Goal: Task Accomplishment & Management: Use online tool/utility

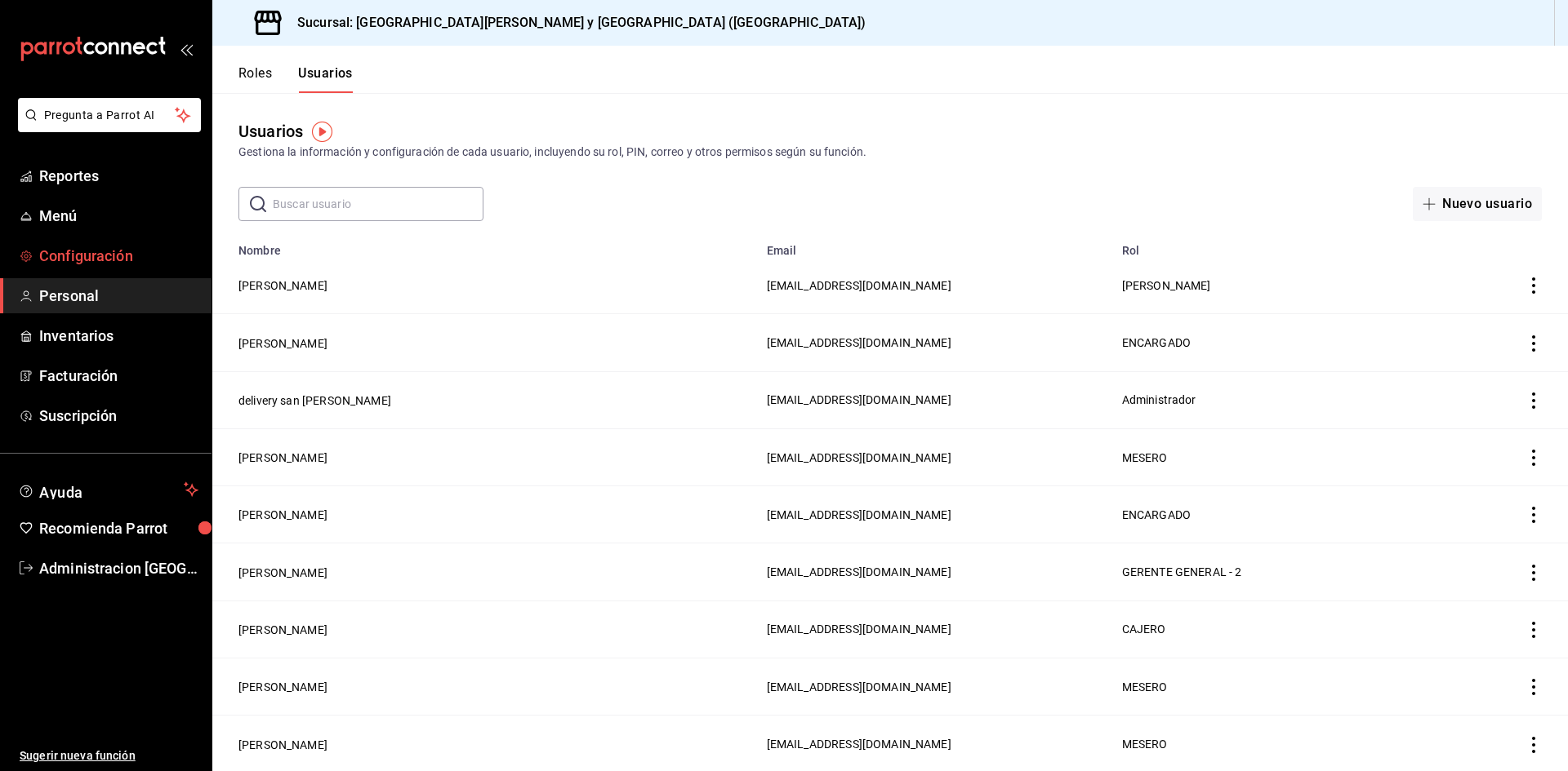
click at [93, 261] on span "Configuración" at bounding box center [118, 256] width 160 height 22
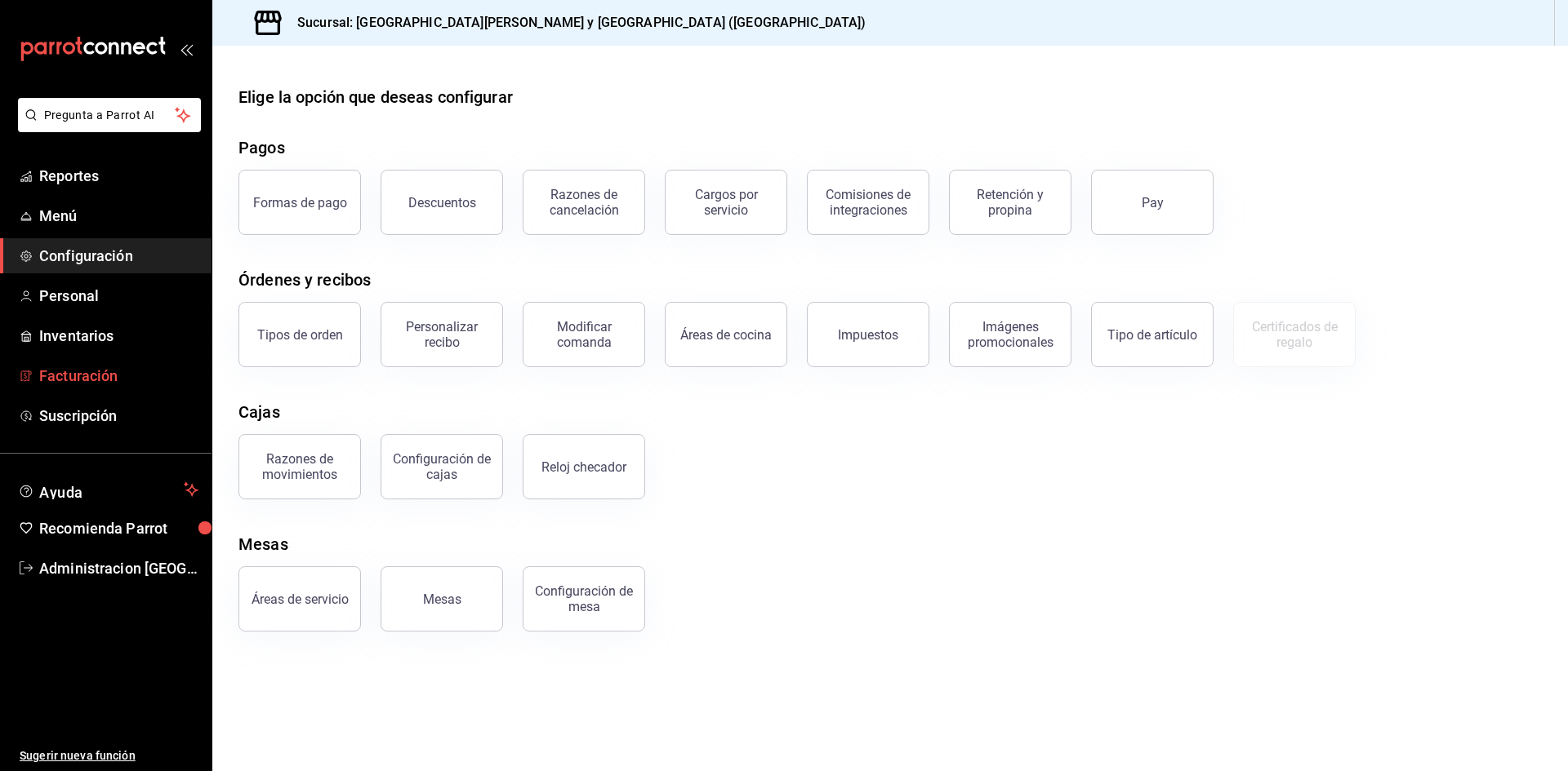
click at [69, 384] on span "Facturación" at bounding box center [118, 376] width 160 height 22
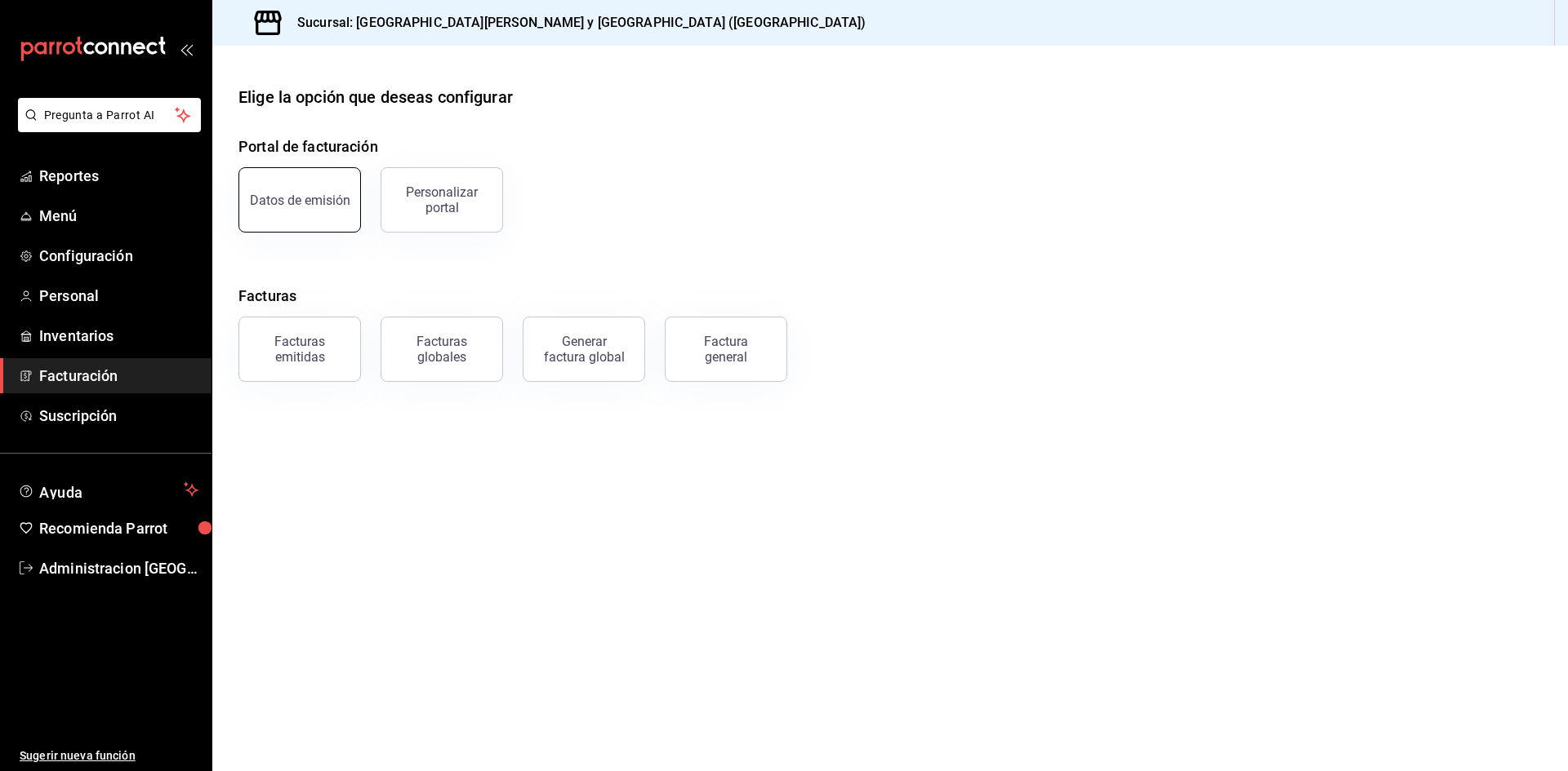
click at [307, 203] on div "Datos de emisión" at bounding box center [299, 200] width 100 height 15
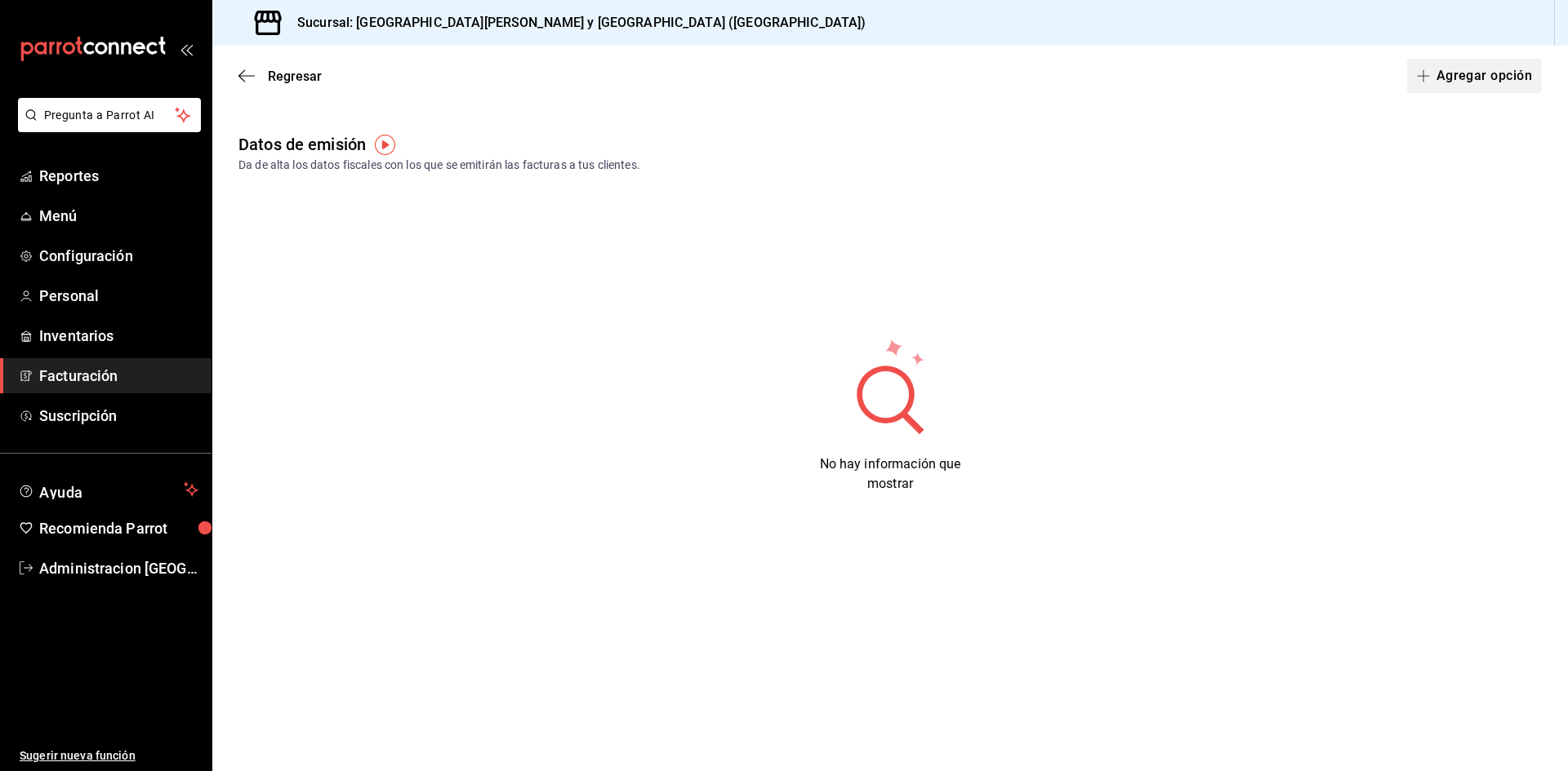
click at [1468, 88] on button "Agregar opción" at bounding box center [1474, 76] width 135 height 34
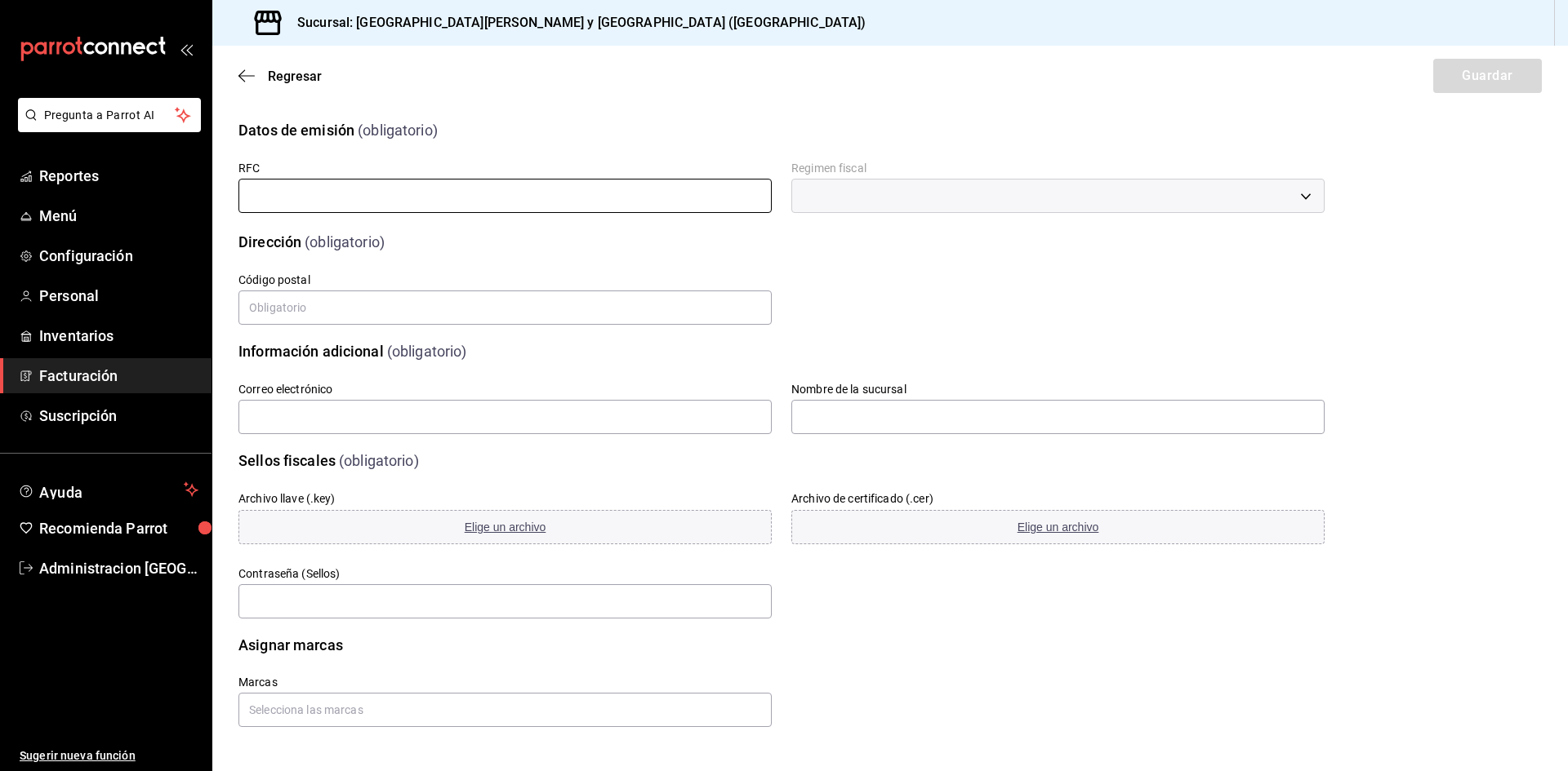
click at [364, 193] on input "text" at bounding box center [506, 195] width 533 height 34
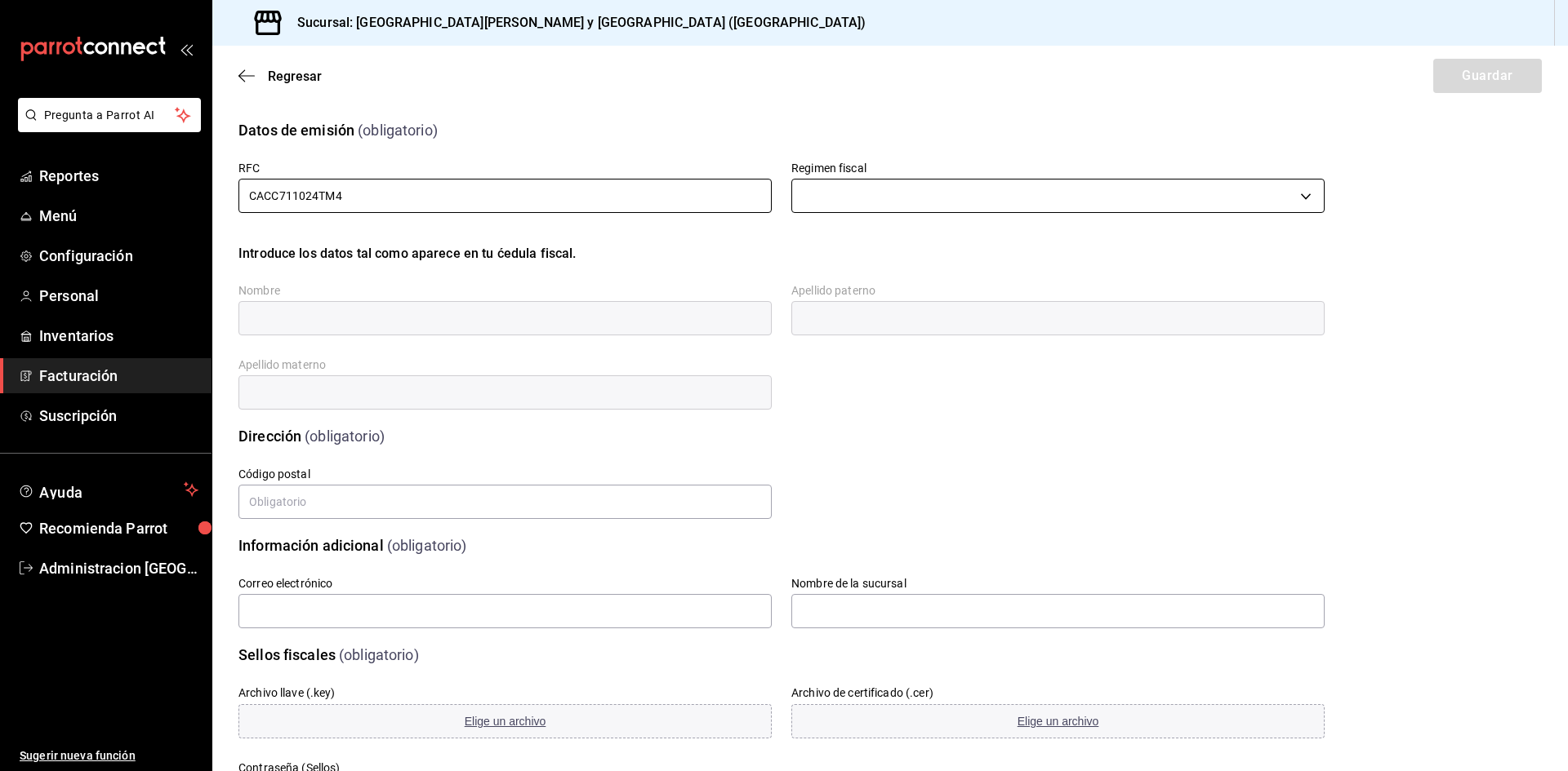
type input "CACC711024TM4"
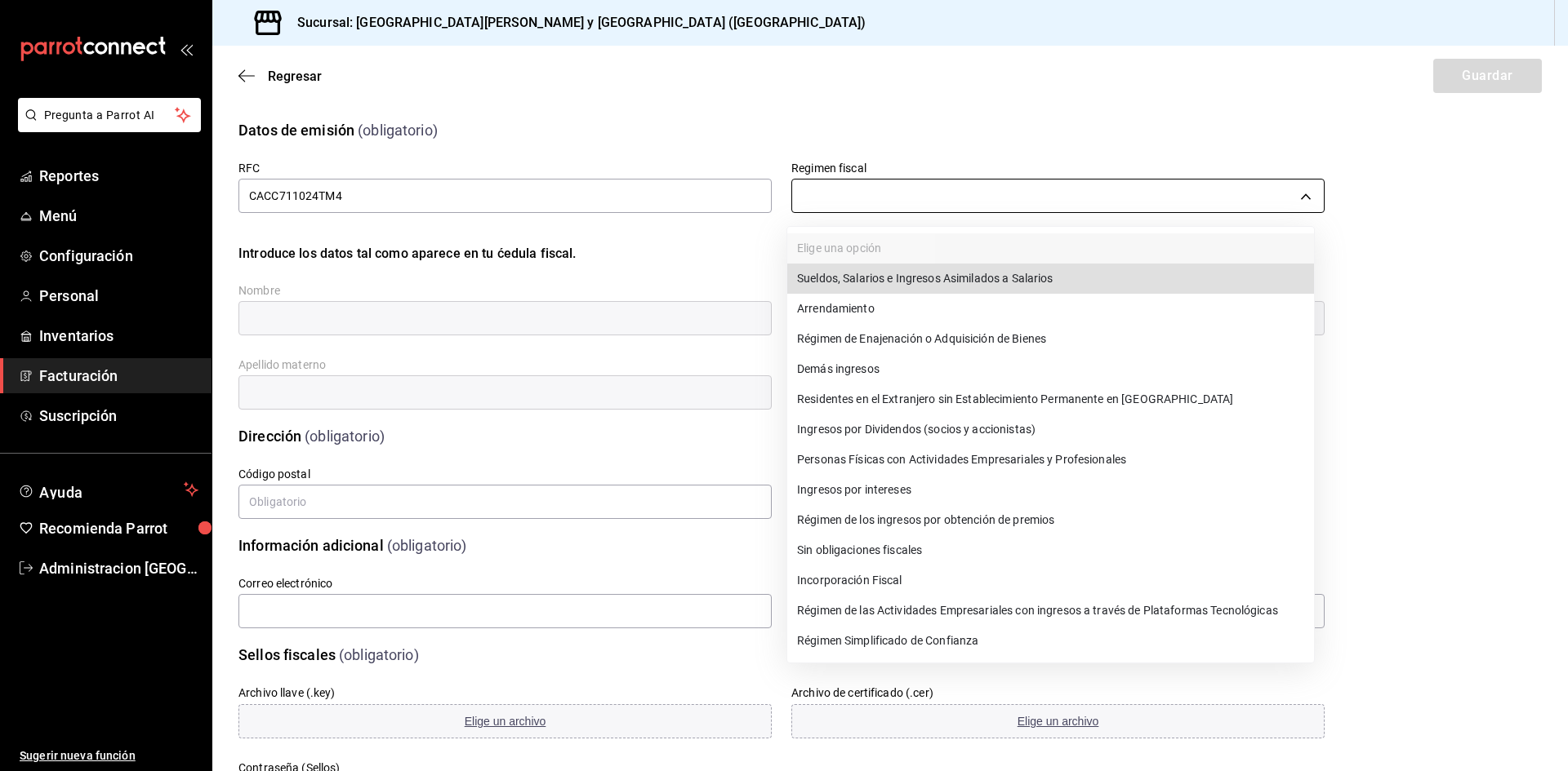
click at [1014, 199] on body "Pregunta a Parrot AI Reportes Menú Configuración Personal Inventarios Facturaci…" at bounding box center [784, 386] width 1568 height 771
click at [898, 455] on li "Personas Físicas con Actividades Empresariales y Profesionales" at bounding box center [1051, 460] width 527 height 31
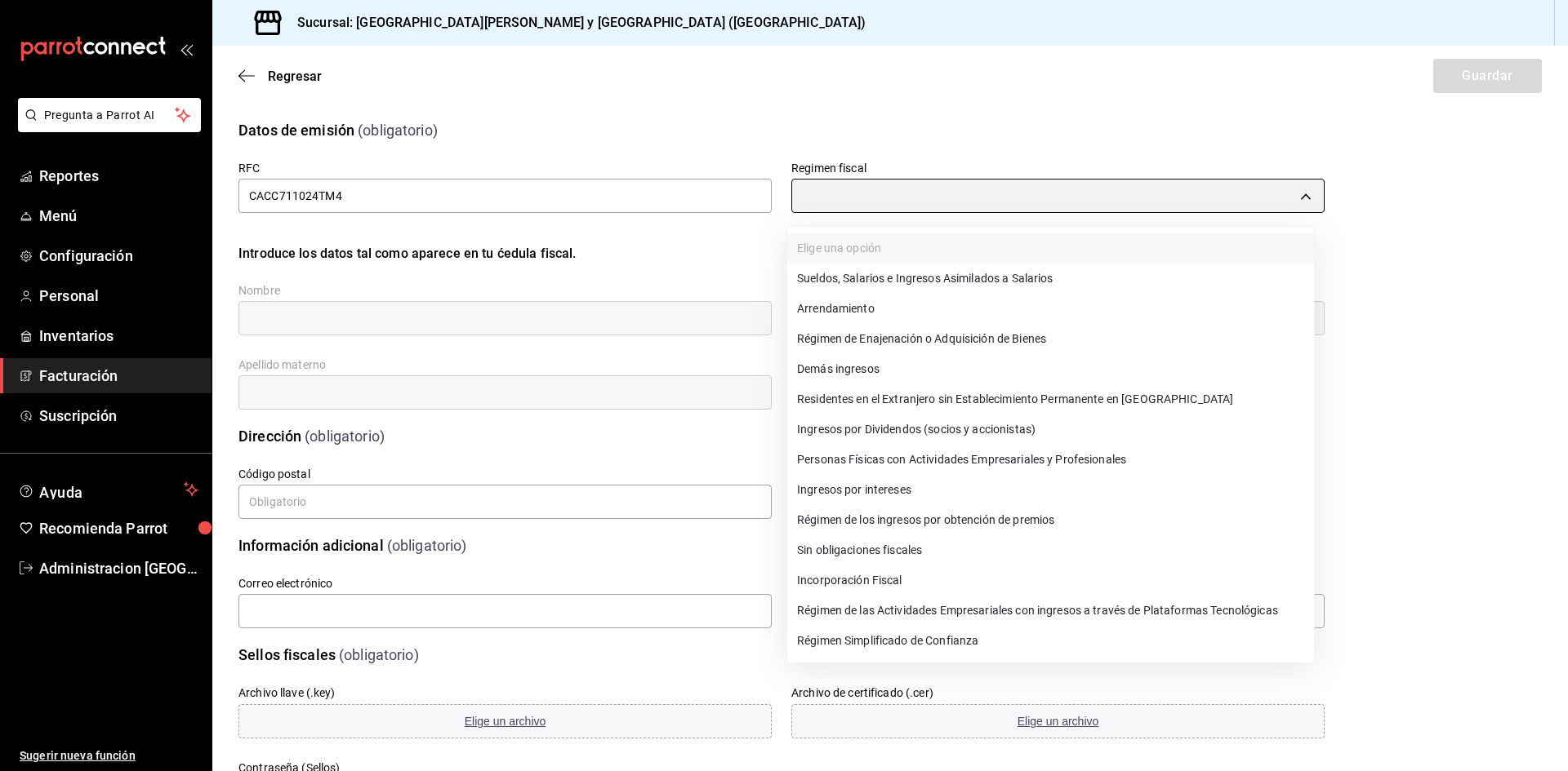
type input "612"
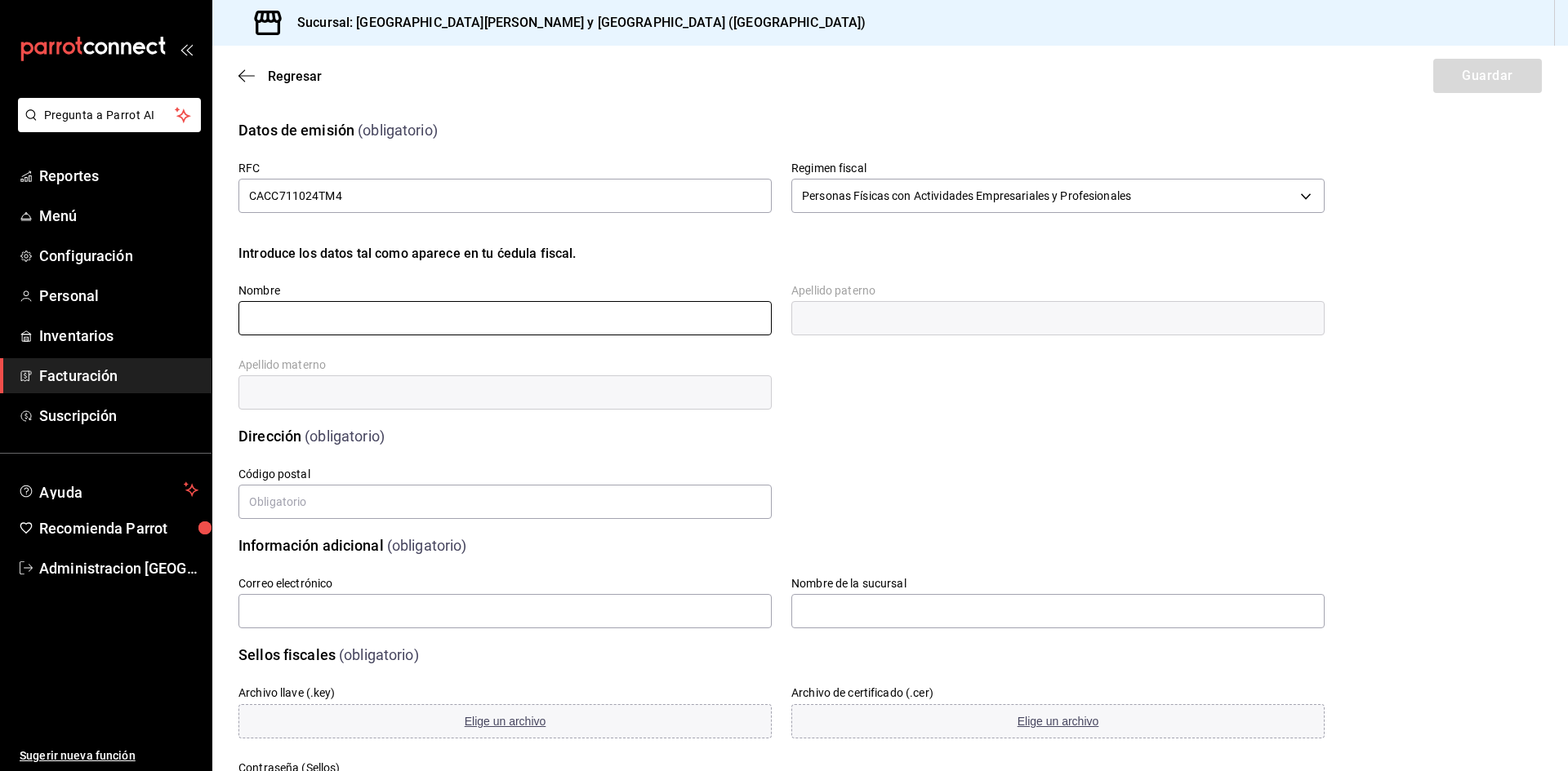
click at [321, 313] on input "text" at bounding box center [506, 318] width 533 height 34
drag, startPoint x: 498, startPoint y: 317, endPoint x: 336, endPoint y: 297, distance: 163.2
click at [336, 297] on div "Nombre CARMEN YUDIT CAMACHO CERVANTES" at bounding box center [506, 310] width 533 height 55
type input "CARMEN YUDIT"
click at [879, 309] on input "text" at bounding box center [1058, 318] width 533 height 34
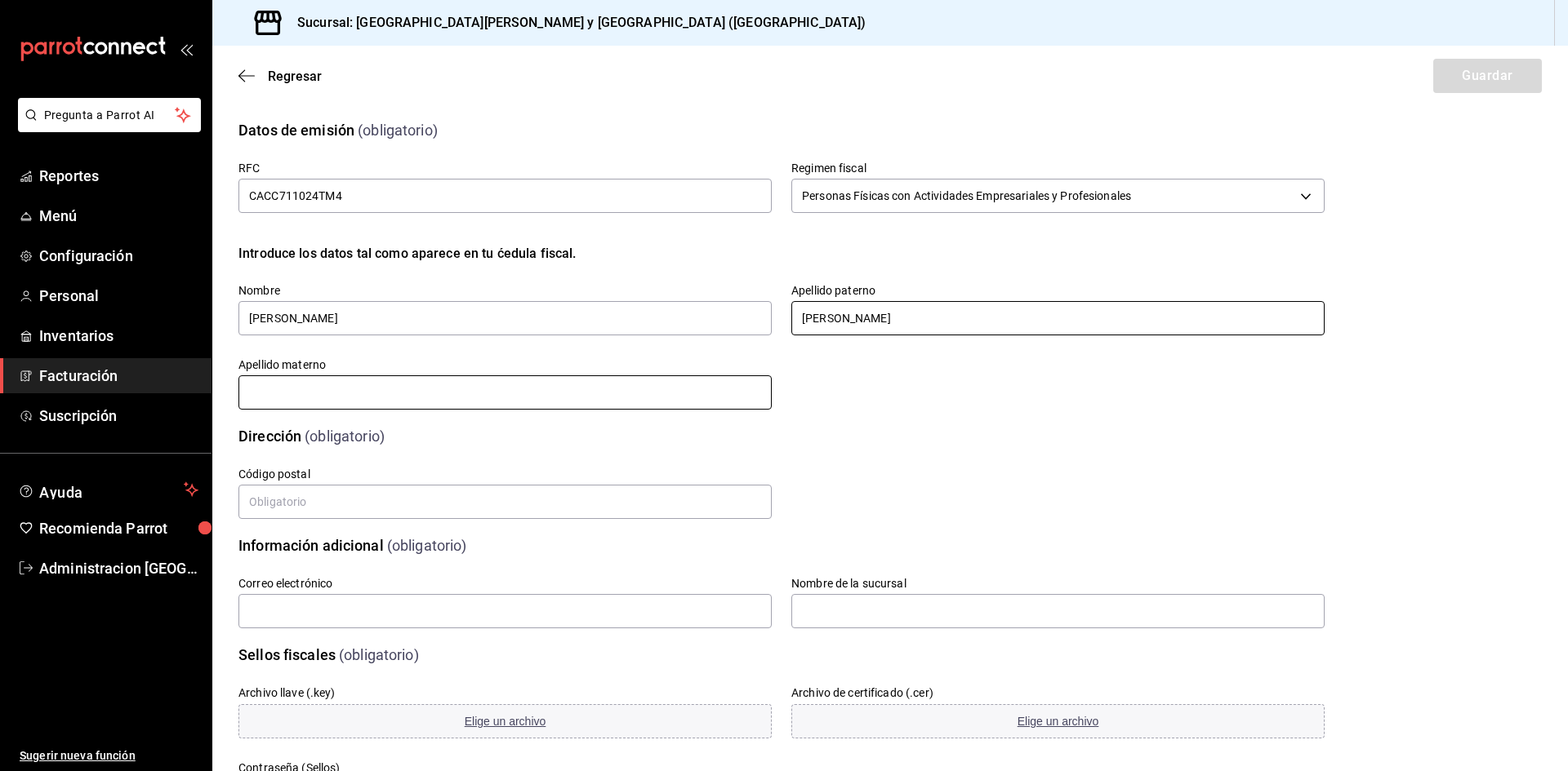
type input "CAMACHO"
click at [383, 390] on input "text" at bounding box center [506, 393] width 533 height 34
type input "CERVANTES"
click at [333, 495] on input "text" at bounding box center [506, 502] width 533 height 34
type input "23060"
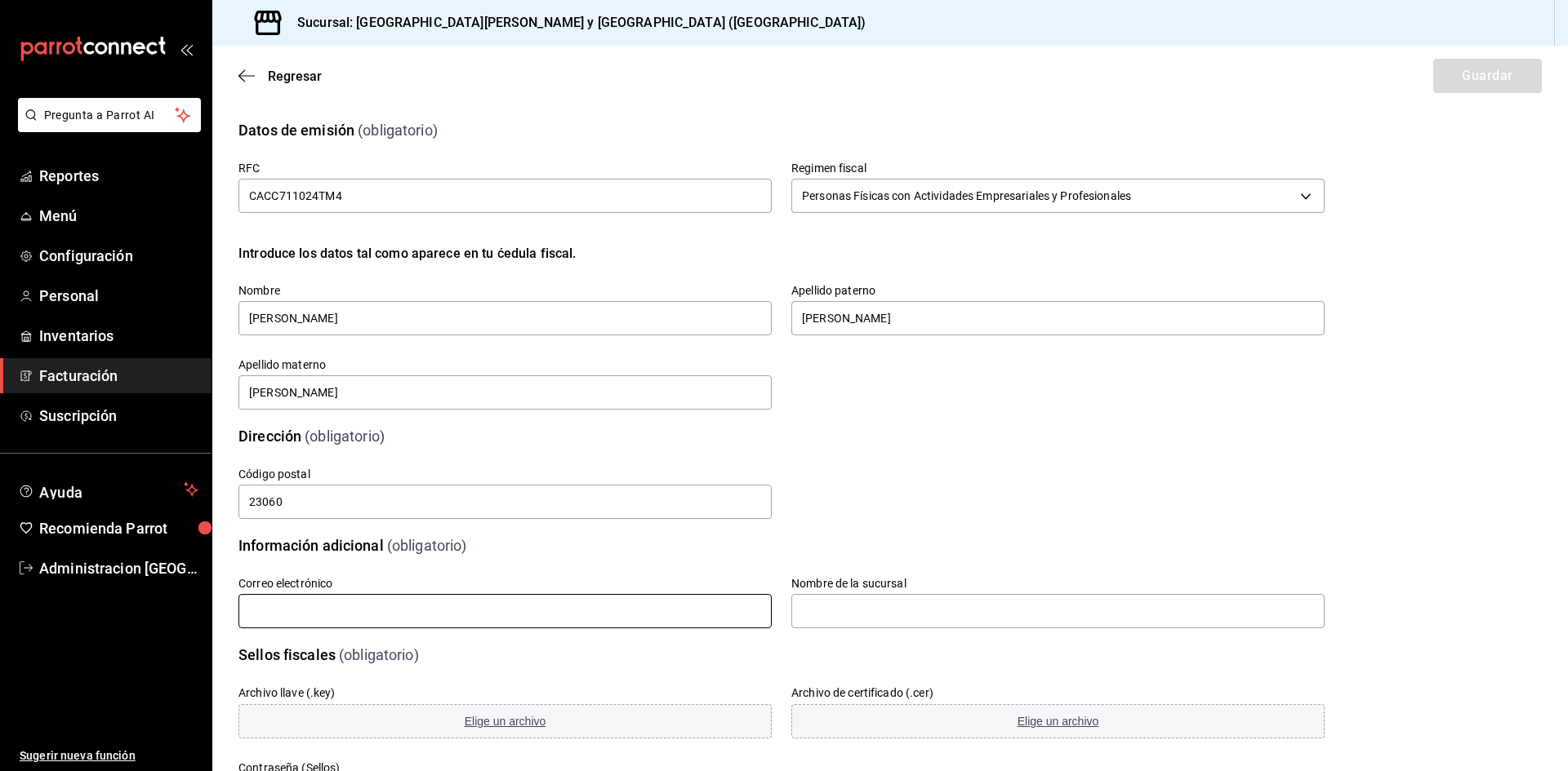
click at [306, 605] on input "text" at bounding box center [506, 612] width 533 height 34
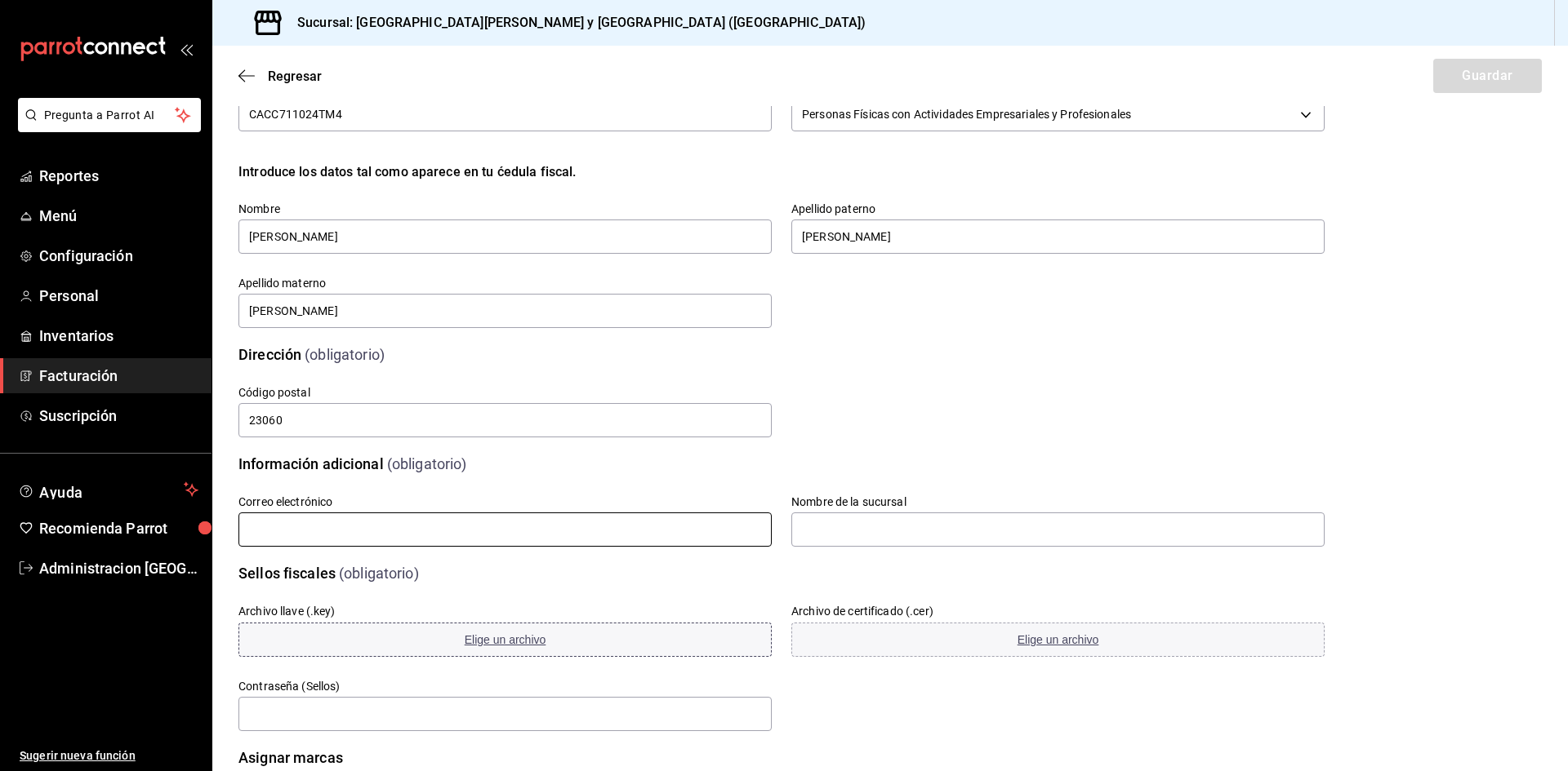
type input "aux1.admon.sushizone@gmail.com"
type input "612"
click at [843, 535] on input "text" at bounding box center [1058, 530] width 533 height 34
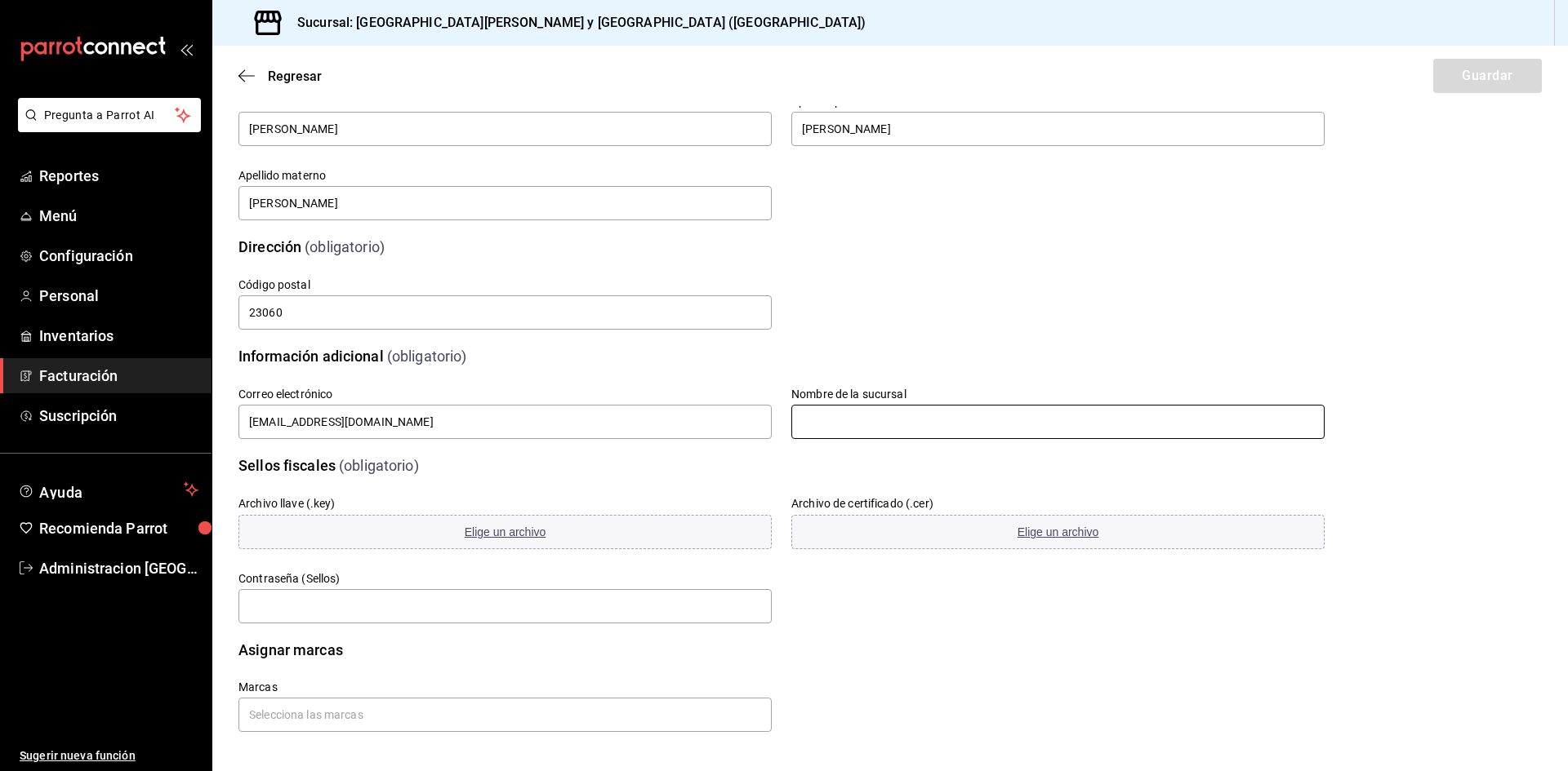
type input "s"
type input "SAN BENITO"
click at [490, 531] on span "Elige un archivo" at bounding box center [506, 532] width 82 height 13
click at [1027, 531] on span "Elige un archivo" at bounding box center [1058, 532] width 82 height 13
click at [342, 612] on input "text" at bounding box center [506, 606] width 533 height 34
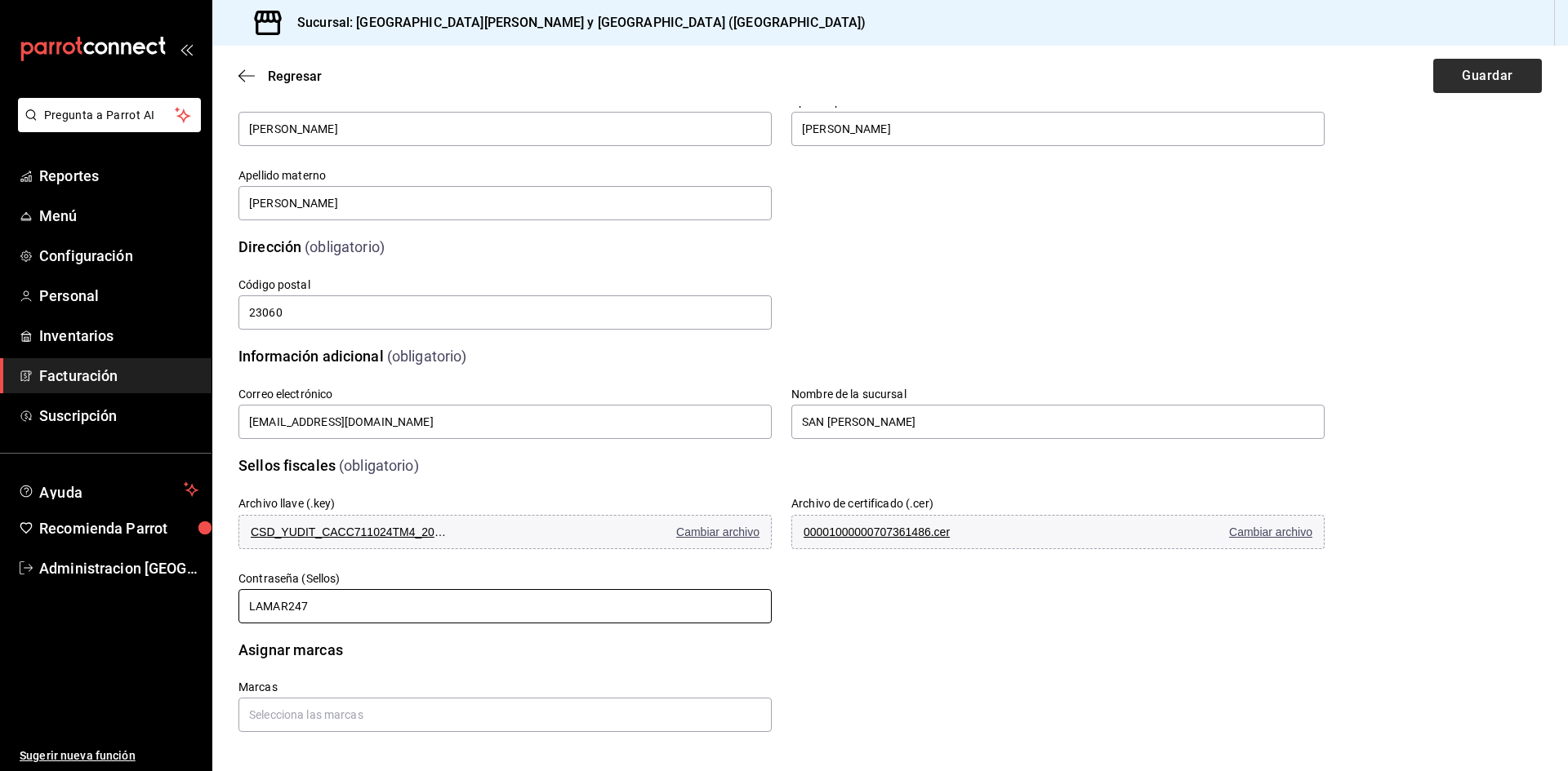
type input "LAMAR247"
click at [1467, 73] on button "Guardar" at bounding box center [1487, 76] width 109 height 34
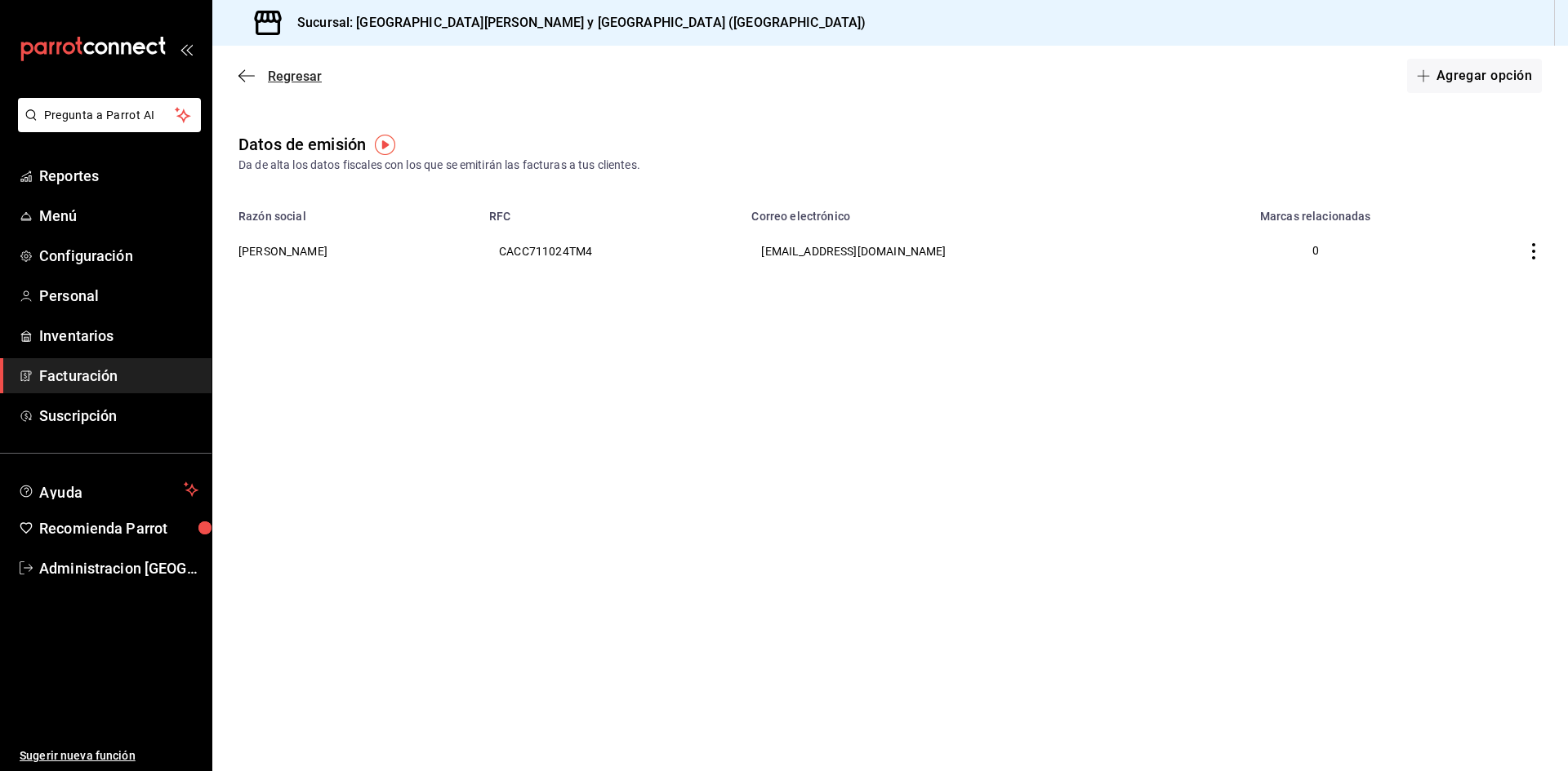
click at [248, 79] on icon "button" at bounding box center [247, 76] width 16 height 14
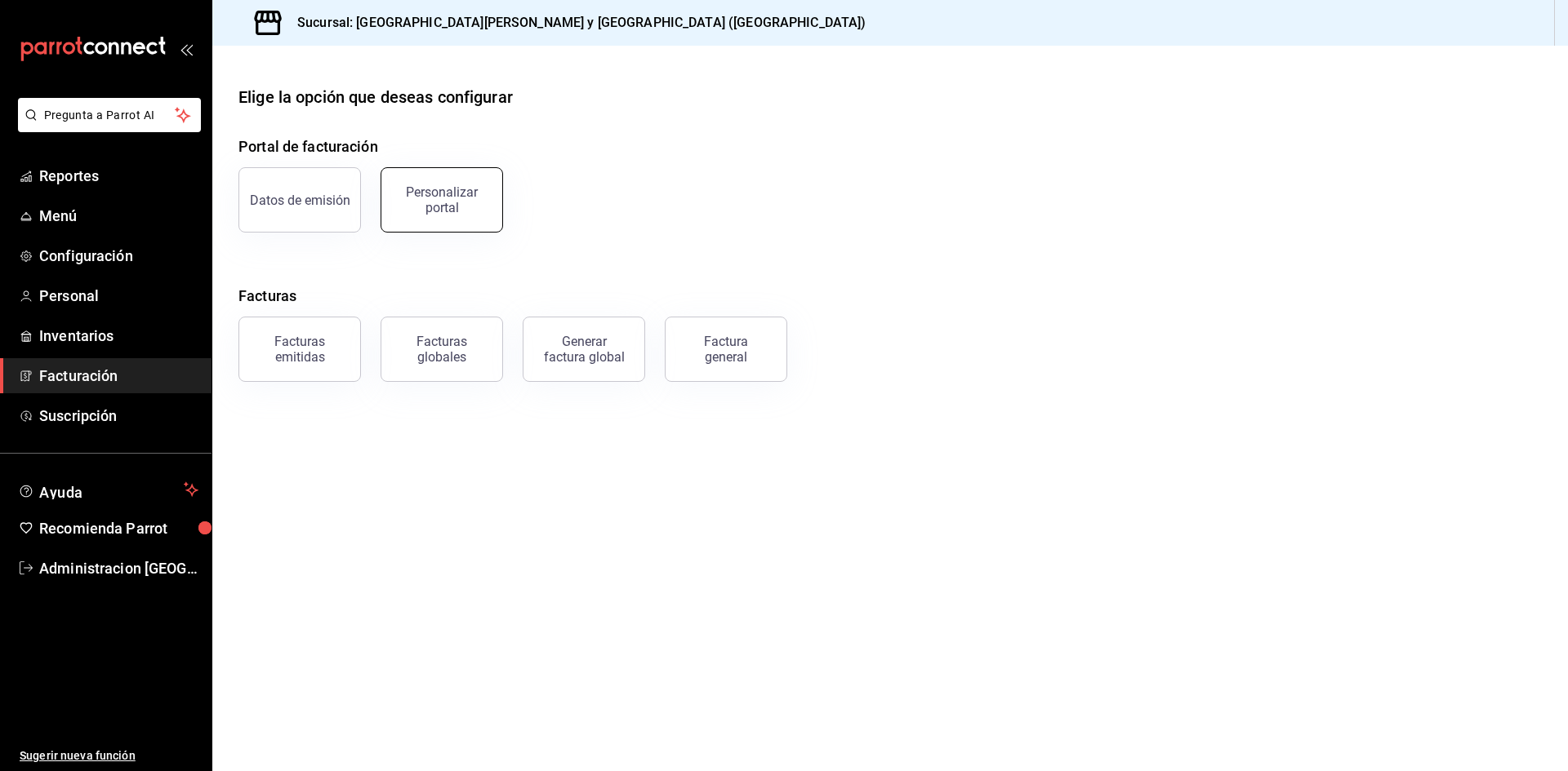
click at [475, 187] on div "Personalizar portal" at bounding box center [442, 200] width 101 height 31
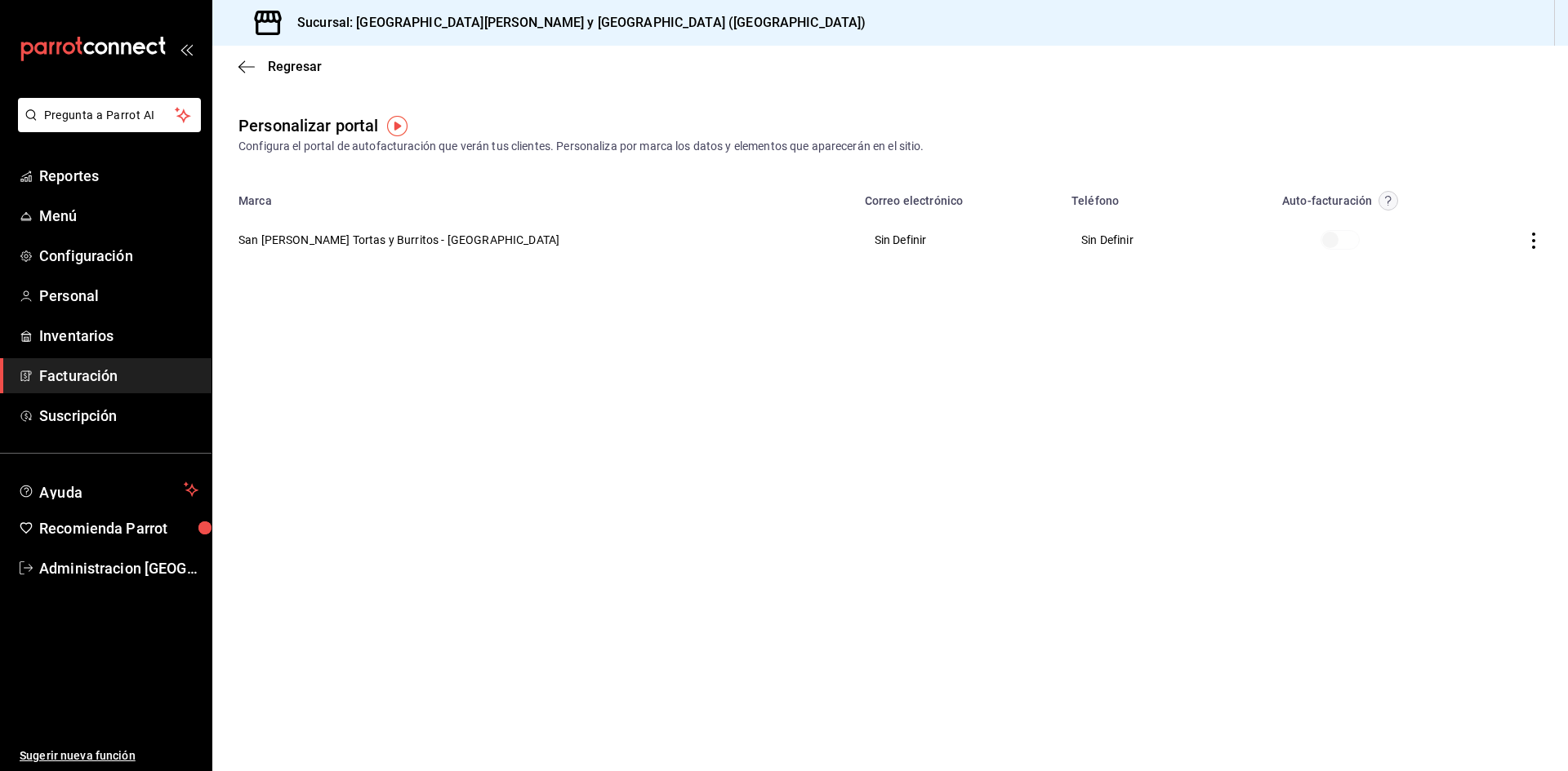
click at [1380, 204] on circle "button" at bounding box center [1389, 201] width 19 height 19
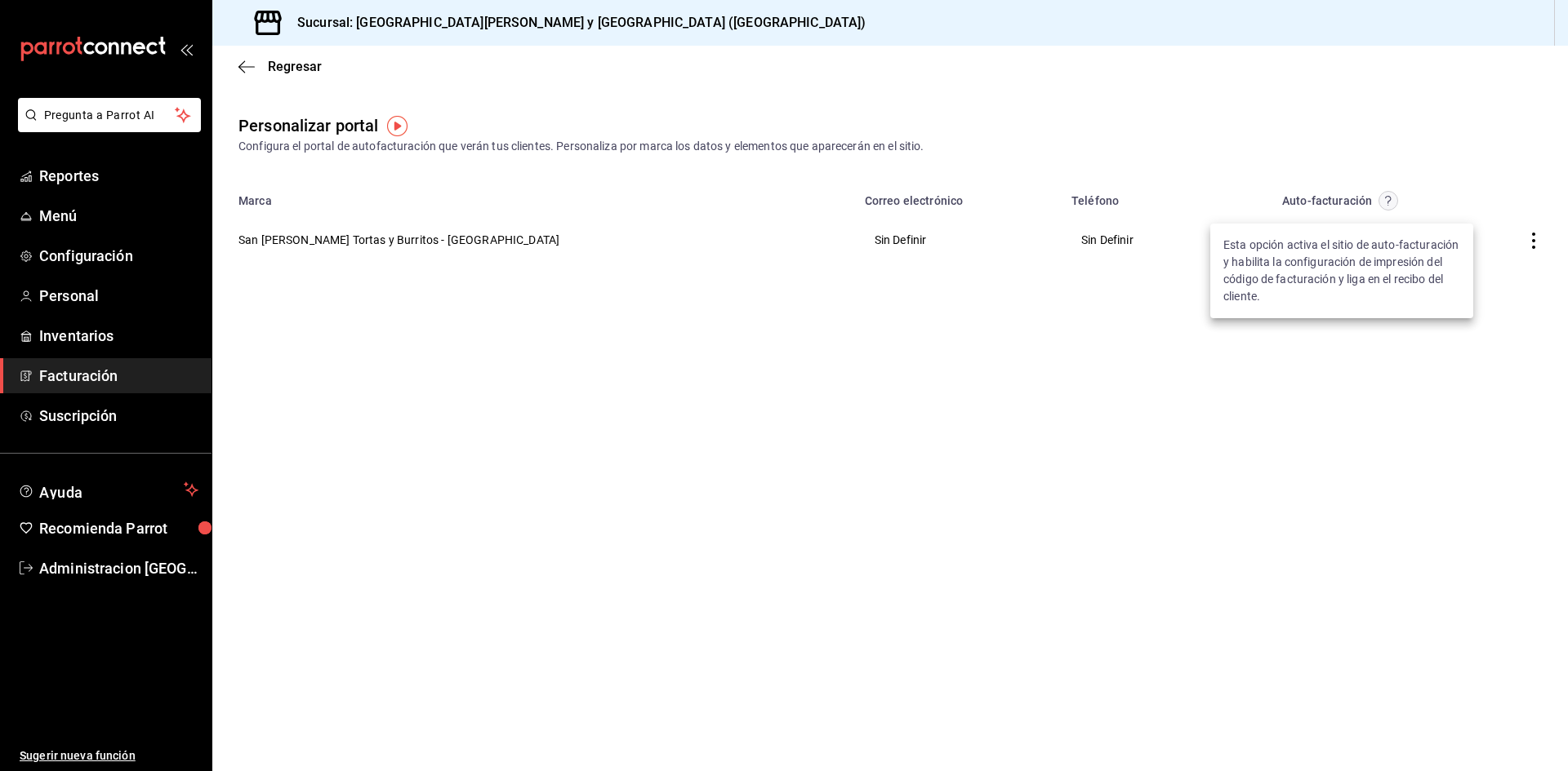
click at [1528, 234] on div at bounding box center [784, 386] width 1568 height 771
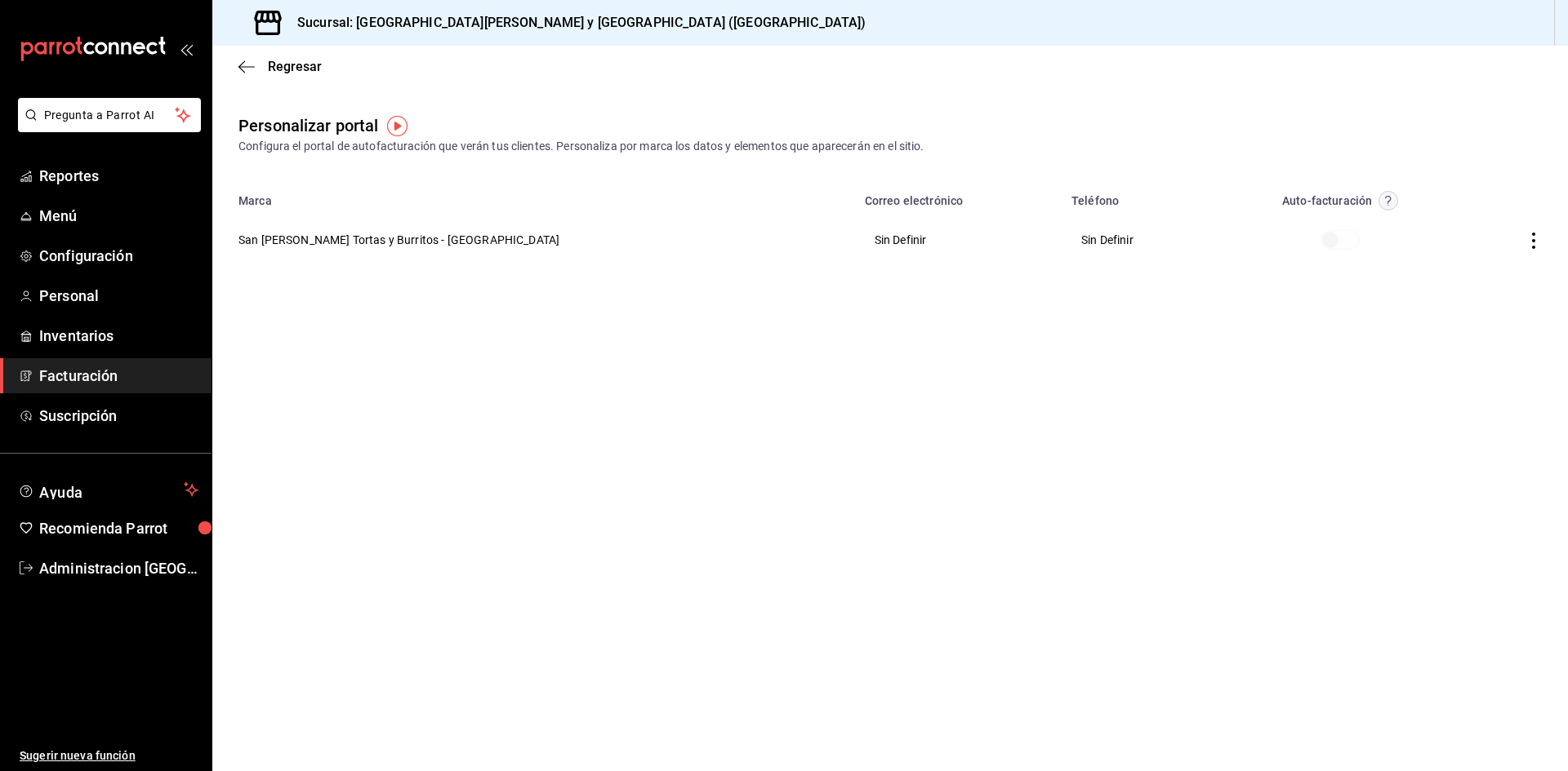
click at [1533, 235] on icon "button" at bounding box center [1534, 240] width 16 height 16
click at [1418, 222] on span "Editar" at bounding box center [1426, 220] width 56 height 15
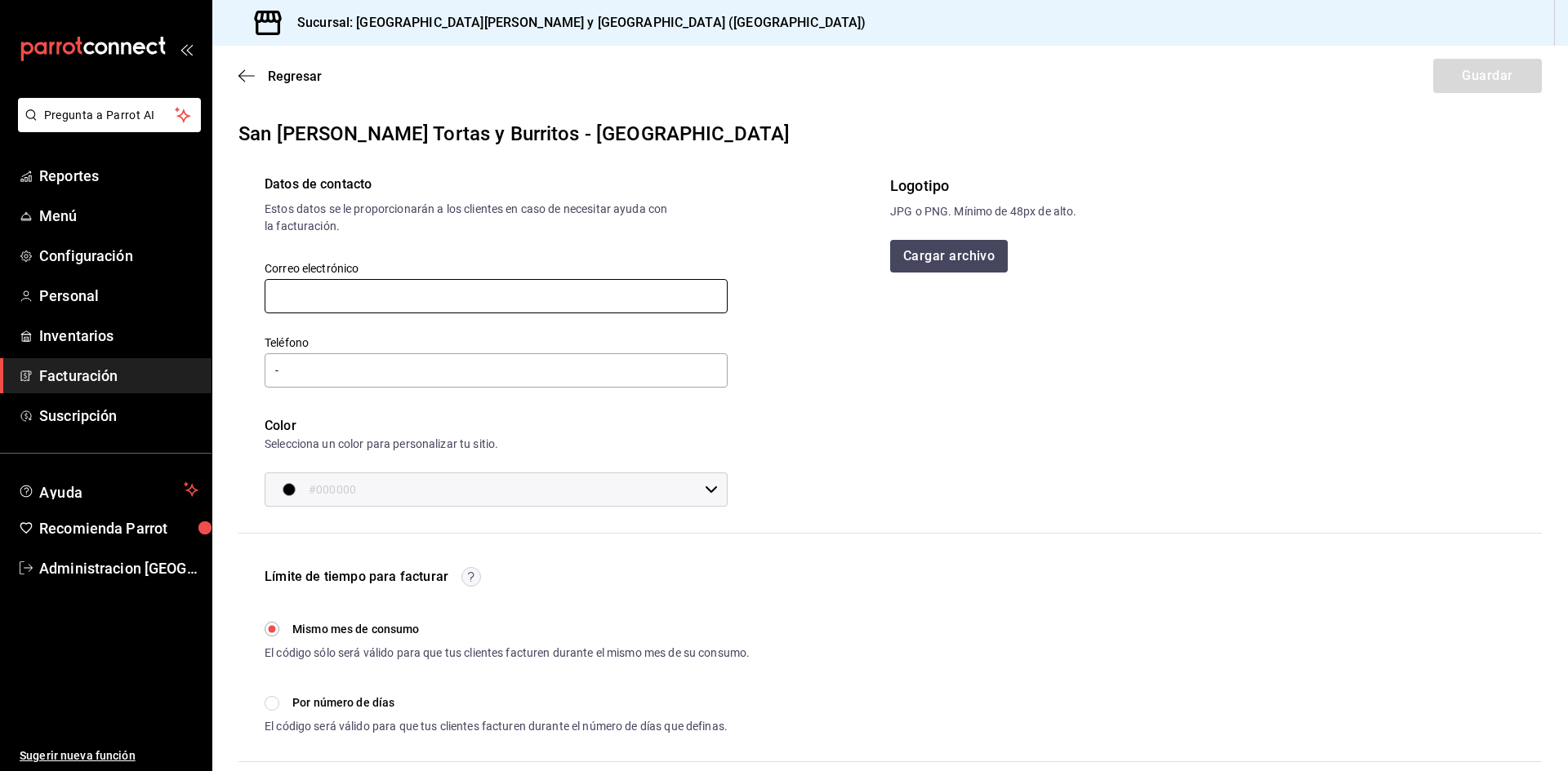
type input "A"
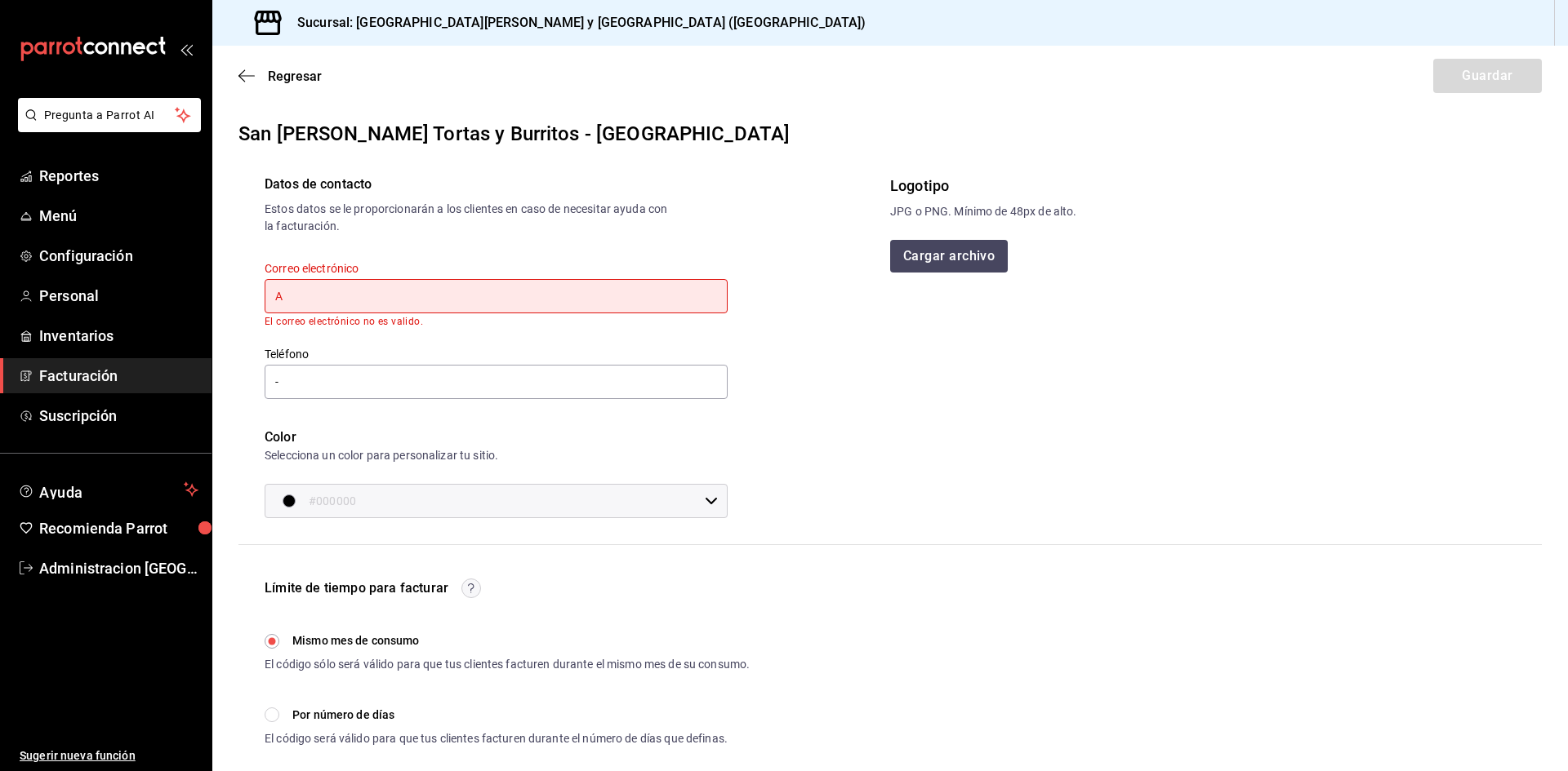
scroll to position [82, 0]
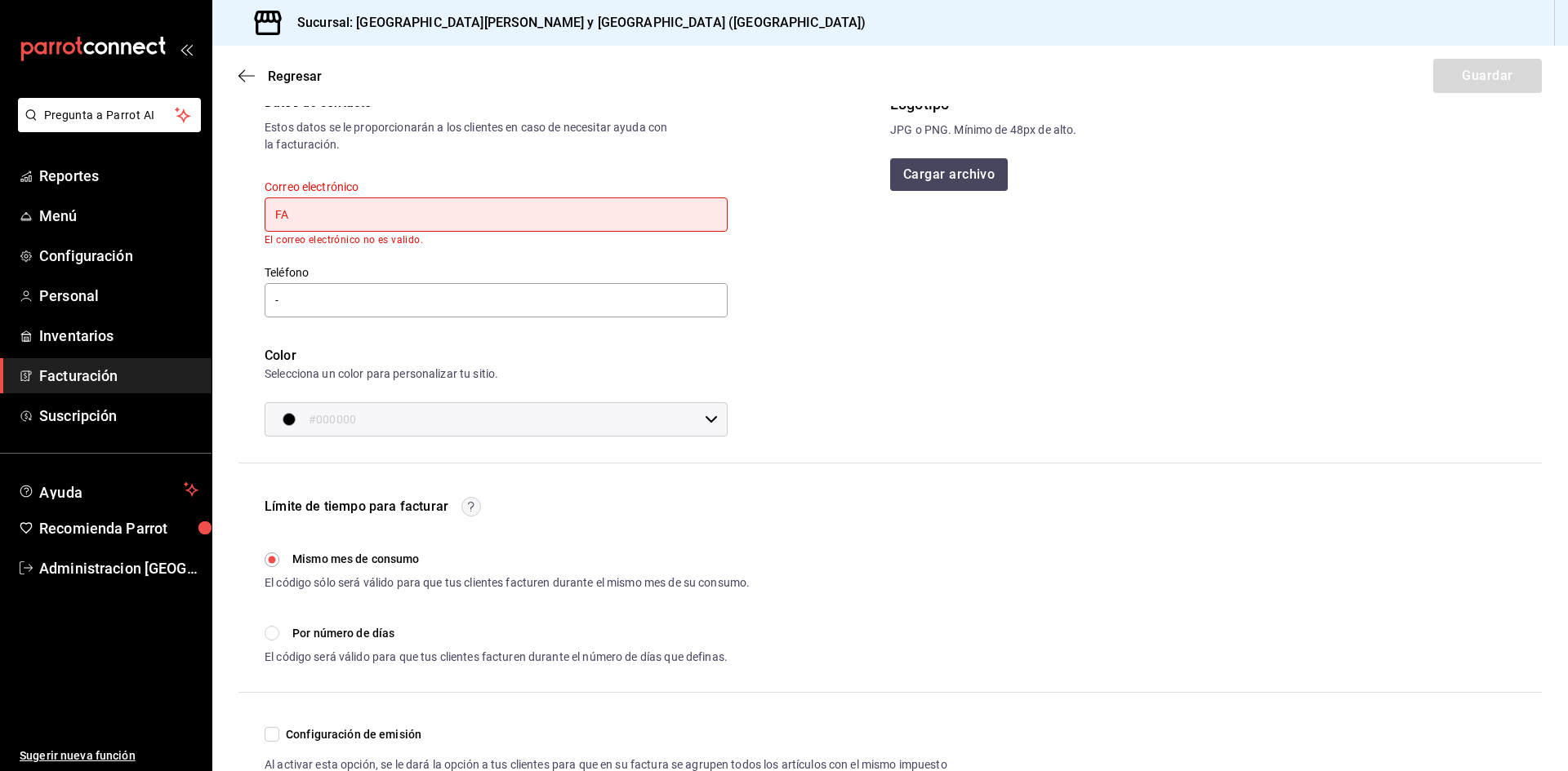
type input "F"
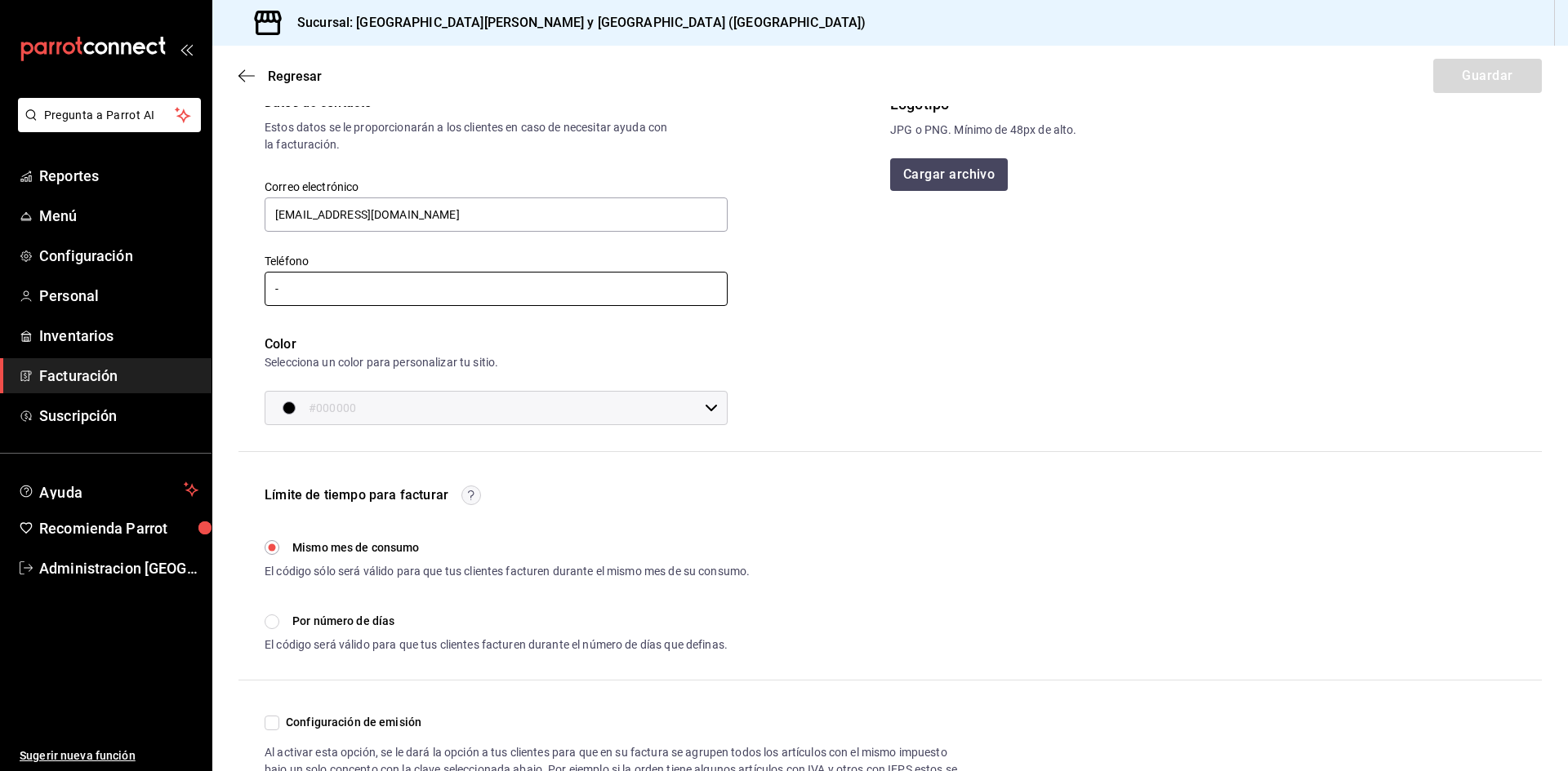
type input "facturacion@sushizone.com"
click at [414, 291] on input "-" at bounding box center [497, 289] width 463 height 34
type input "61 2169-6333"
click at [426, 414] on input "#000000" at bounding box center [504, 408] width 389 height 32
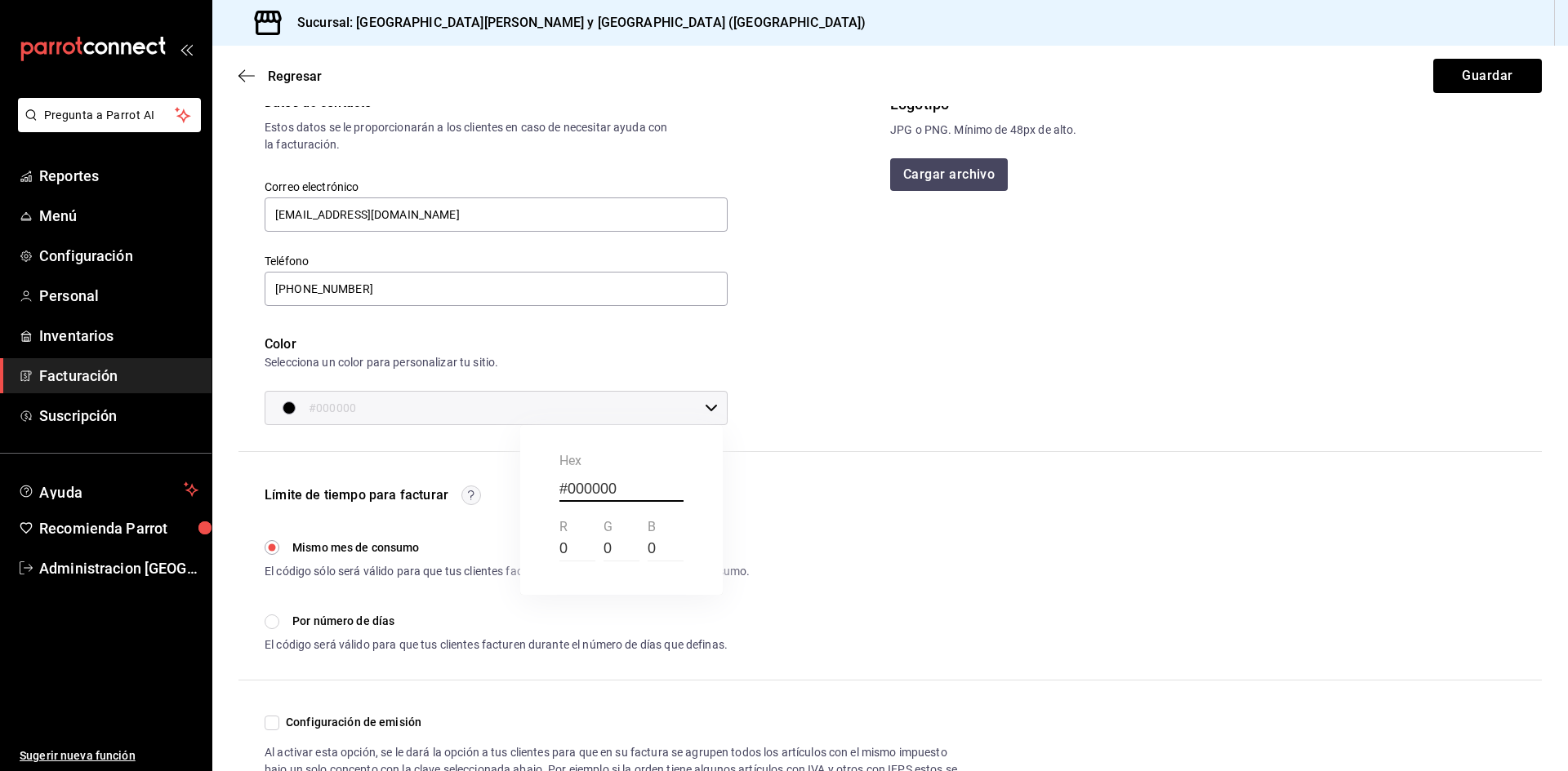
click at [951, 443] on div at bounding box center [784, 386] width 1568 height 771
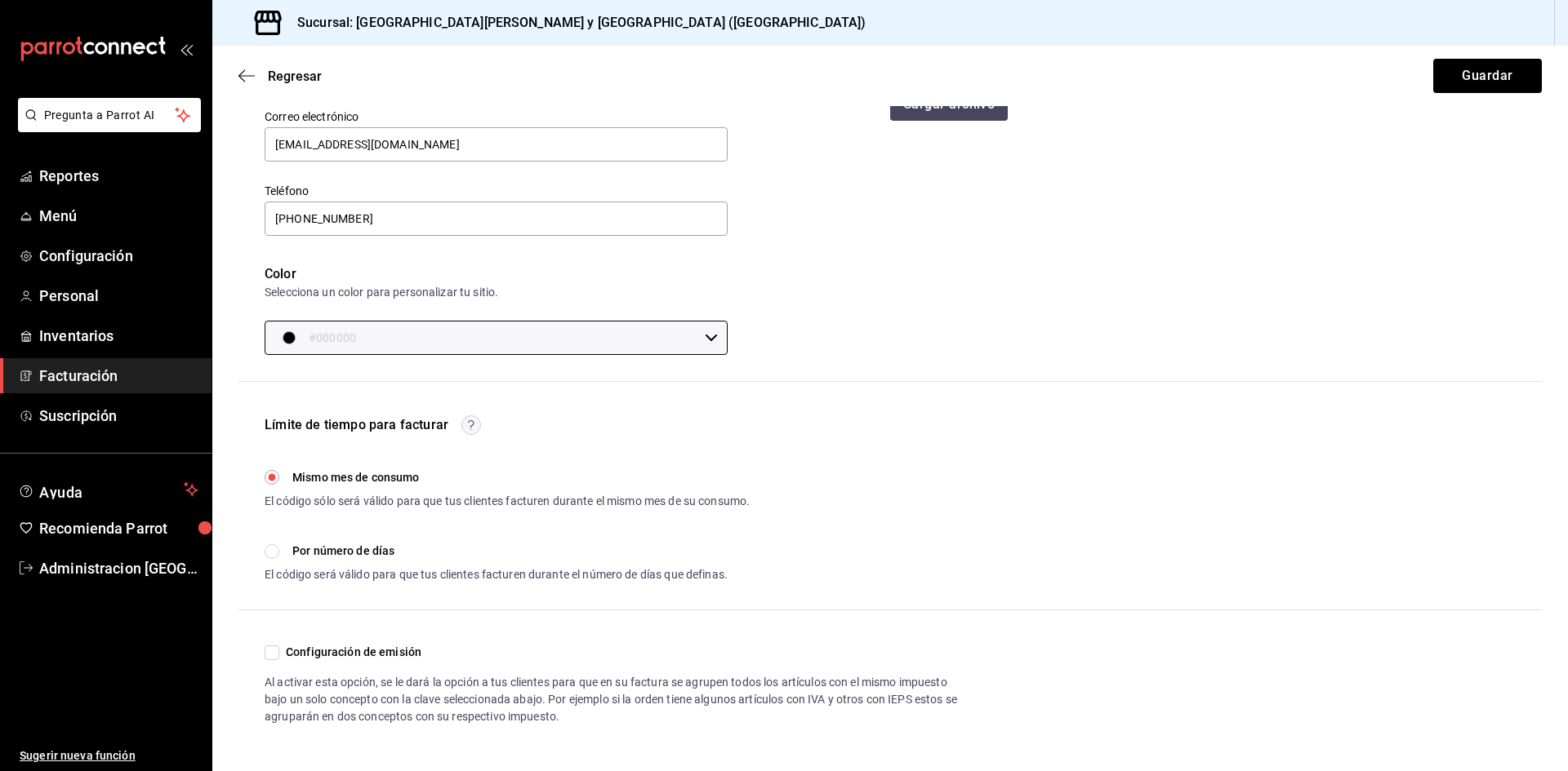
scroll to position [0, 0]
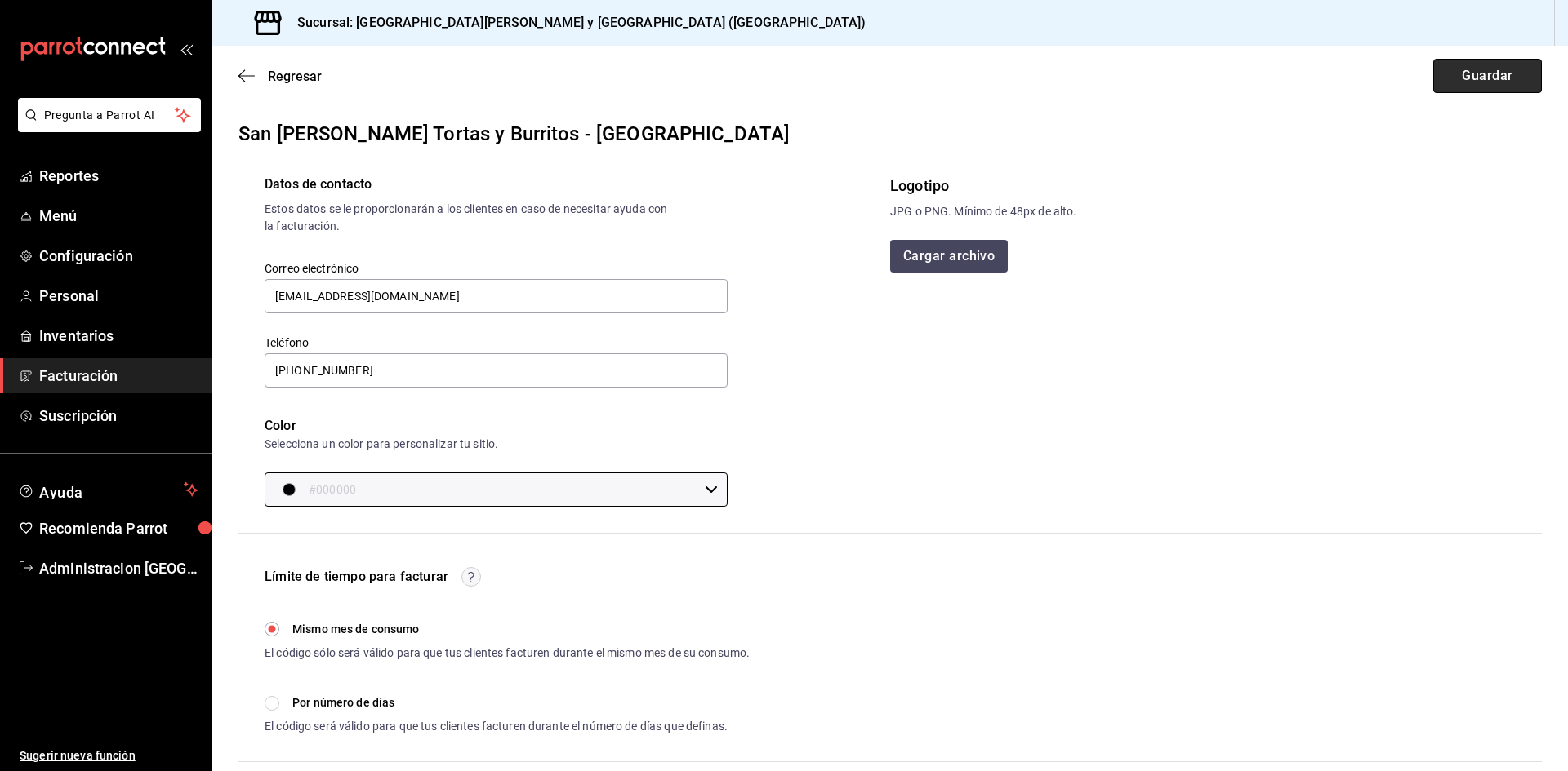
click at [1442, 74] on button "Guardar" at bounding box center [1487, 76] width 109 height 34
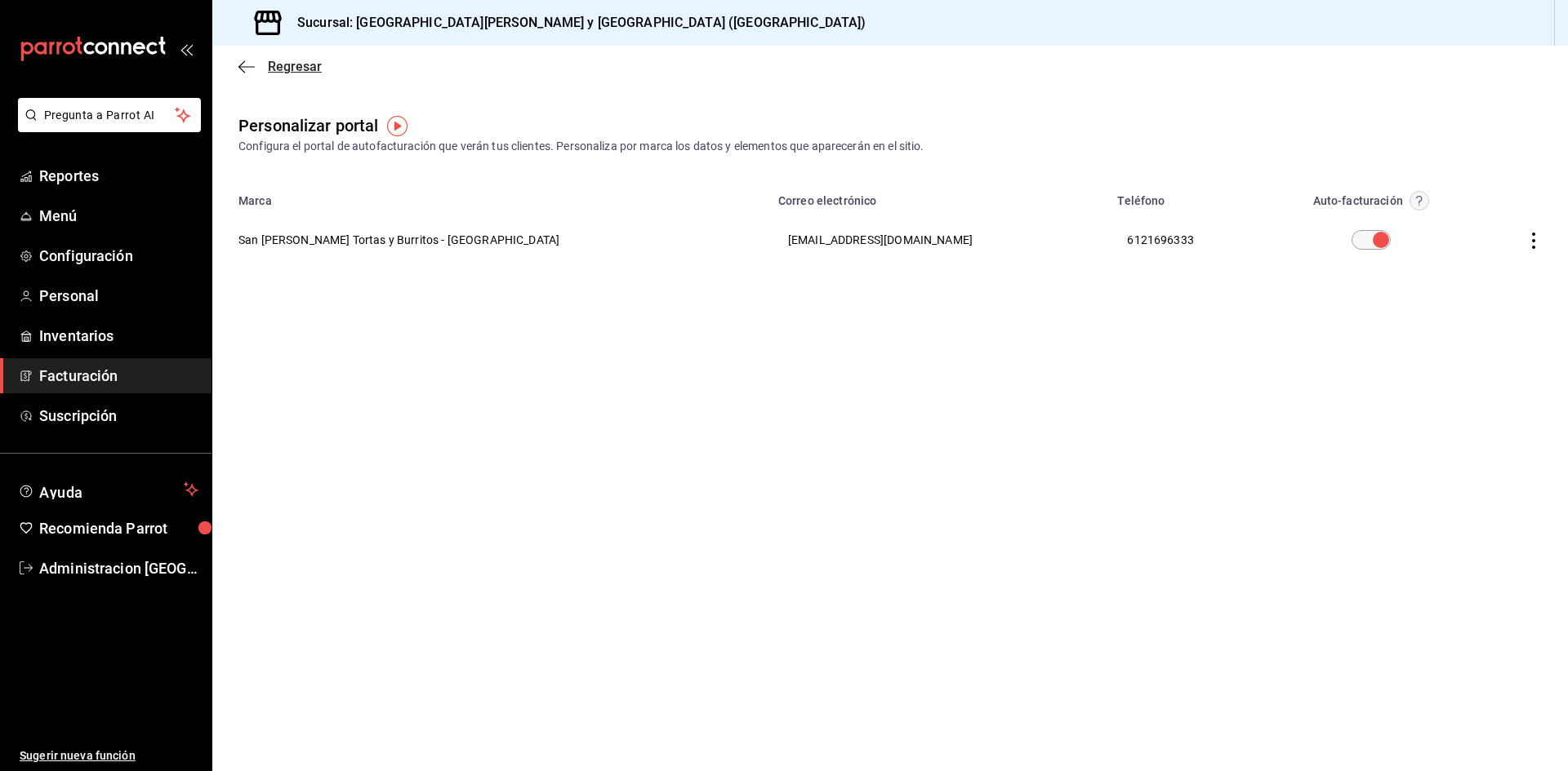
click at [243, 69] on icon "button" at bounding box center [247, 67] width 16 height 14
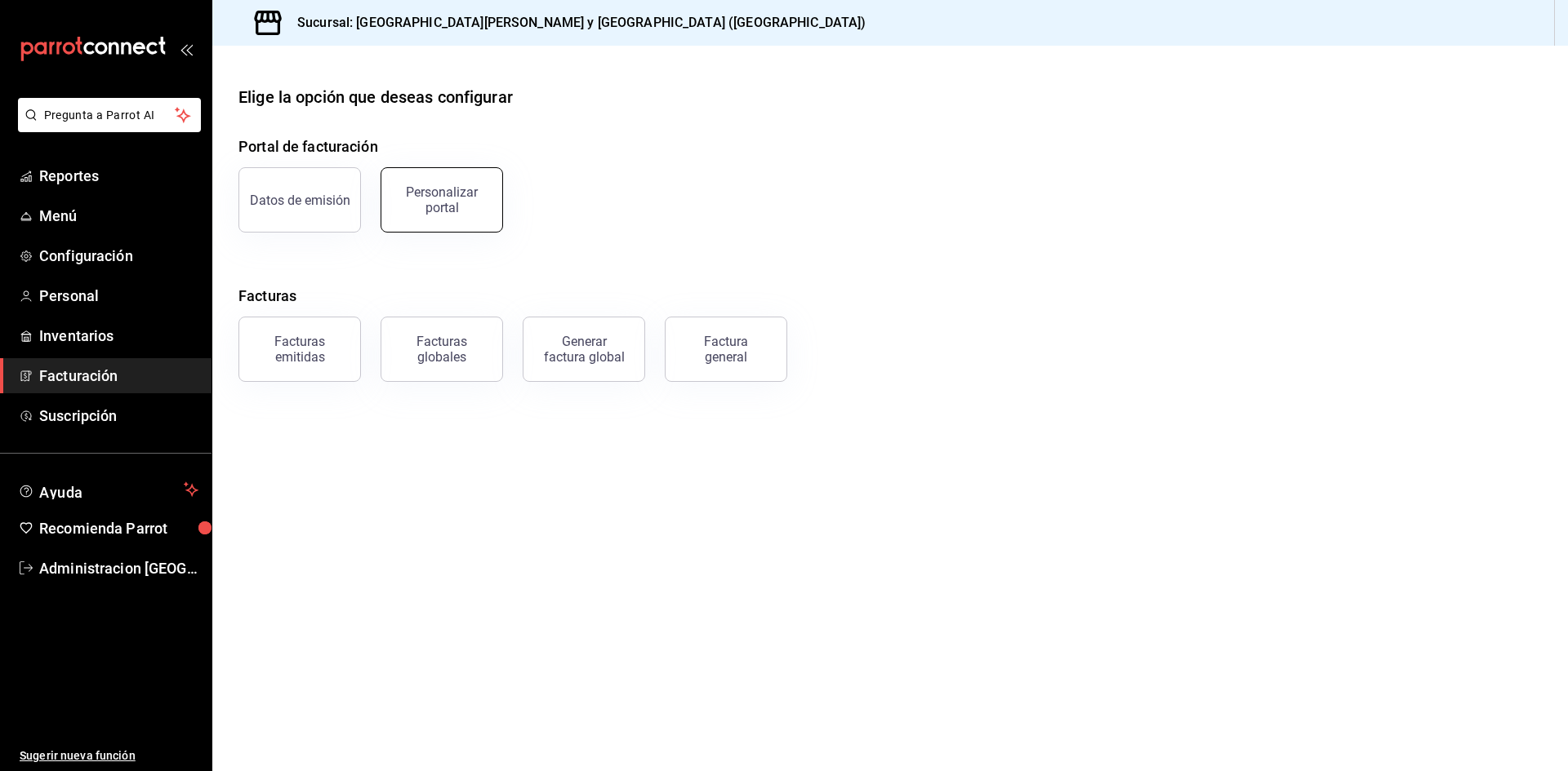
click at [422, 223] on button "Personalizar portal" at bounding box center [442, 200] width 123 height 65
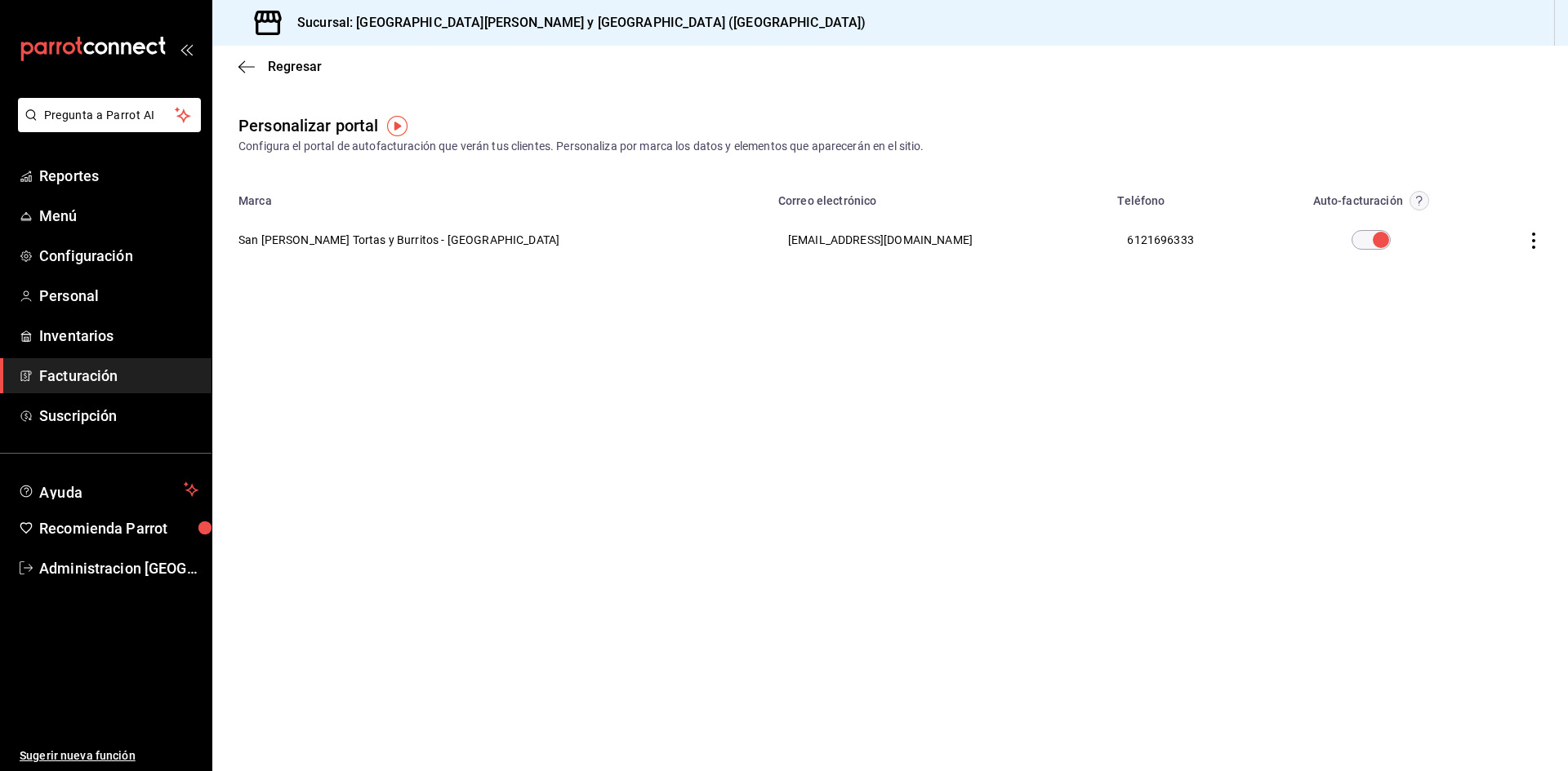
click at [1531, 240] on icon "button" at bounding box center [1534, 240] width 16 height 16
click at [1444, 344] on div at bounding box center [784, 386] width 1568 height 771
click at [1171, 333] on main "Regresar Personalizar portal Configura el portal de autofacturación que verán t…" at bounding box center [890, 409] width 1355 height 726
click at [1534, 241] on icon "button" at bounding box center [1534, 240] width 4 height 16
click at [1453, 257] on span "Visitar sitio" at bounding box center [1437, 261] width 79 height 14
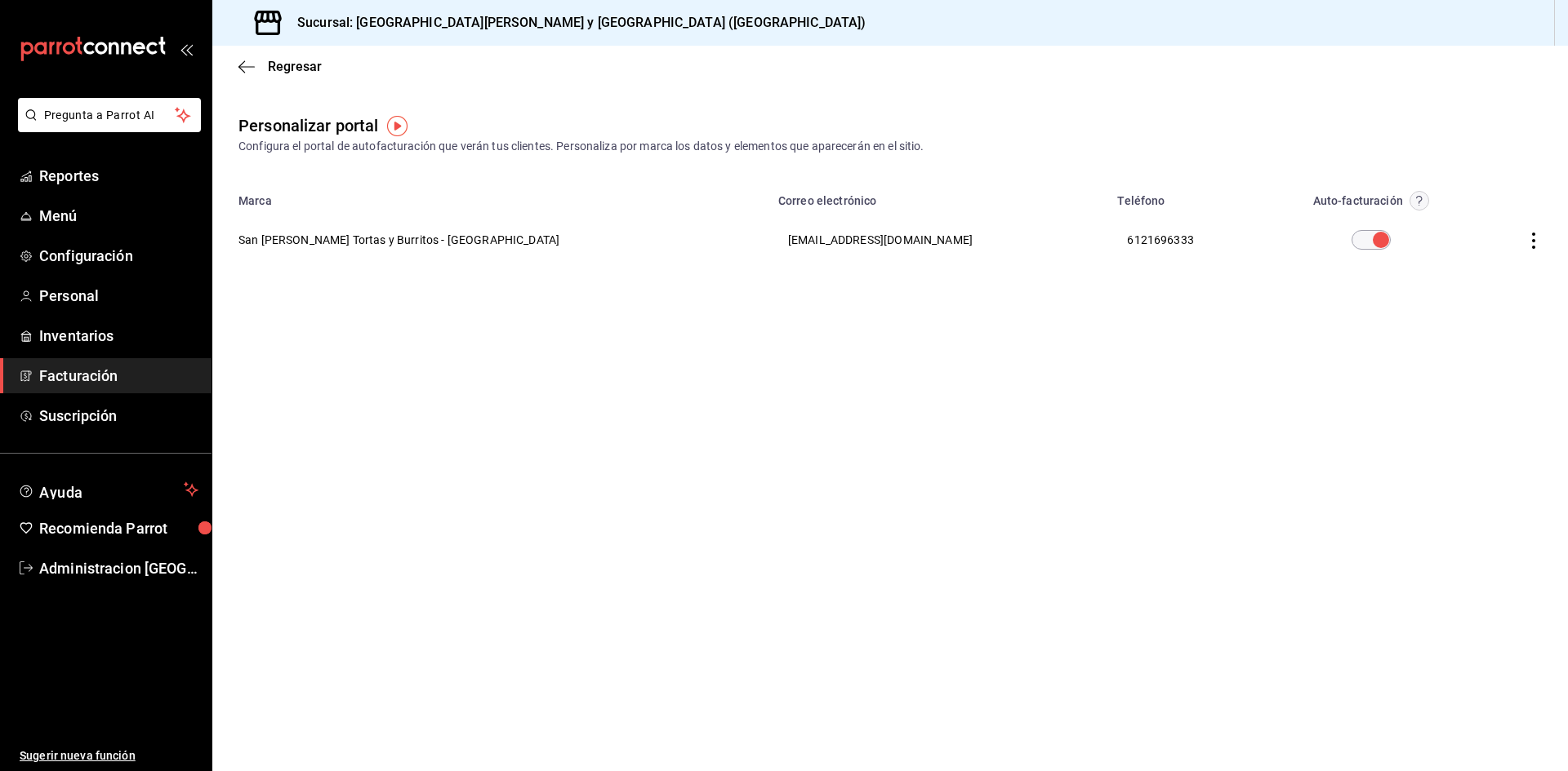
click at [1352, 240] on input "checkbox" at bounding box center [1381, 240] width 59 height 20
checkbox input "true"
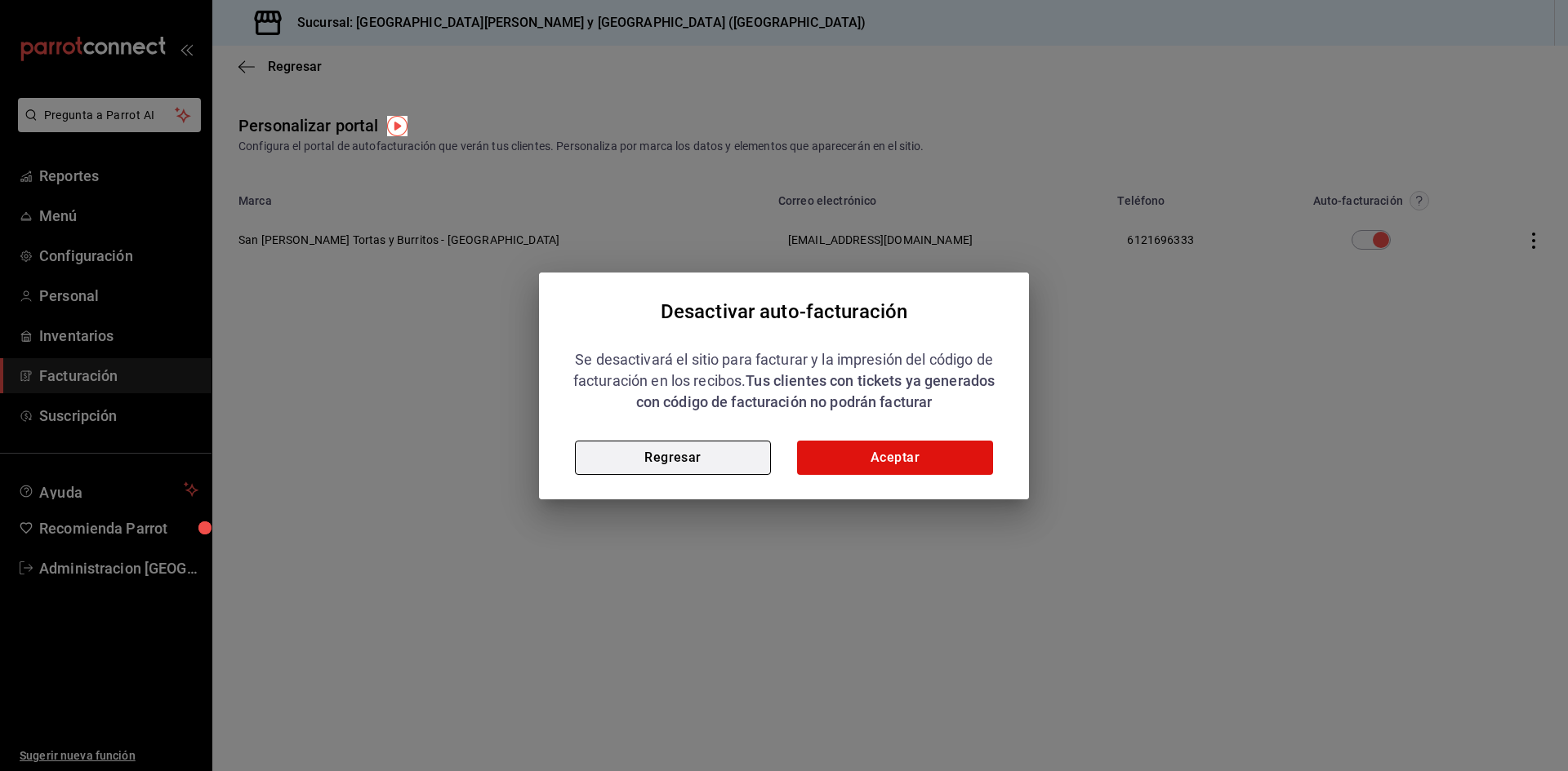
click at [688, 471] on button "Regresar" at bounding box center [672, 458] width 196 height 34
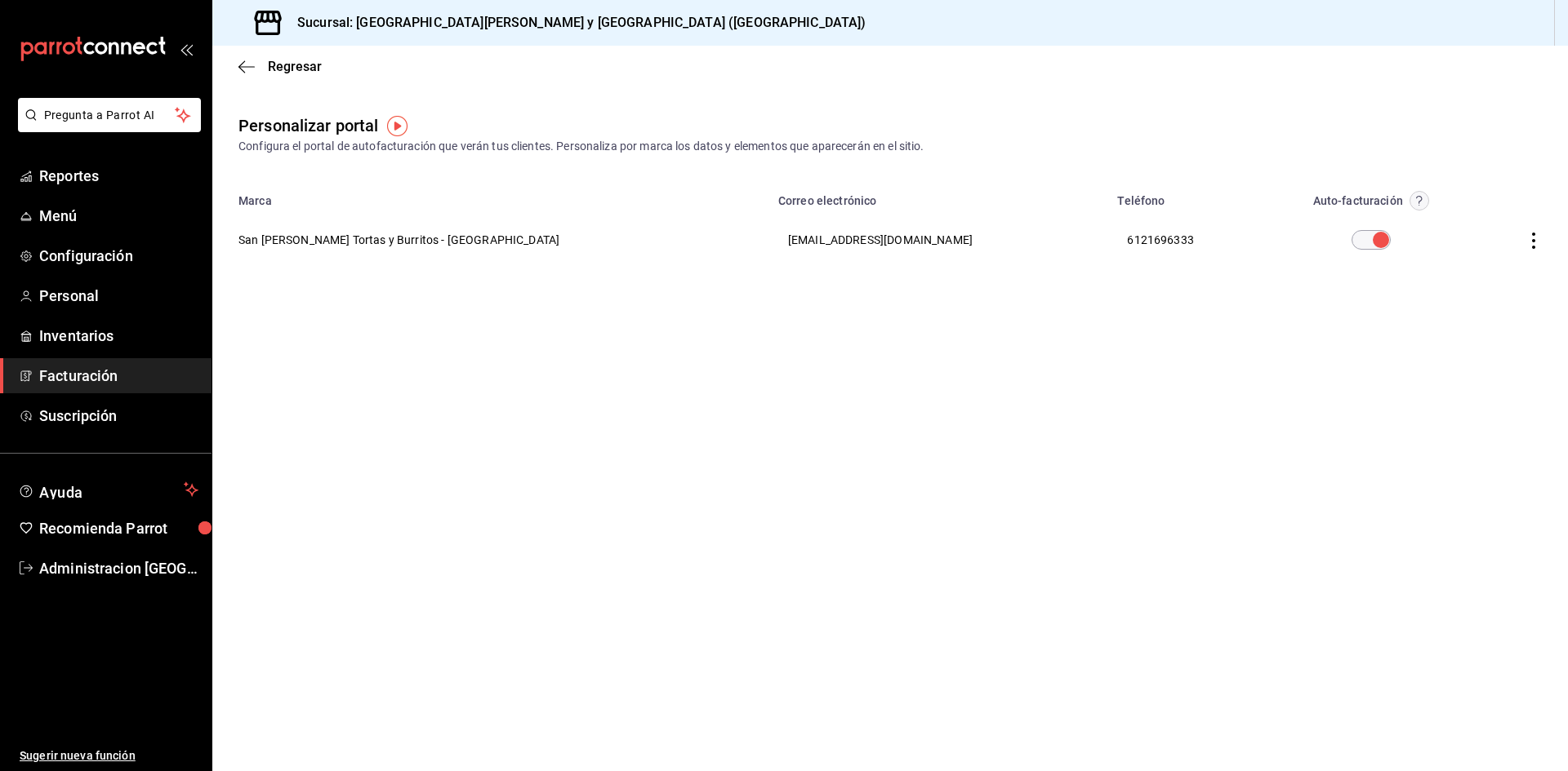
click at [1409, 204] on circle "button" at bounding box center [1418, 201] width 19 height 19
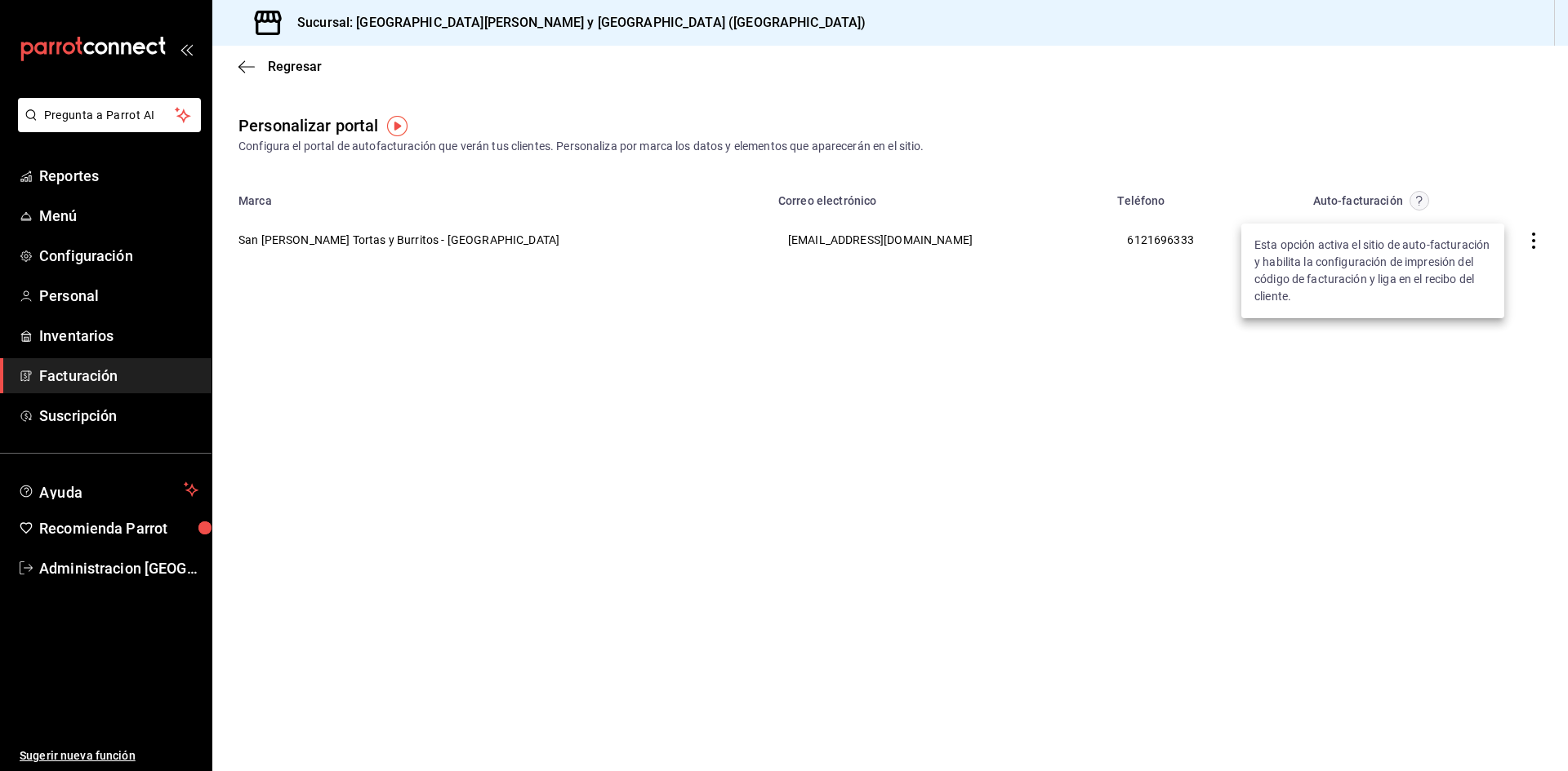
click at [1339, 403] on div at bounding box center [784, 386] width 1568 height 771
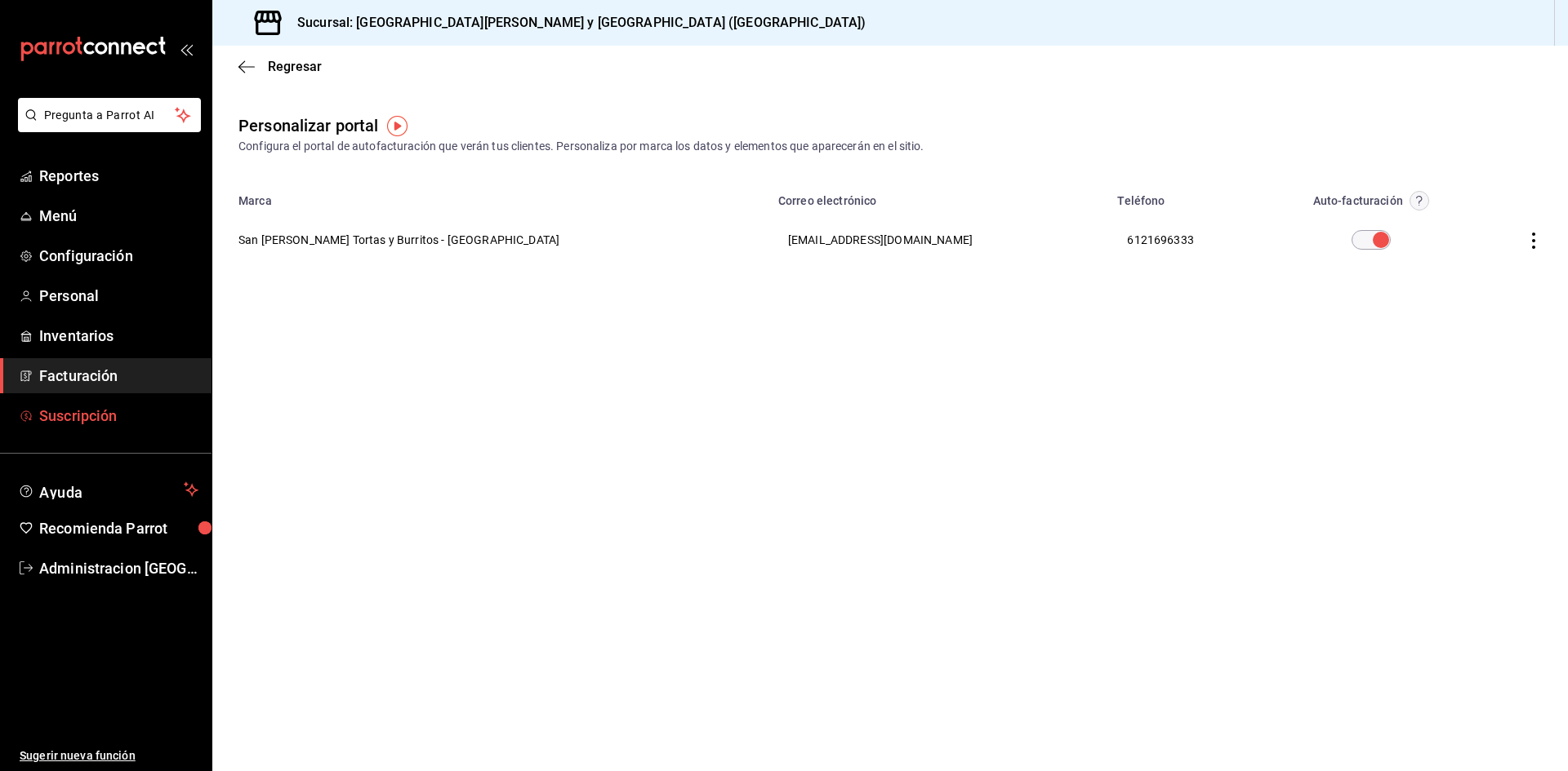
click at [108, 416] on span "Suscripción" at bounding box center [118, 415] width 160 height 22
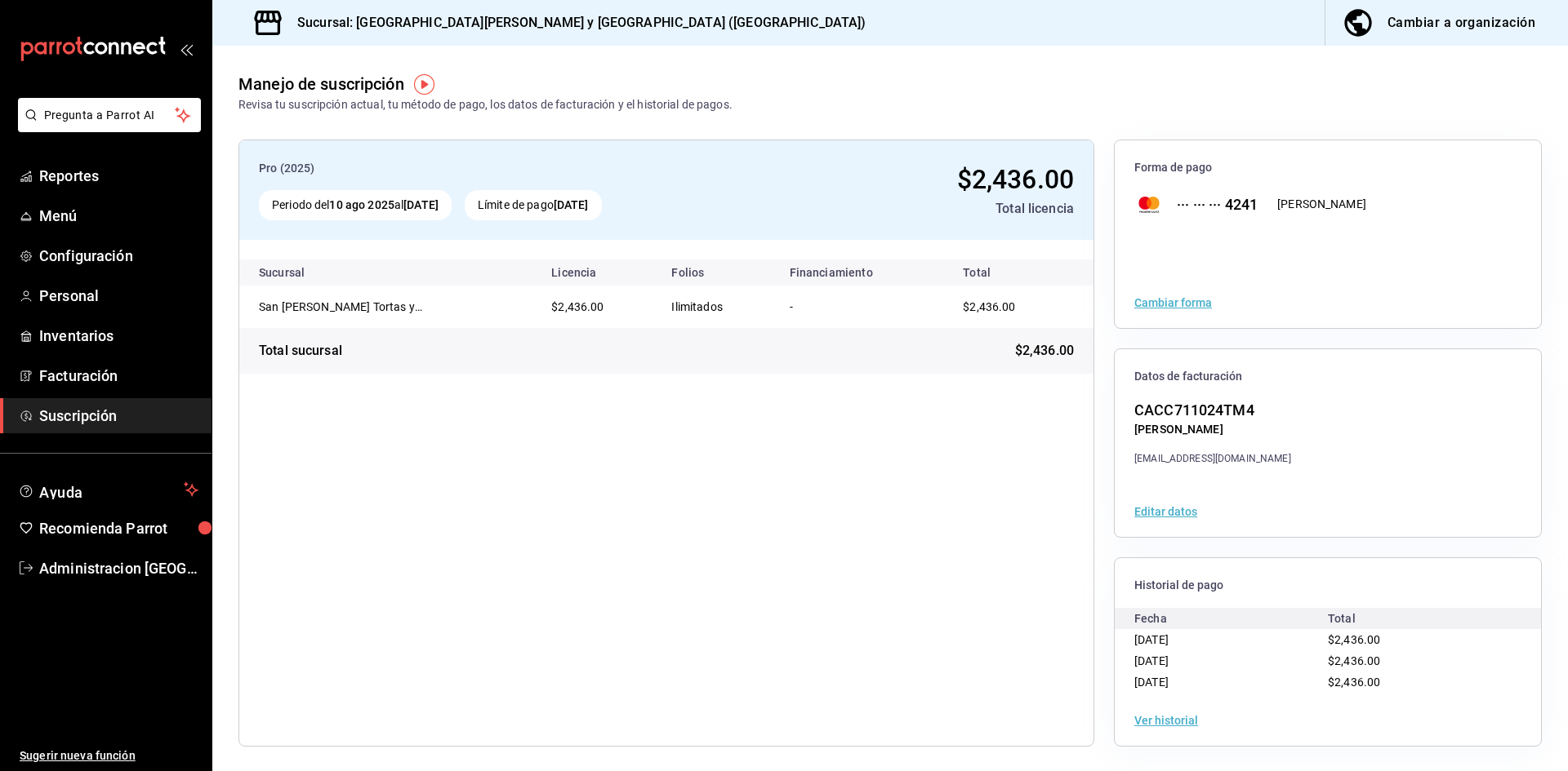
scroll to position [2, 0]
click at [52, 418] on span "Suscripción" at bounding box center [118, 415] width 160 height 22
click at [1159, 510] on button "Editar datos" at bounding box center [1166, 510] width 63 height 12
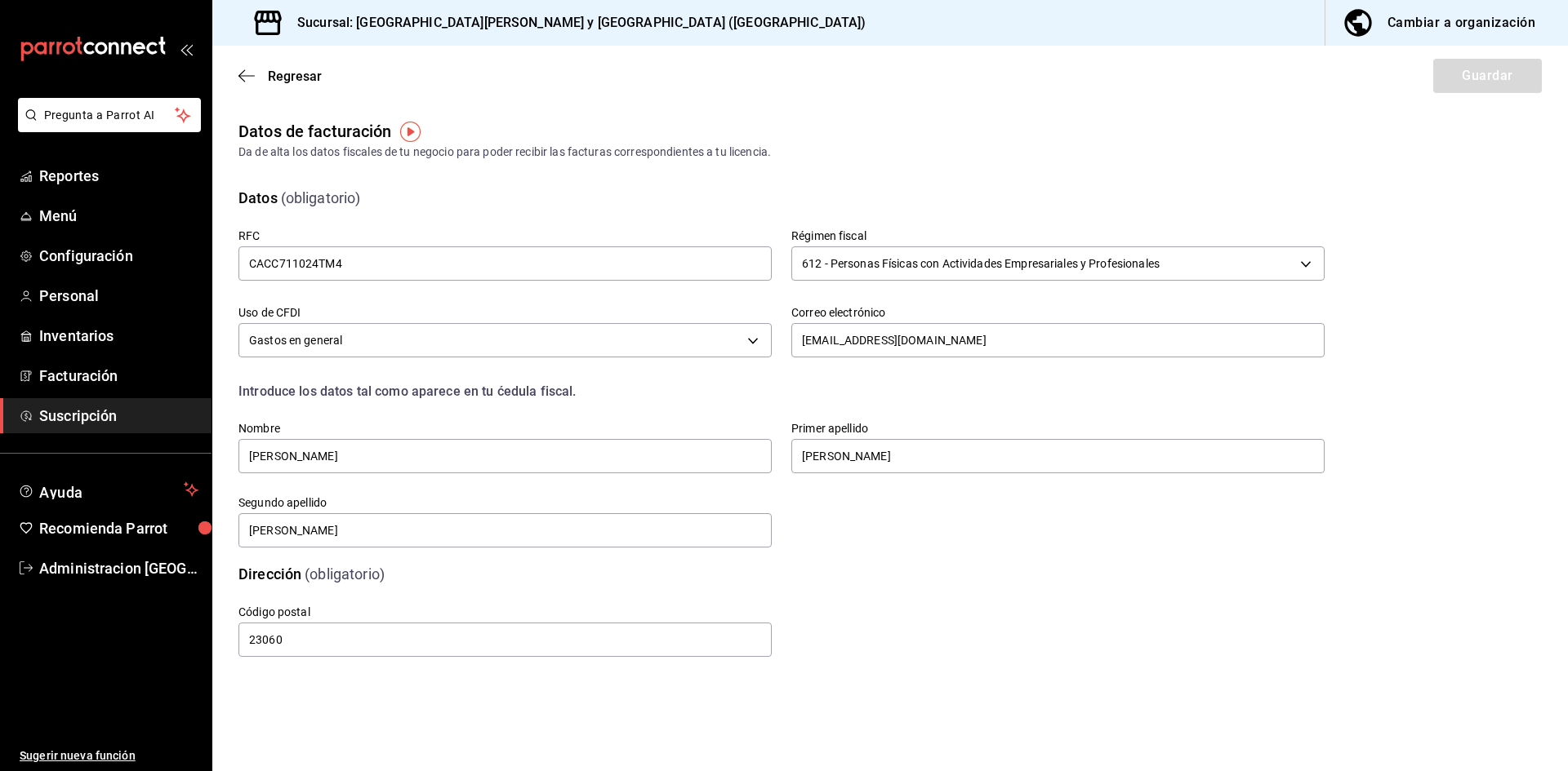
click at [1116, 659] on main "Regresar Guardar Datos de facturación Da de alta los datos fiscales de tu negoc…" at bounding box center [890, 409] width 1355 height 726
click at [240, 68] on icon "button" at bounding box center [247, 76] width 16 height 14
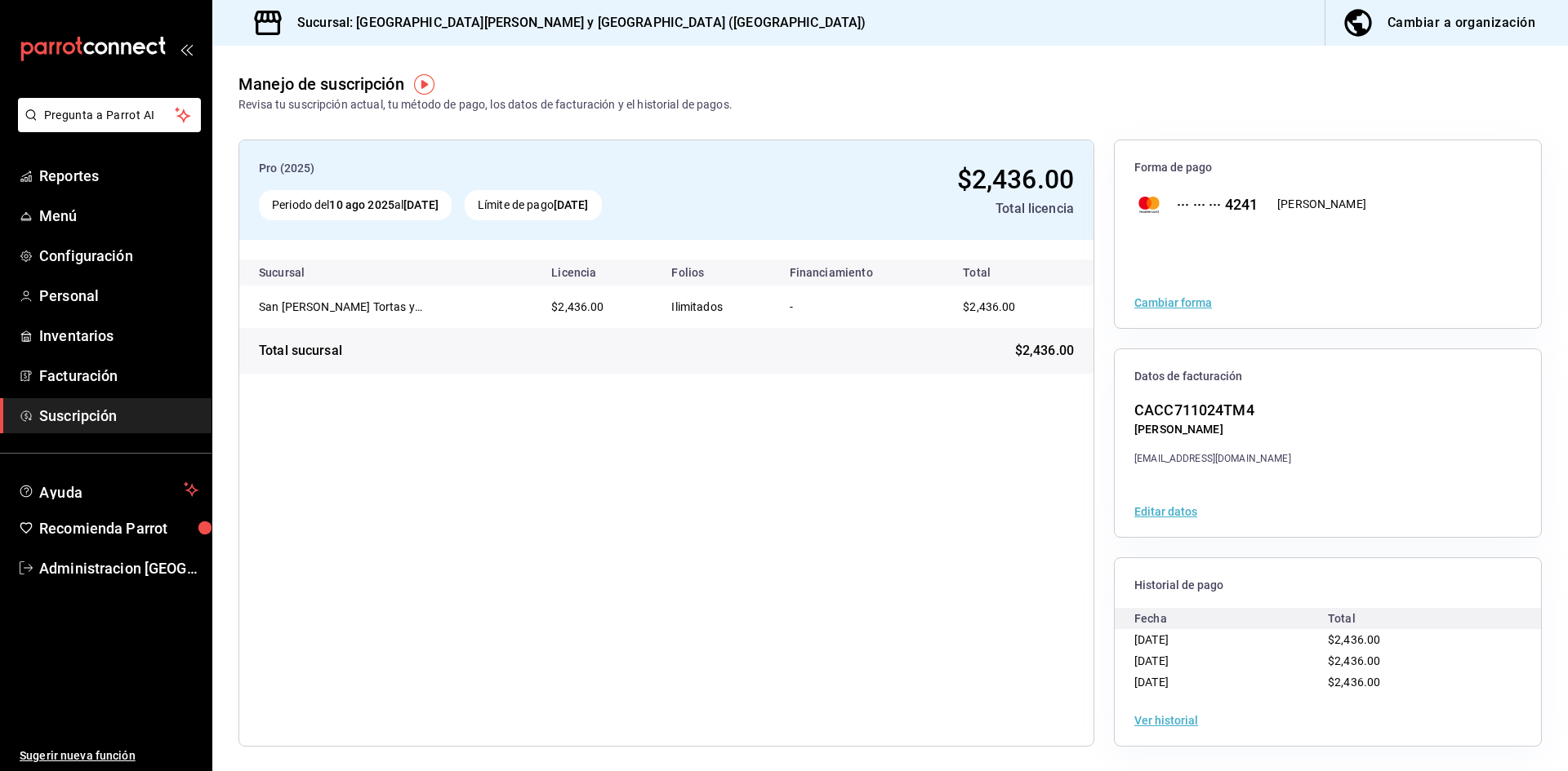
click at [1024, 207] on div "Total licencia" at bounding box center [930, 209] width 288 height 20
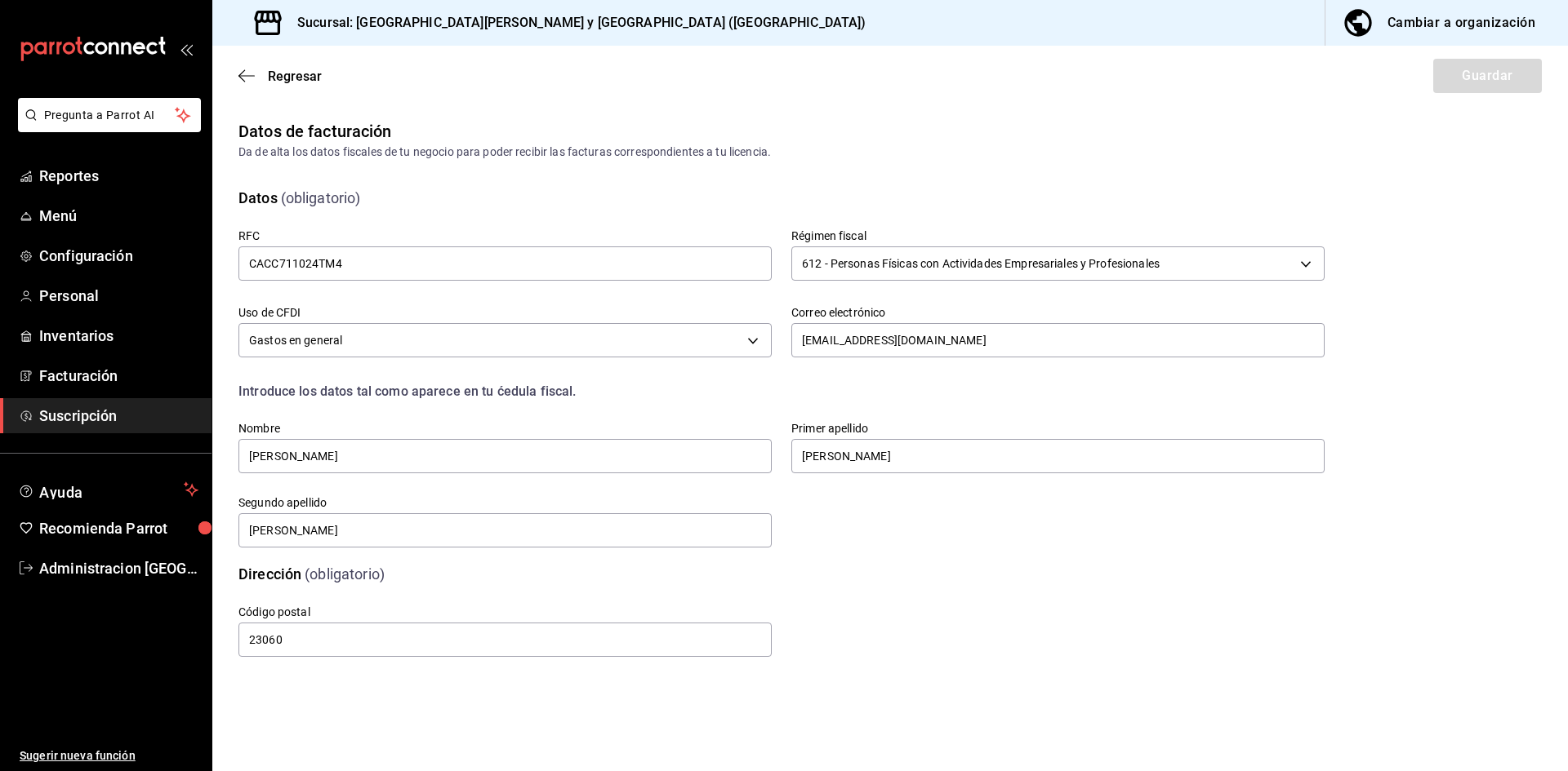
click at [104, 417] on span "Suscripción" at bounding box center [118, 415] width 160 height 22
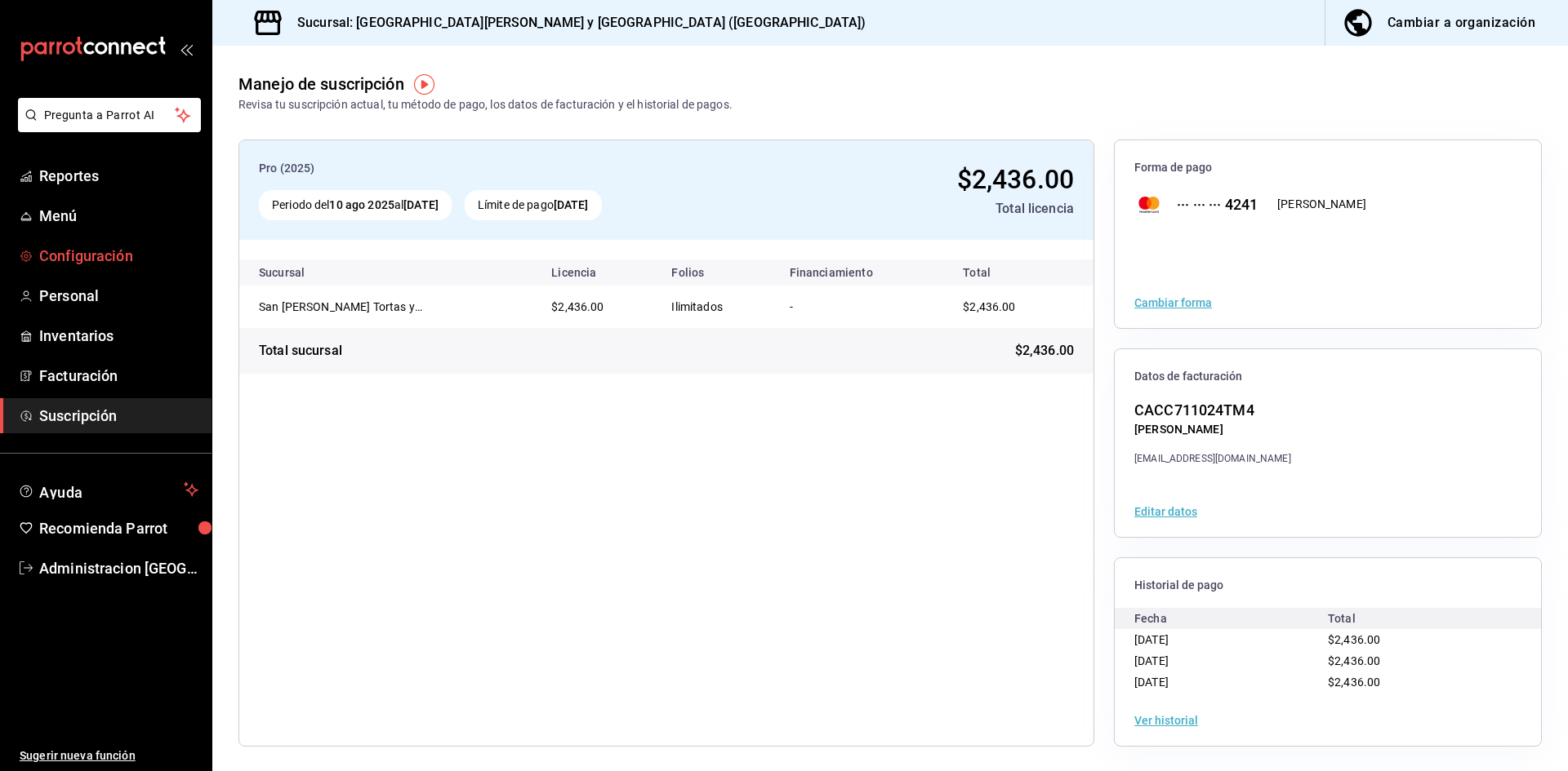
click at [65, 253] on span "Configuración" at bounding box center [118, 256] width 160 height 22
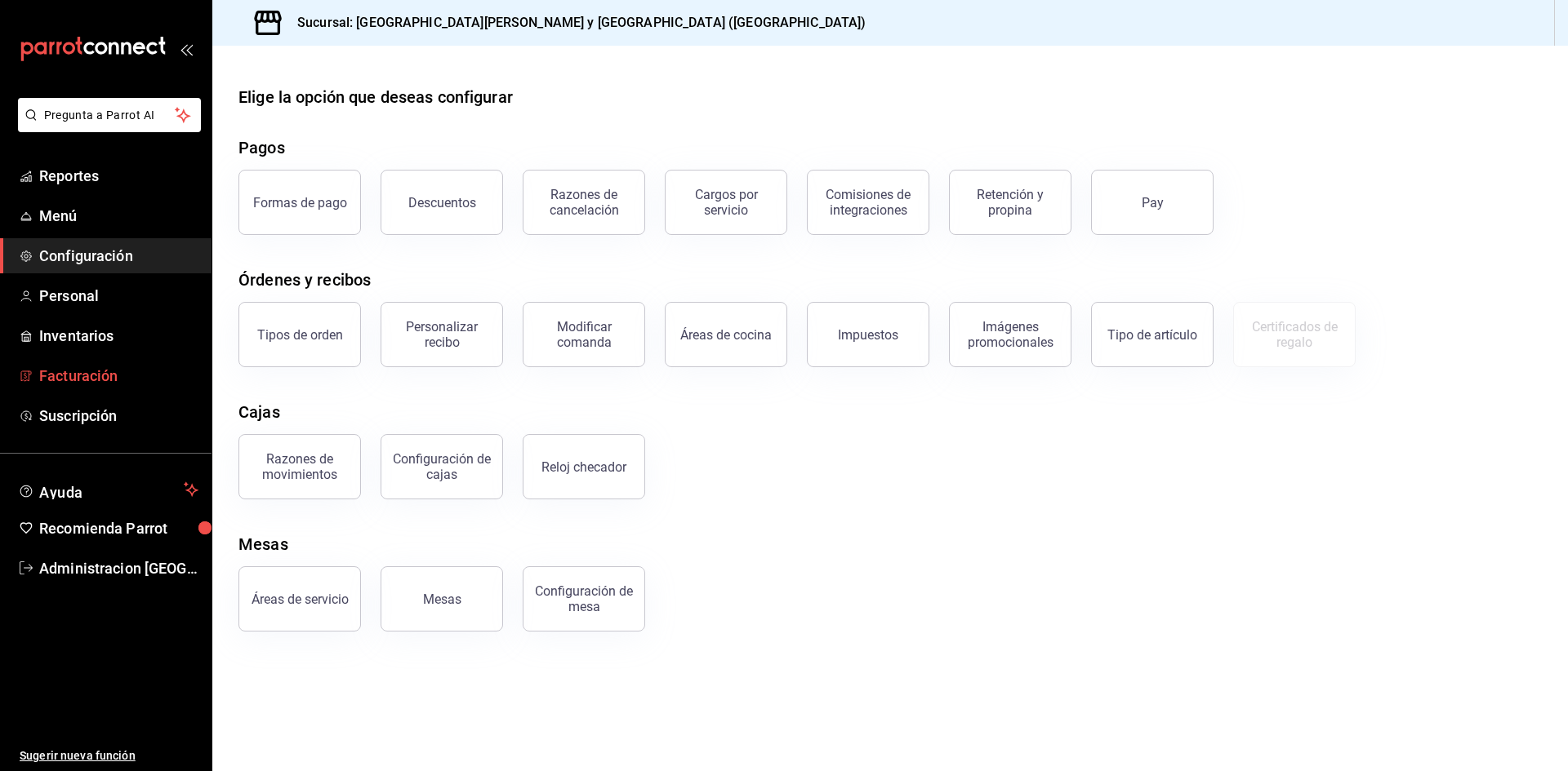
click at [62, 376] on span "Facturación" at bounding box center [118, 376] width 160 height 22
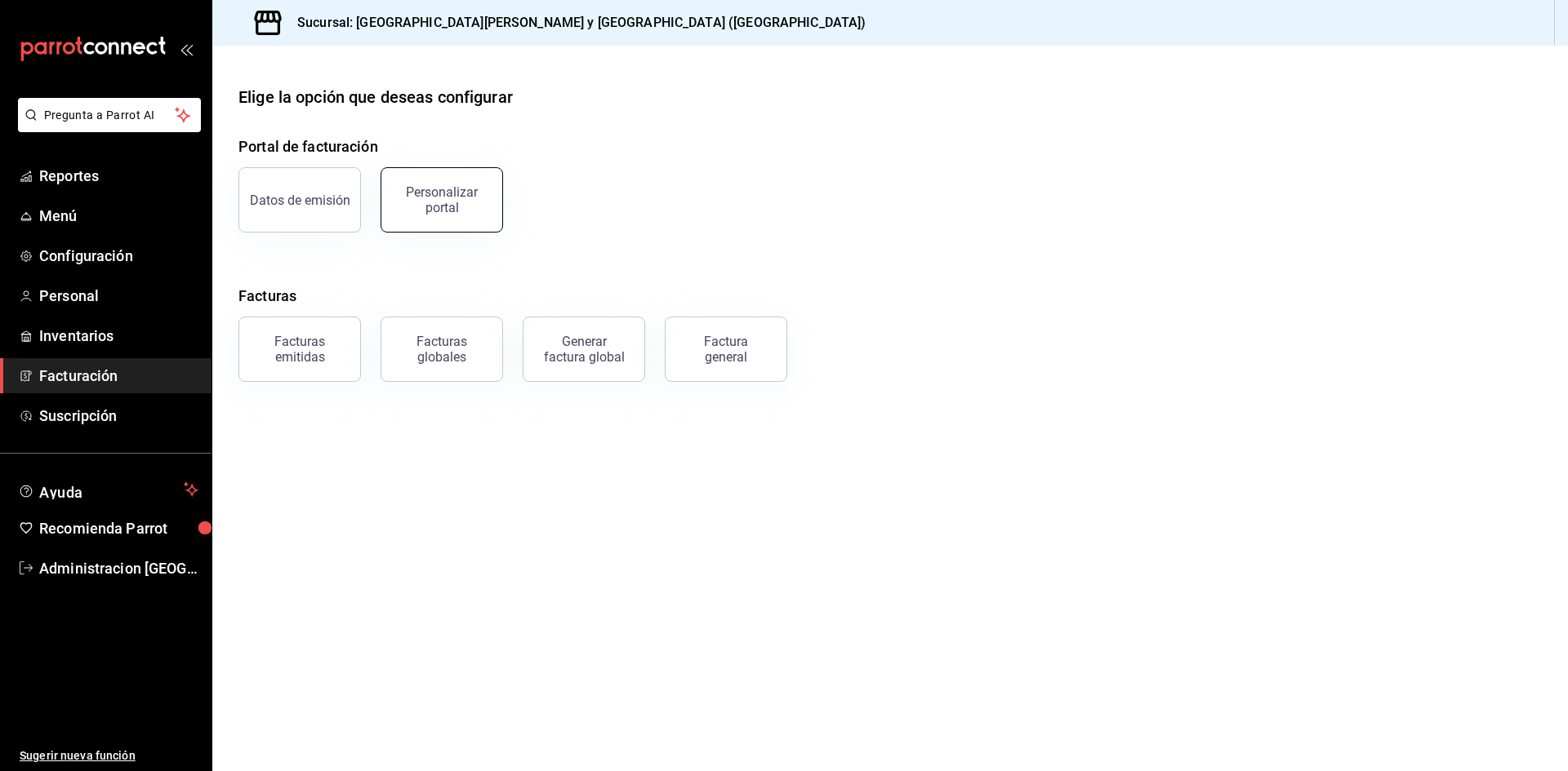
click at [443, 184] on button "Personalizar portal" at bounding box center [442, 200] width 123 height 65
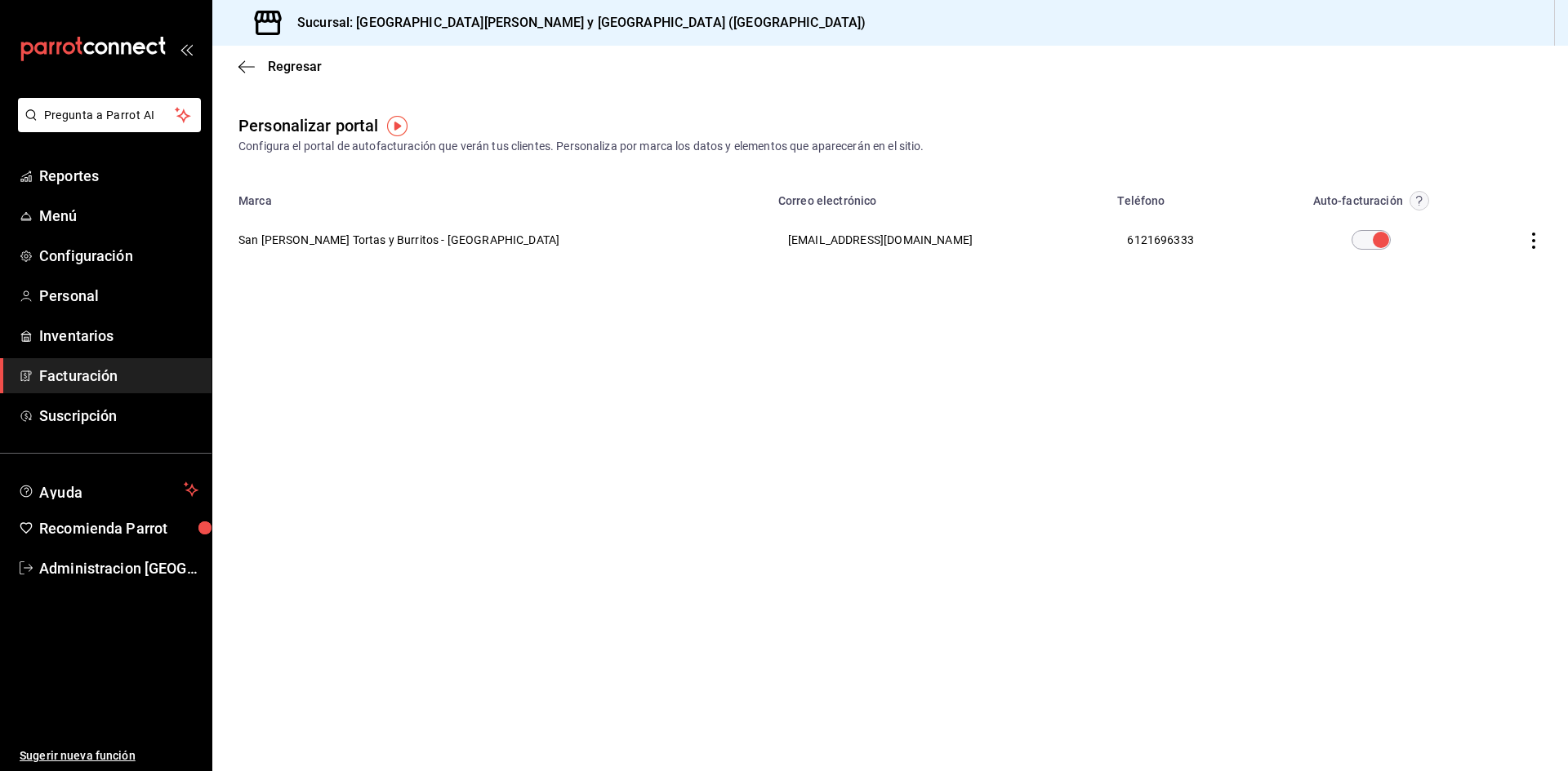
click at [1532, 240] on icon "button" at bounding box center [1534, 240] width 16 height 16
click at [1452, 214] on span "Editar" at bounding box center [1426, 220] width 56 height 15
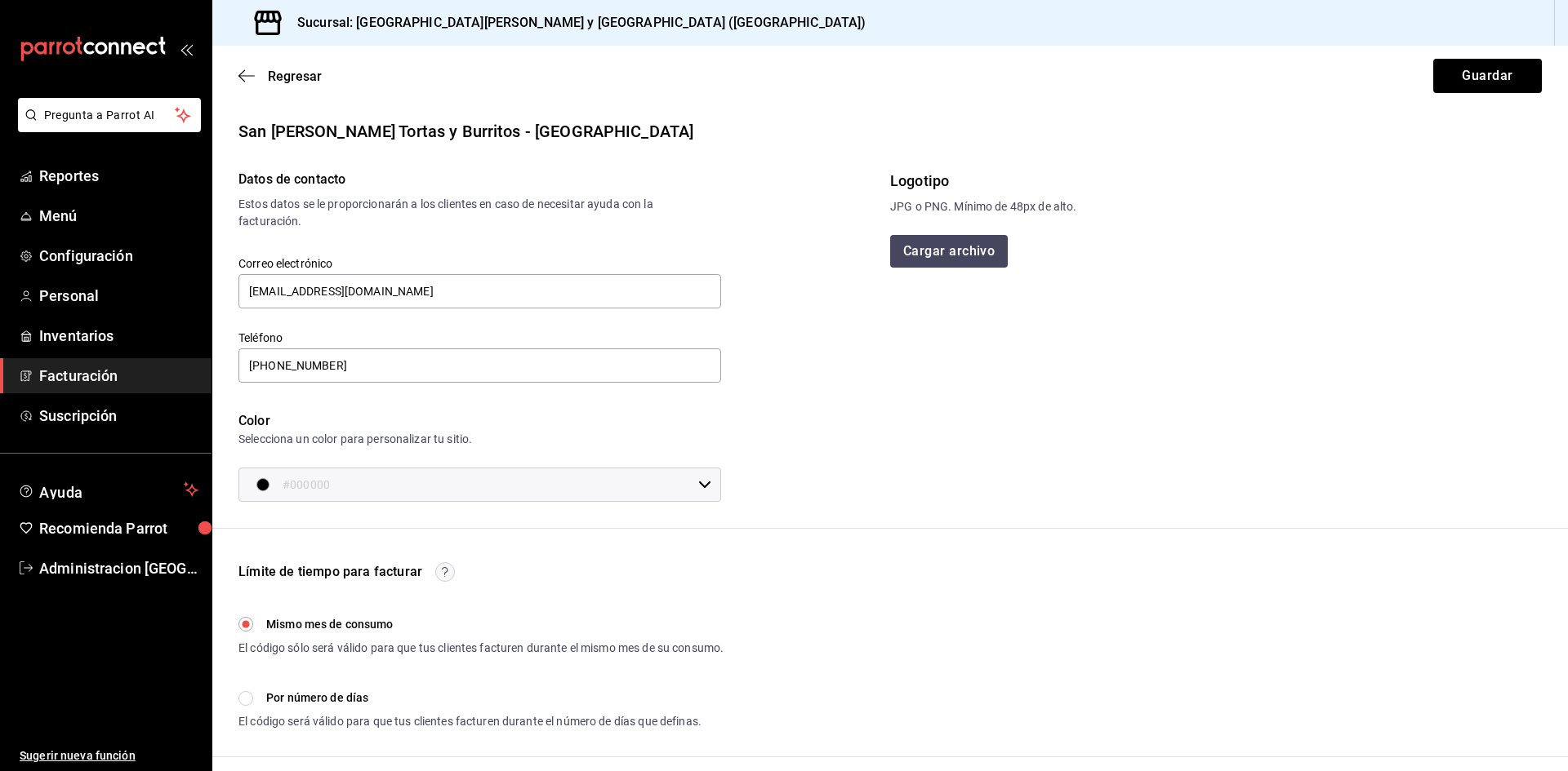
click at [396, 484] on input "#000000" at bounding box center [488, 485] width 409 height 32
click at [396, 483] on div at bounding box center [784, 386] width 1568 height 771
click at [1464, 71] on button "Guardar" at bounding box center [1487, 76] width 109 height 34
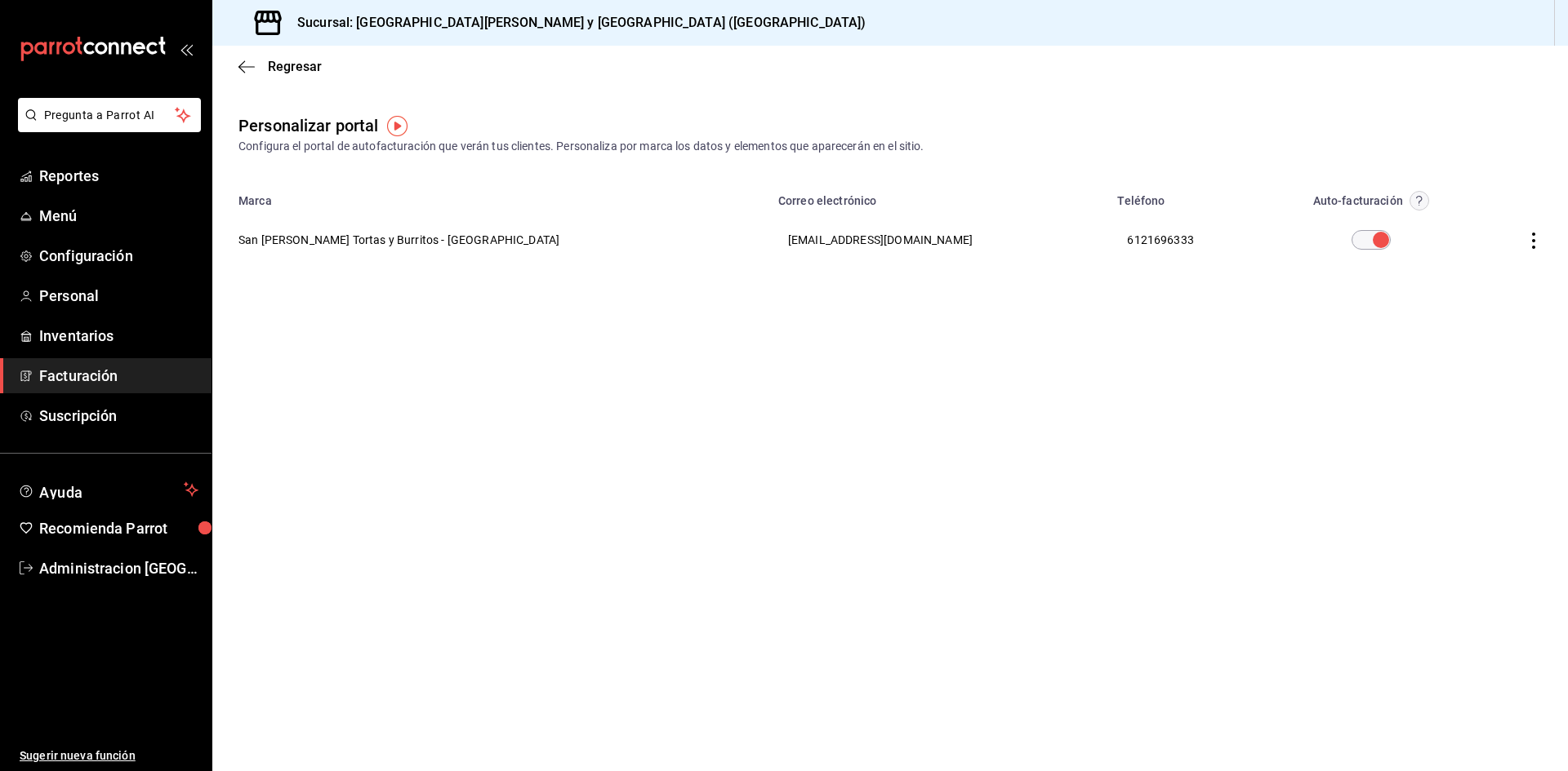
click at [398, 137] on div "Personalizar portal Configura el portal de autofacturación que verán tus client…" at bounding box center [890, 134] width 1355 height 41
click at [398, 132] on img "button" at bounding box center [397, 126] width 21 height 21
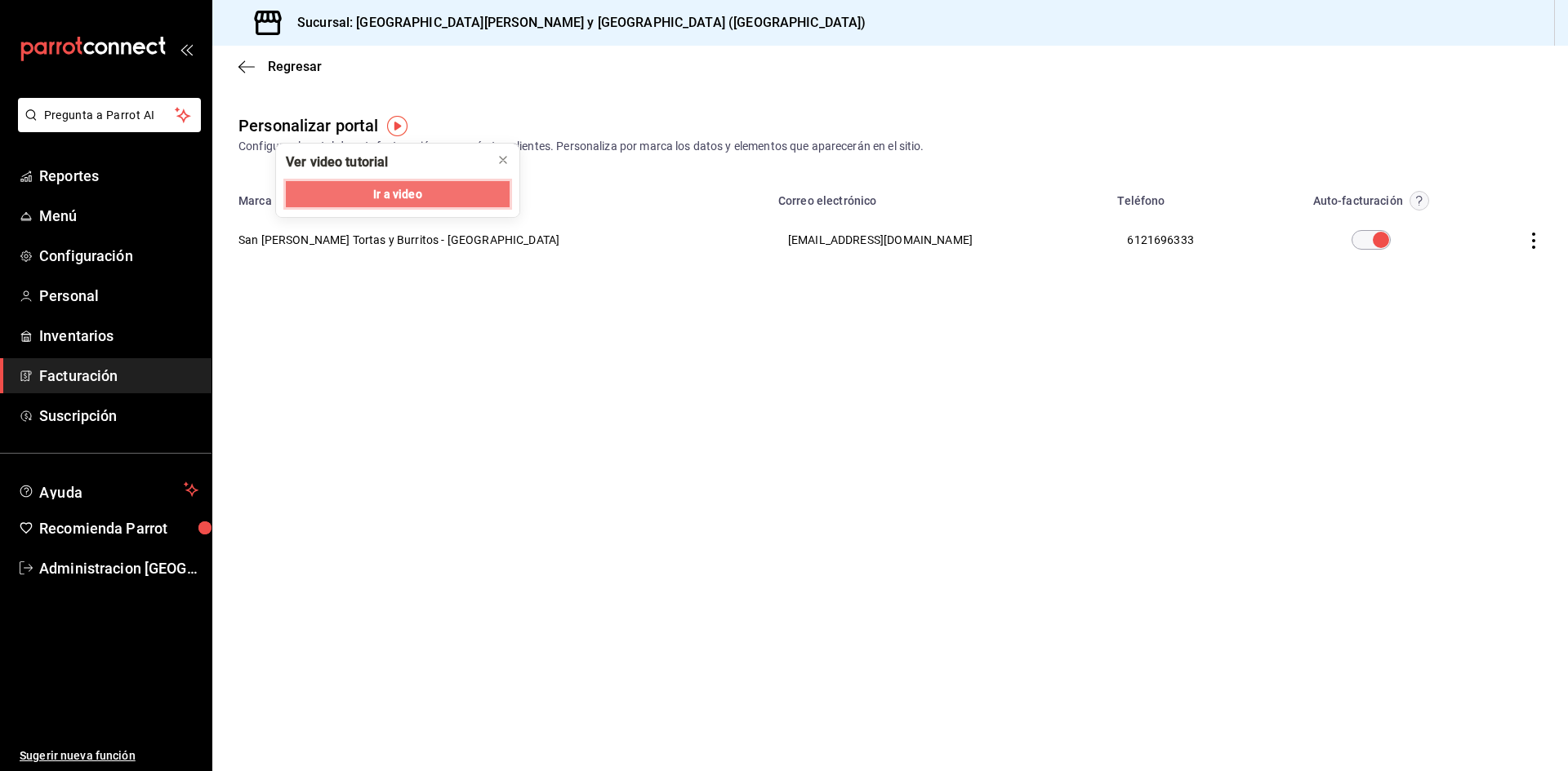
click at [474, 205] on button "Ir a video" at bounding box center [397, 194] width 223 height 26
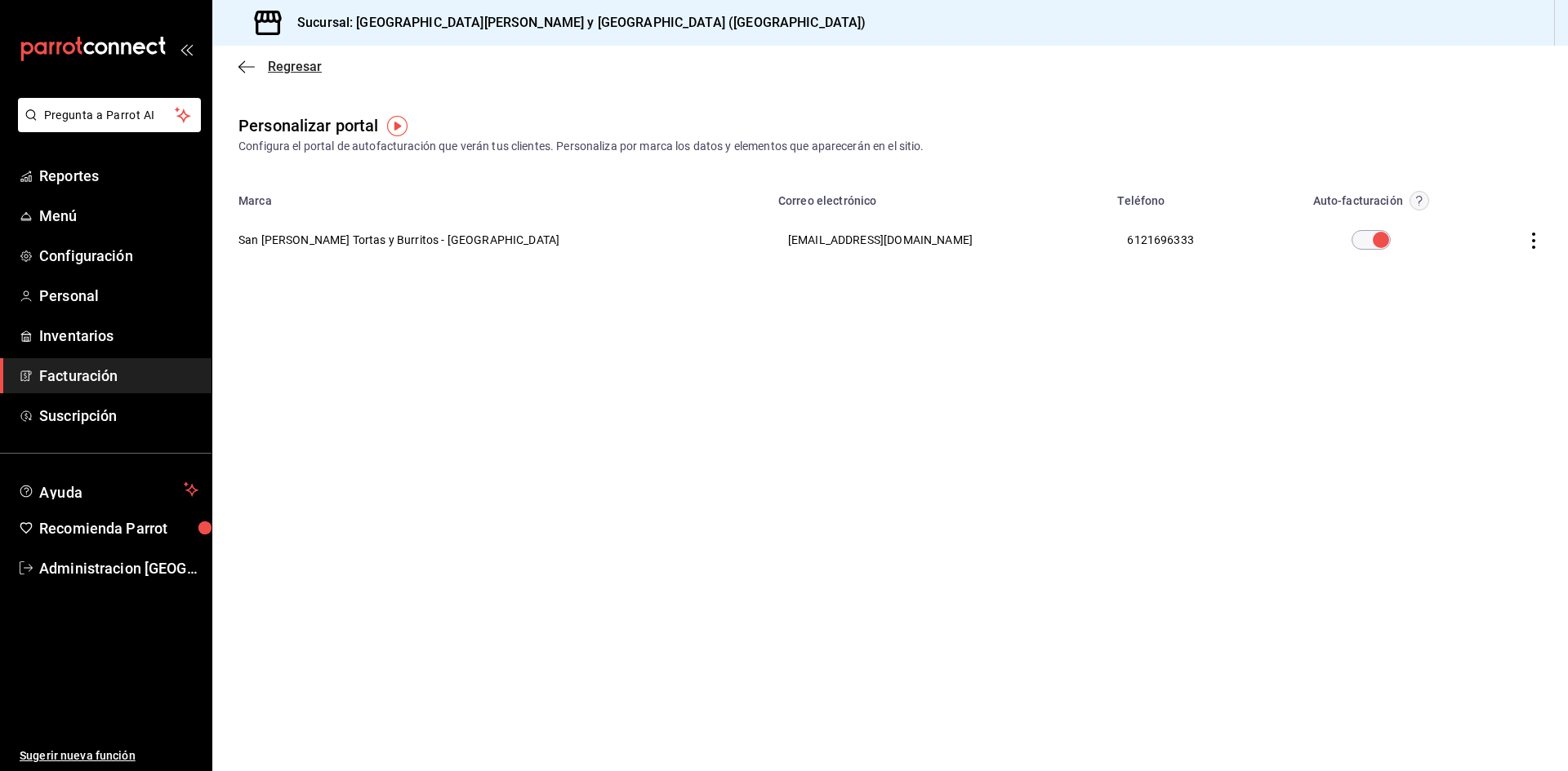
click at [246, 70] on icon "button" at bounding box center [247, 67] width 16 height 14
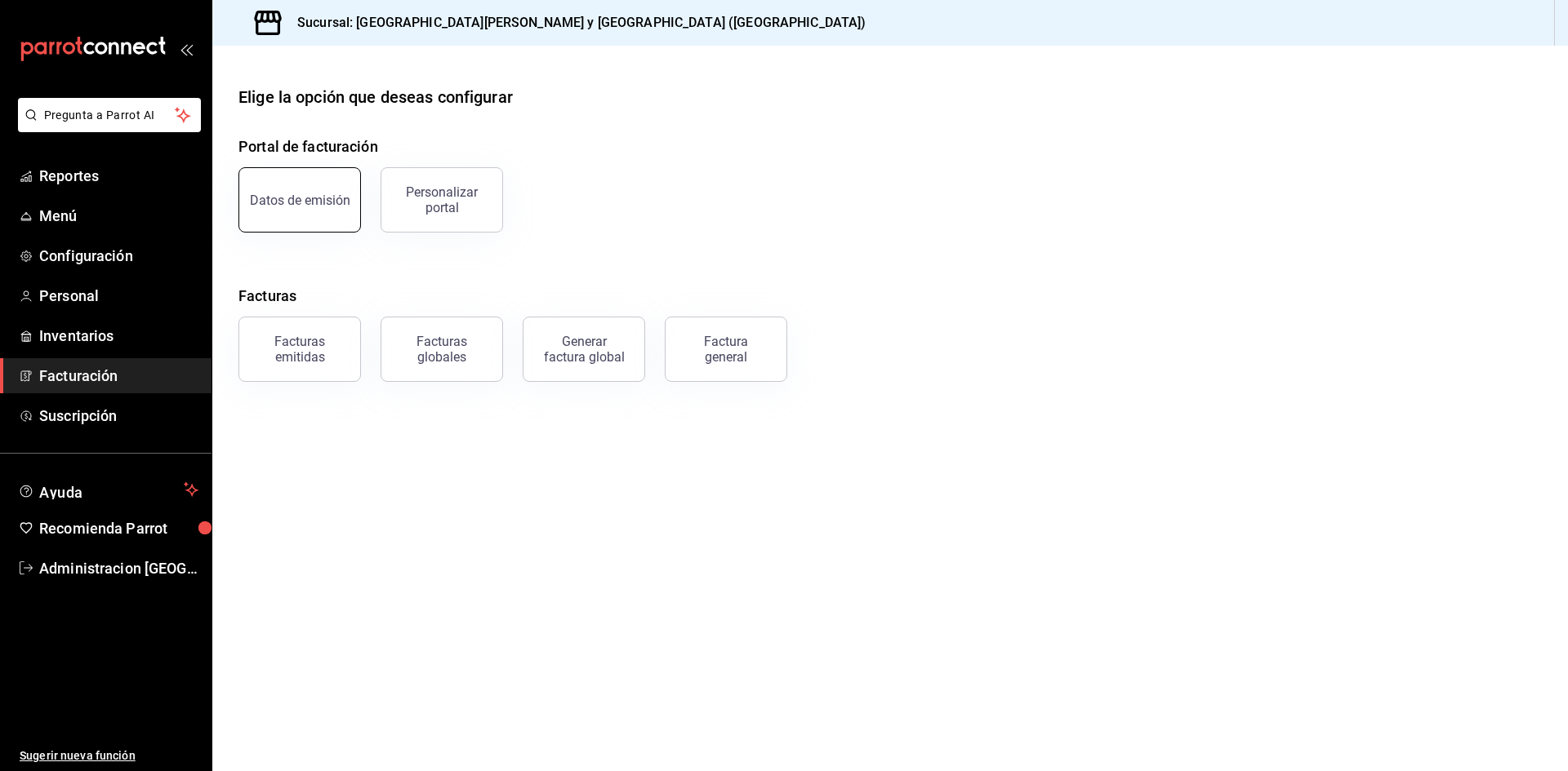
click at [303, 184] on button "Datos de emisión" at bounding box center [300, 200] width 123 height 65
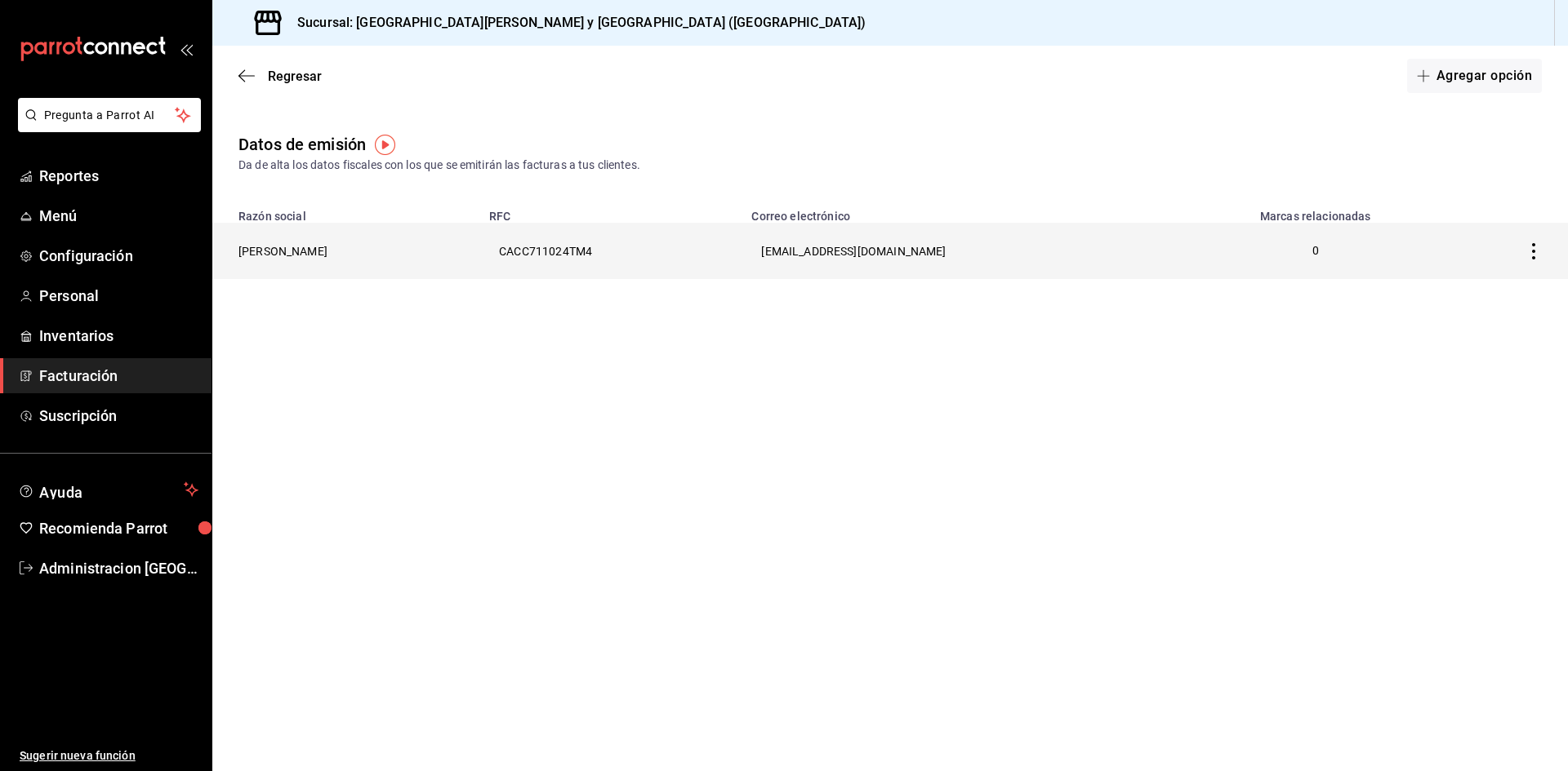
click at [347, 249] on th "CARMEN YUDIT CAMACHO CERVANTES" at bounding box center [346, 250] width 267 height 57
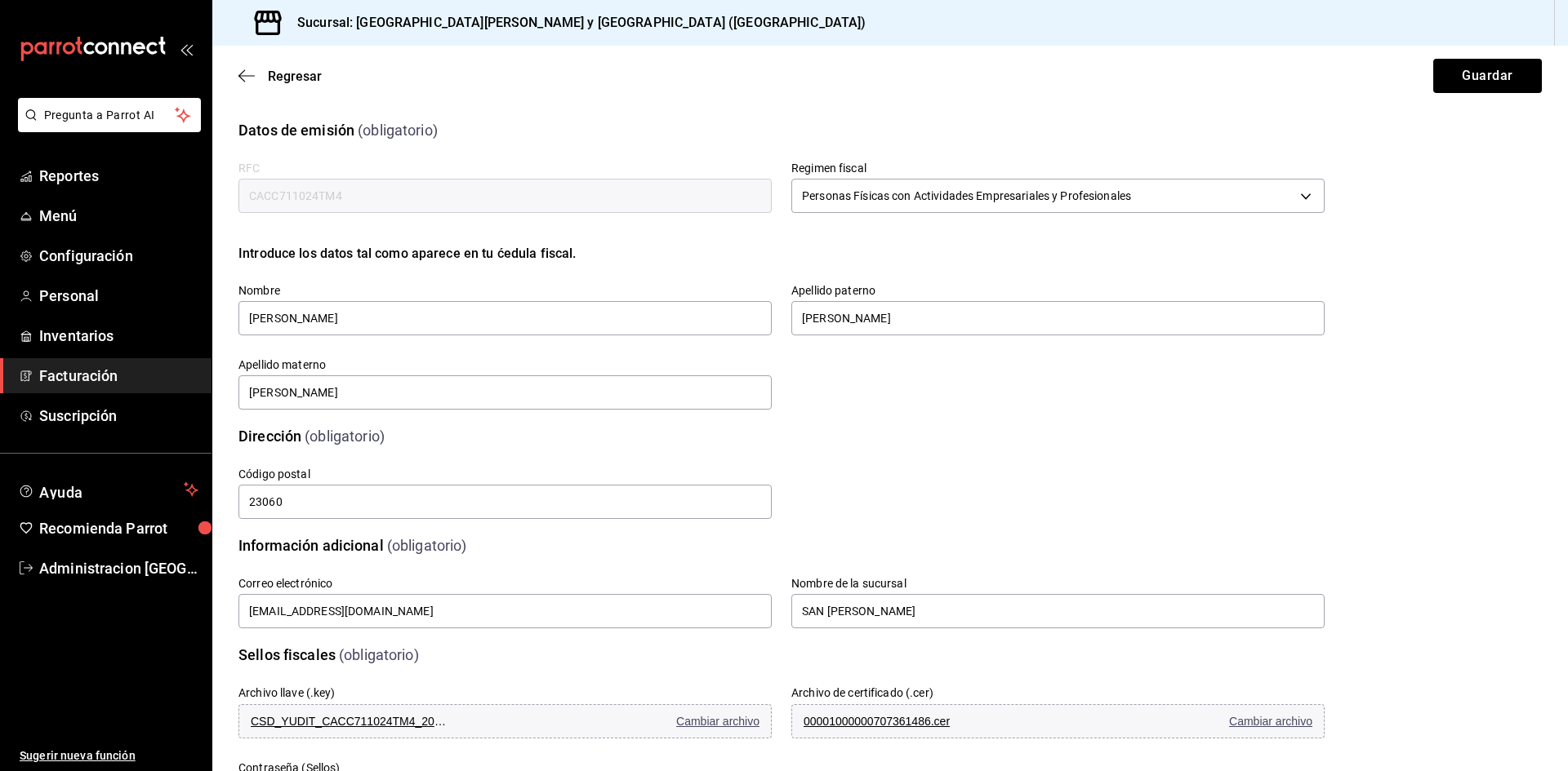
scroll to position [190, 0]
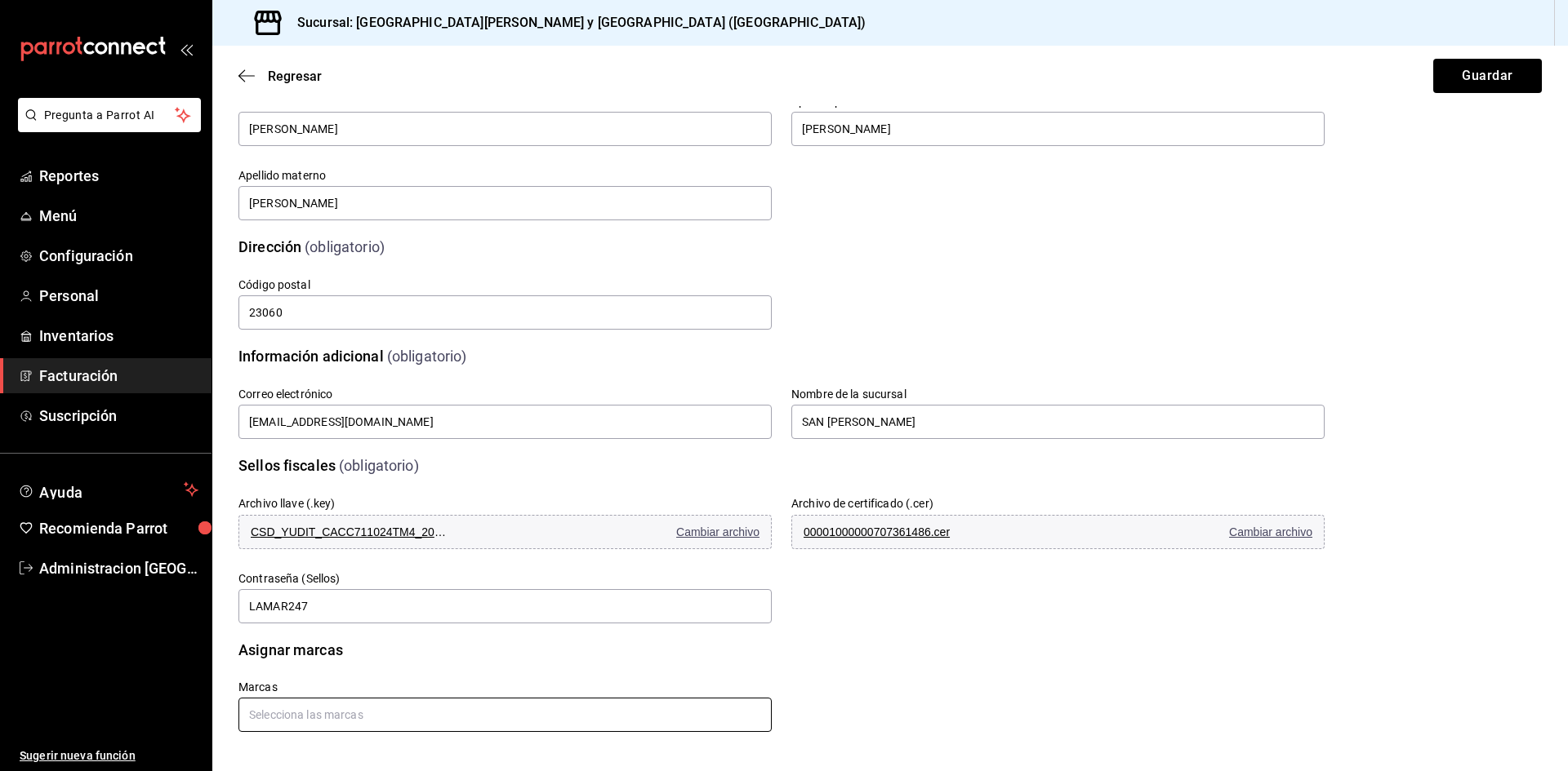
click at [402, 718] on input "text" at bounding box center [506, 715] width 533 height 34
click at [303, 683] on li "San Benito Tortas y Burritos - La Paz" at bounding box center [503, 678] width 528 height 27
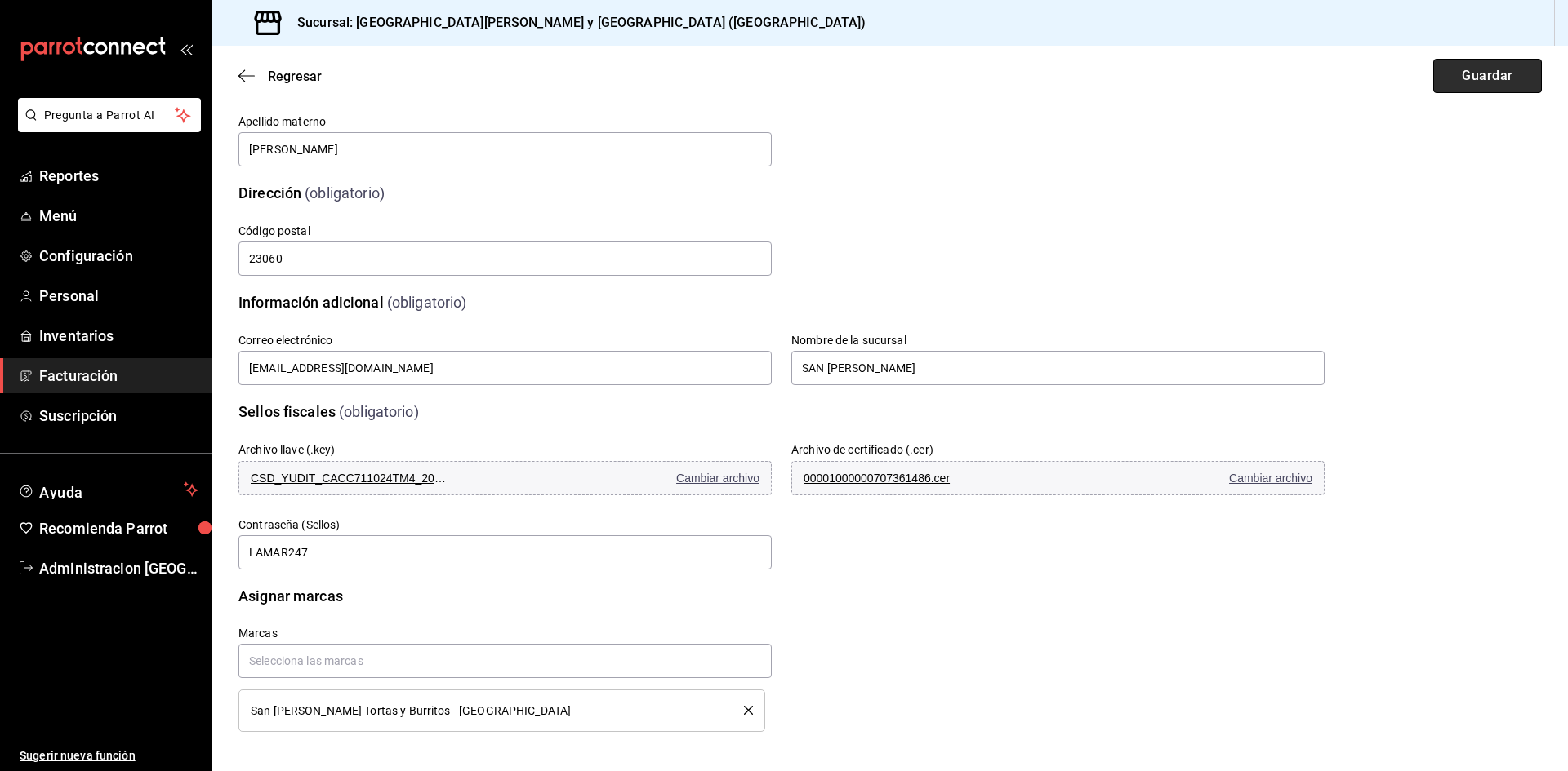
click at [1468, 81] on button "Guardar" at bounding box center [1487, 76] width 109 height 34
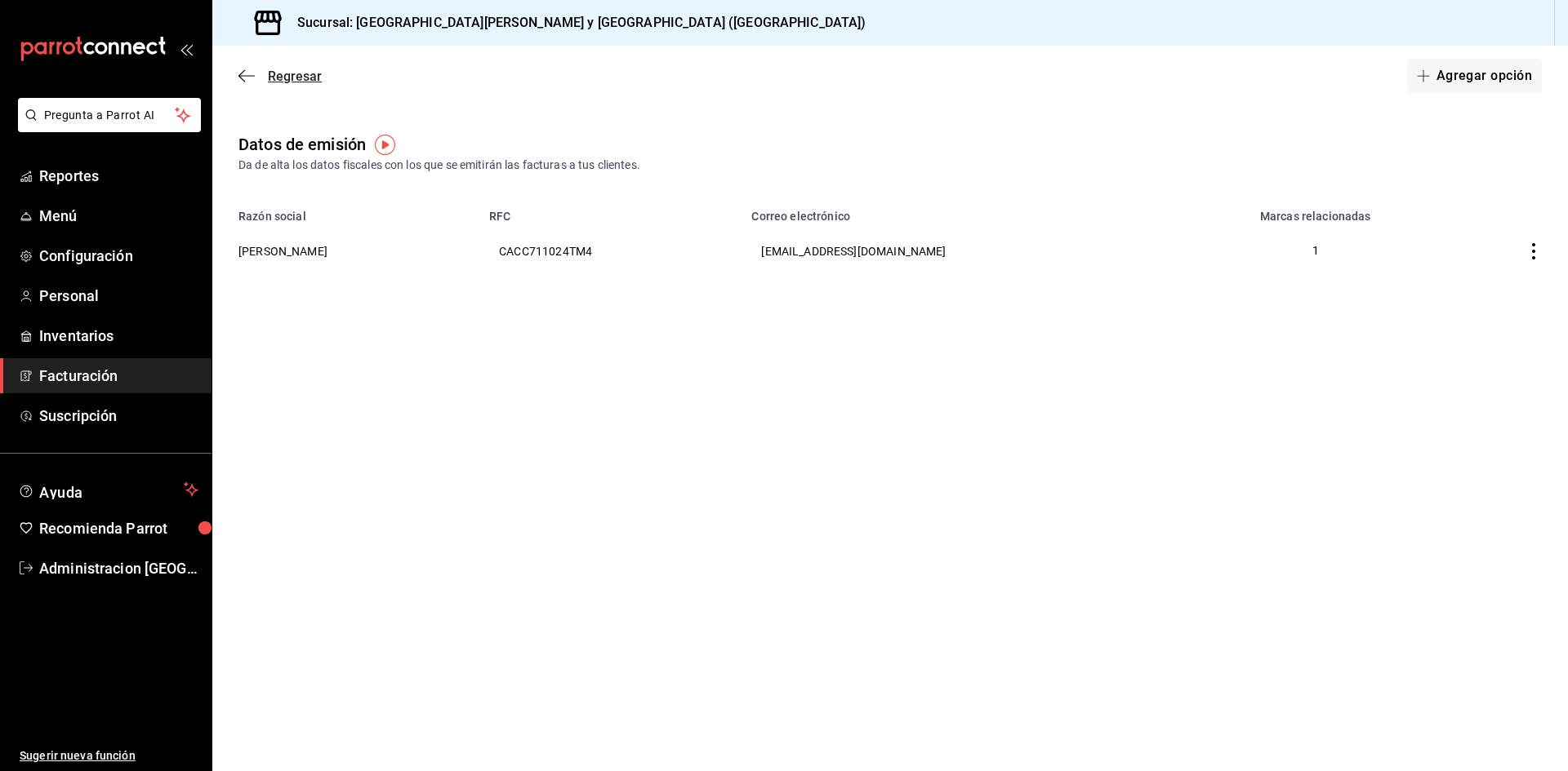
click at [296, 78] on span "Regresar" at bounding box center [295, 76] width 54 height 15
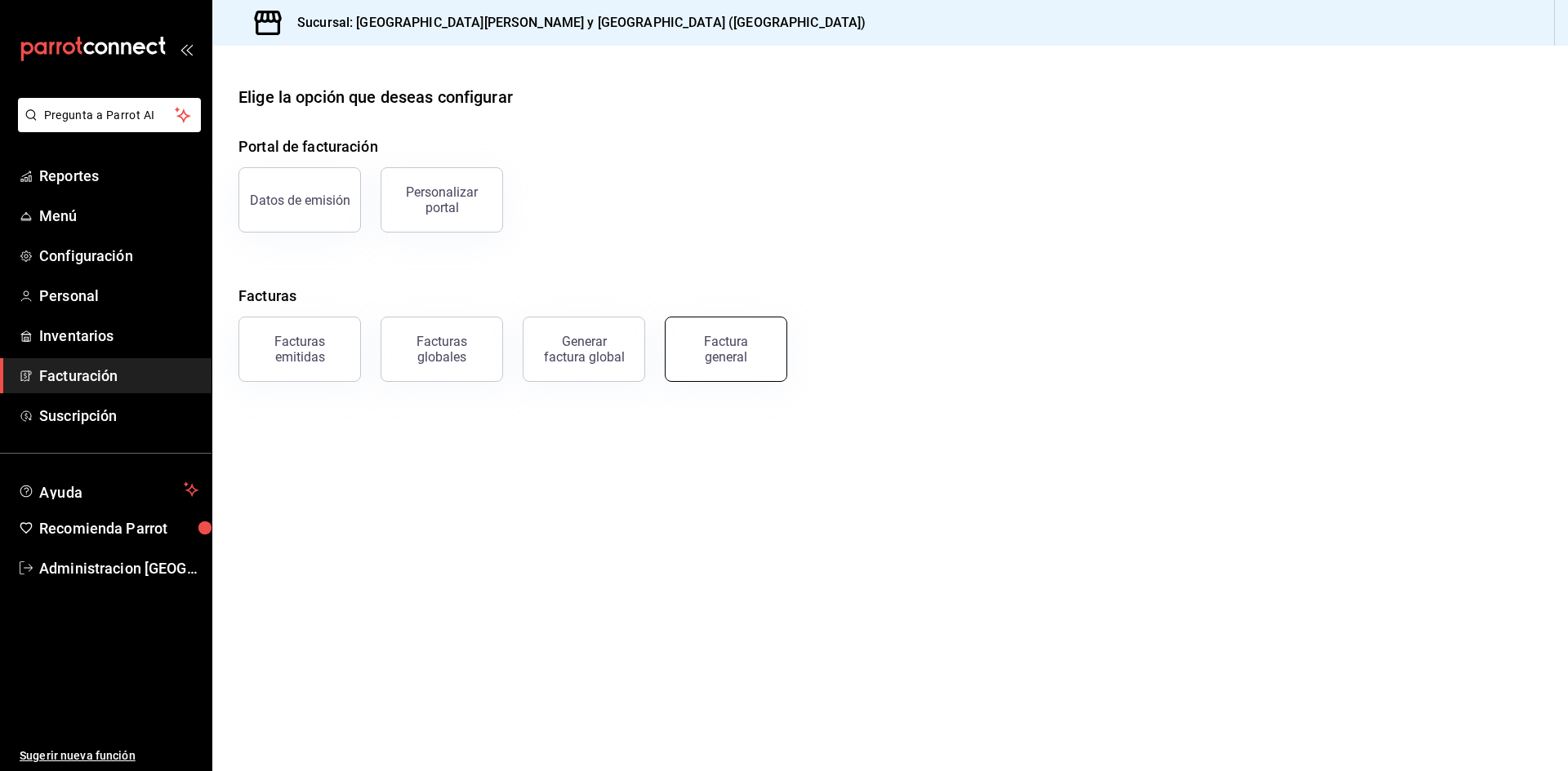
click at [721, 355] on div "Factura general" at bounding box center [725, 349] width 82 height 31
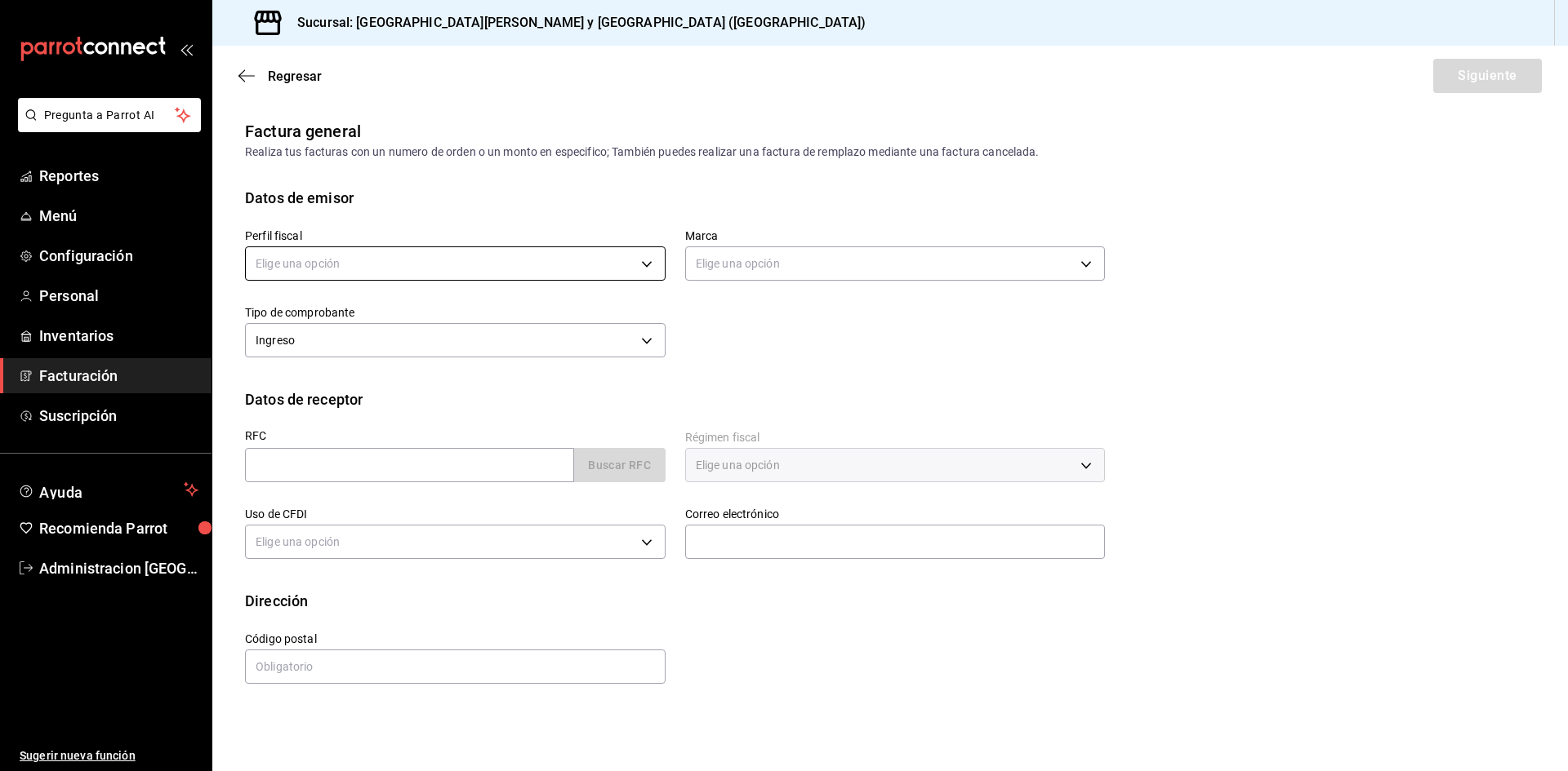
click at [332, 267] on body "Pregunta a Parrot AI Reportes Menú Configuración Personal Inventarios Facturaci…" at bounding box center [784, 386] width 1568 height 771
click at [339, 342] on li "CARMEN YUDIT CAMACHO CERVANTES" at bounding box center [455, 347] width 419 height 31
type input "417027ba-2a21-4284-9f0d-4c0606af0904"
type input "25a66a84-3cbd-47c8-a2ad-d995281776a4"
click at [380, 344] on body "Pregunta a Parrot AI Reportes Menú Configuración Personal Inventarios Facturaci…" at bounding box center [784, 386] width 1568 height 771
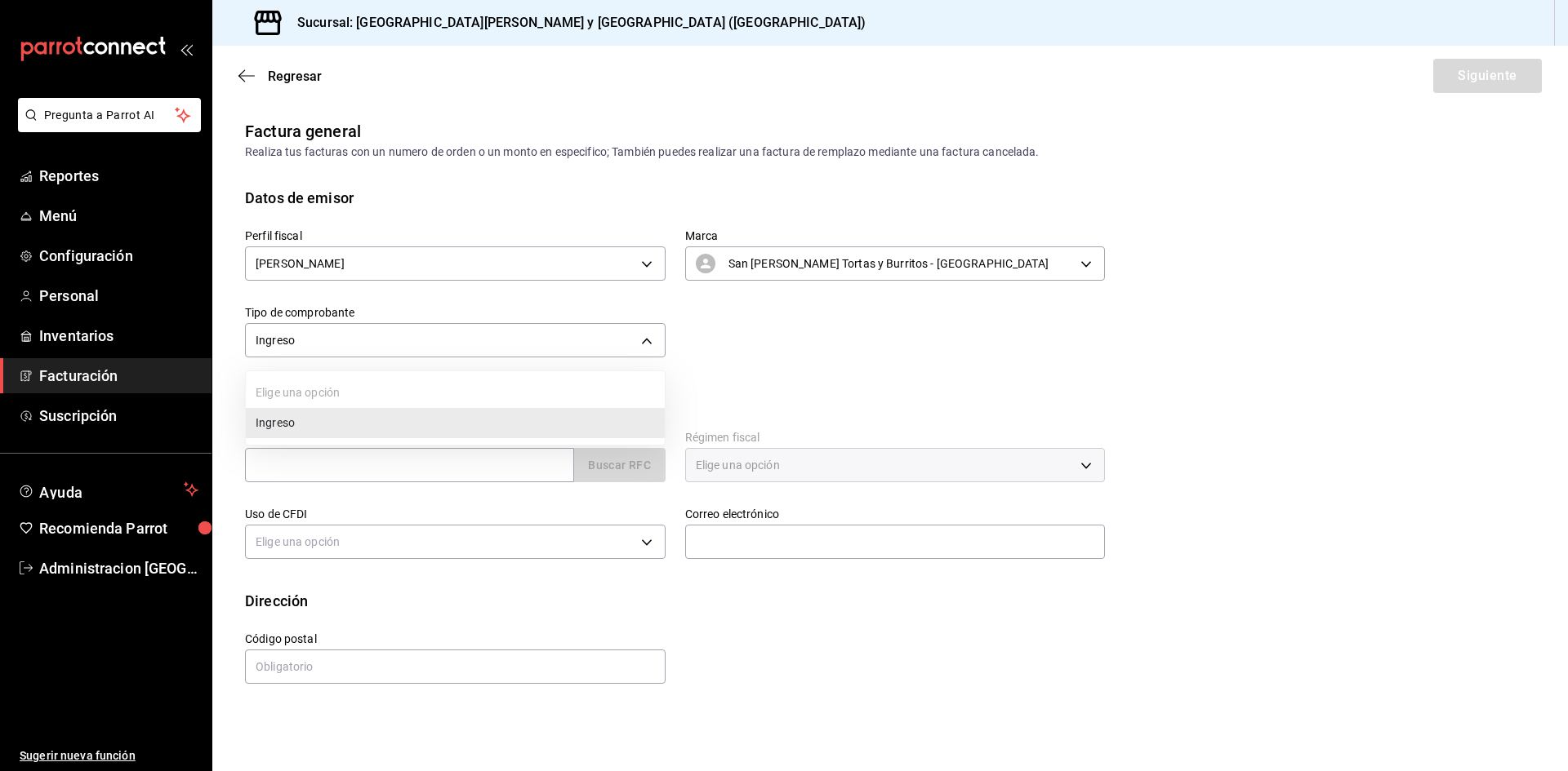
click at [336, 426] on li "Ingreso" at bounding box center [455, 423] width 419 height 31
click at [318, 465] on input "text" at bounding box center [409, 466] width 329 height 34
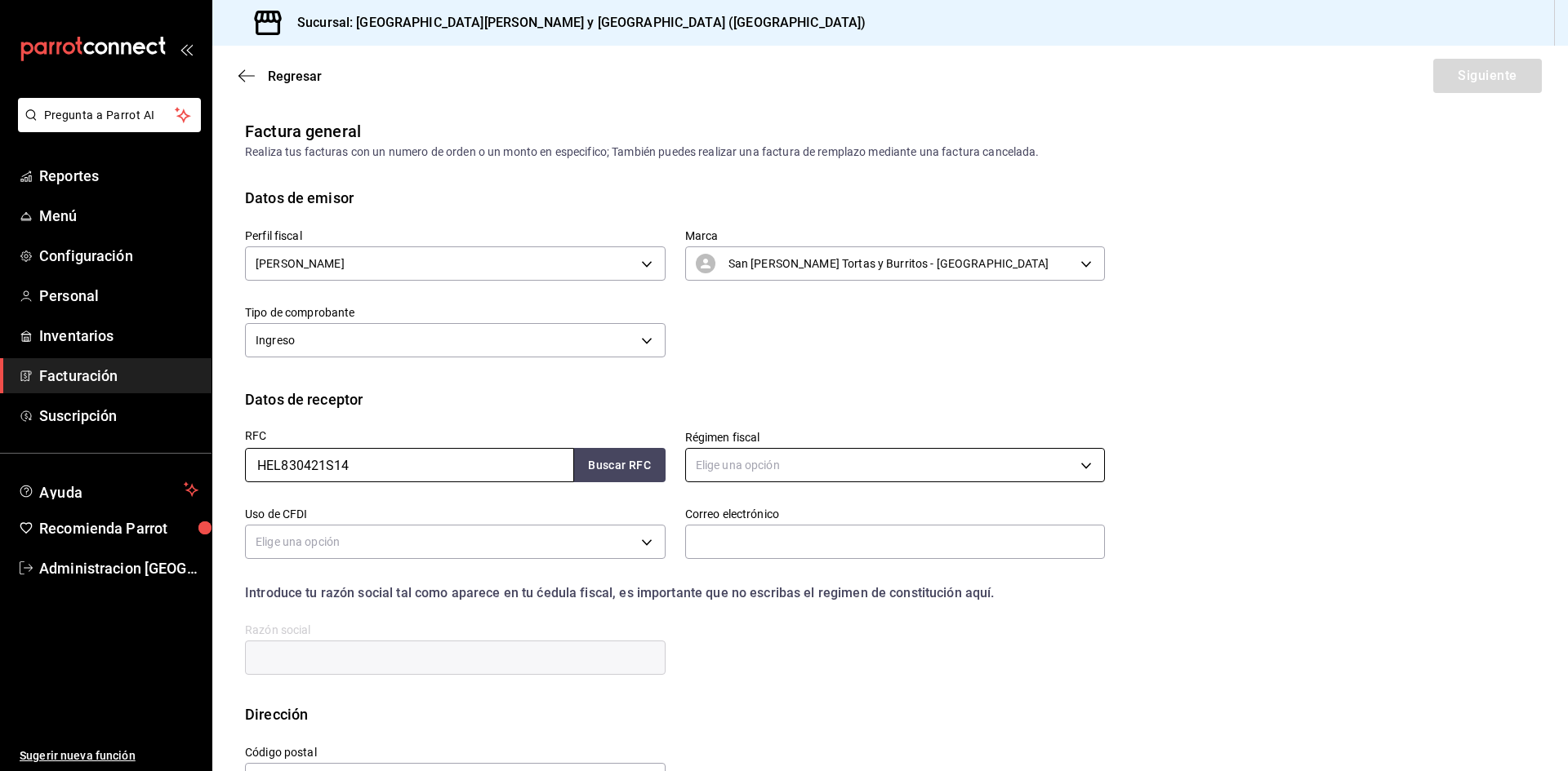
type input "HEL830421S14"
click at [790, 462] on body "Pregunta a Parrot AI Reportes Menú Configuración Personal Inventarios Facturaci…" at bounding box center [784, 386] width 1568 height 771
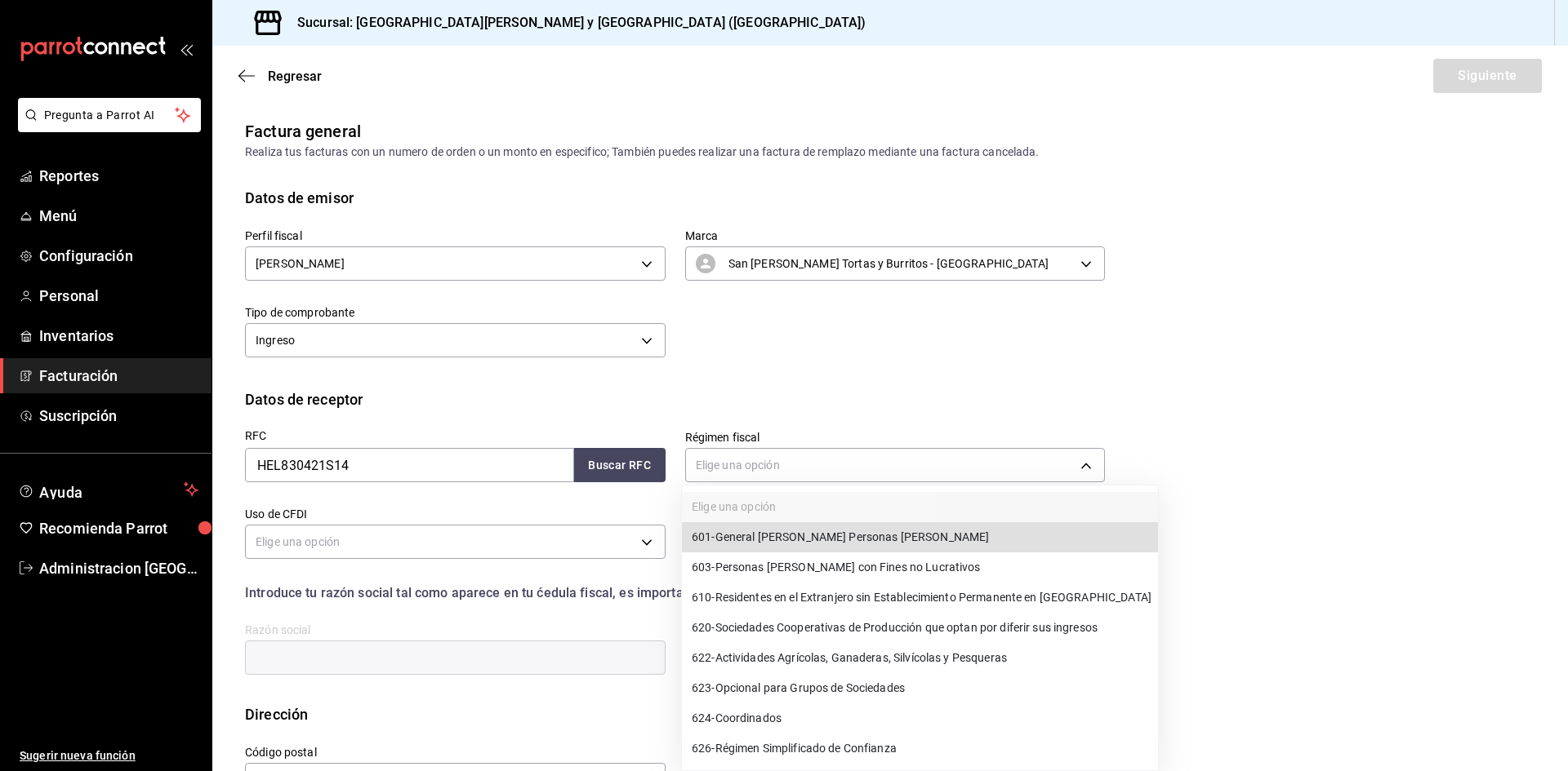
click at [797, 539] on span "601 - General de Ley Personas Morales" at bounding box center [841, 537] width 297 height 17
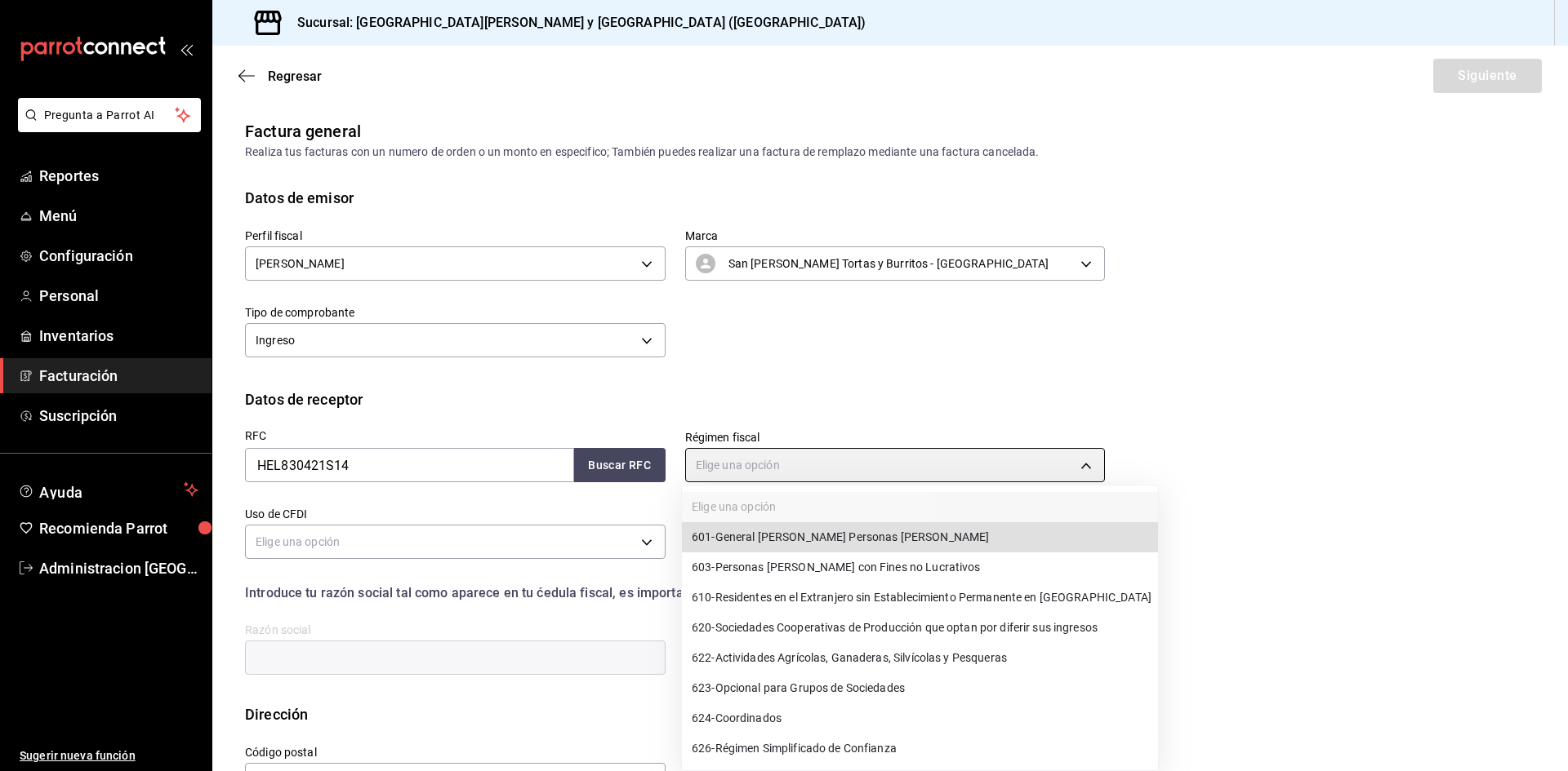
type input "601"
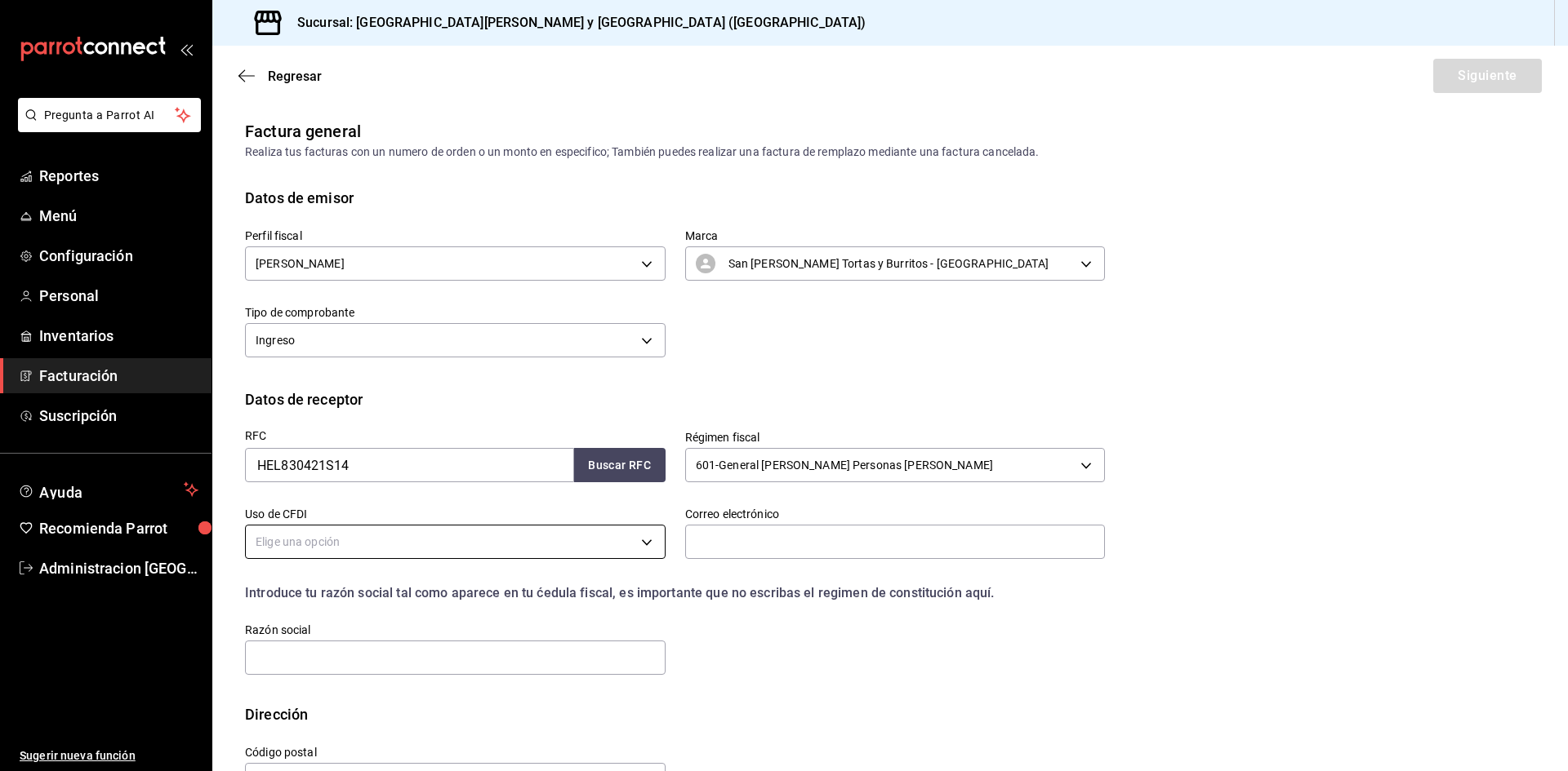
click at [506, 545] on body "Pregunta a Parrot AI Reportes Menú Configuración Personal Inventarios Facturaci…" at bounding box center [784, 386] width 1568 height 771
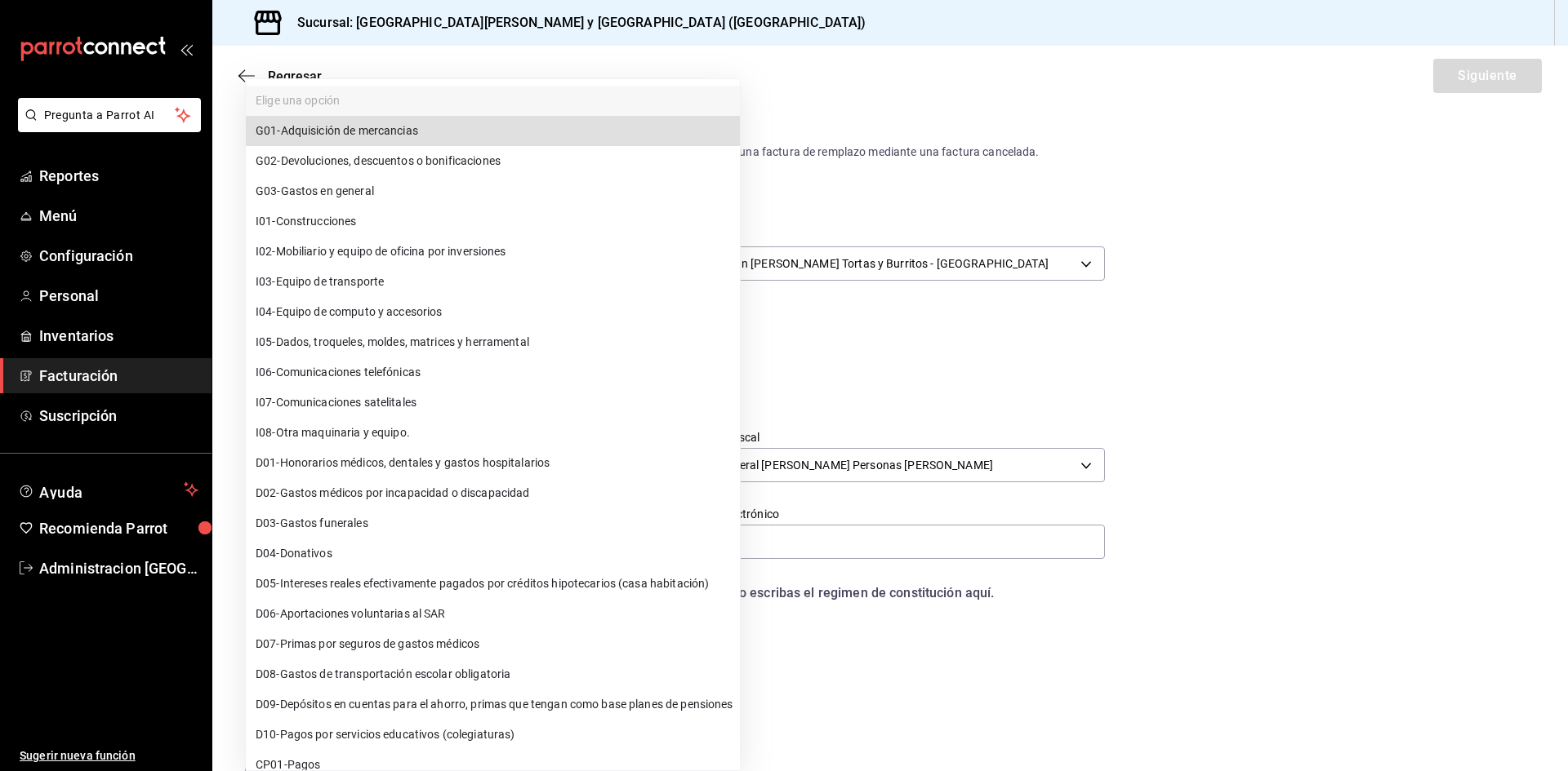
click at [424, 197] on li "G03 - Gastos en general" at bounding box center [493, 192] width 494 height 31
type input "G03"
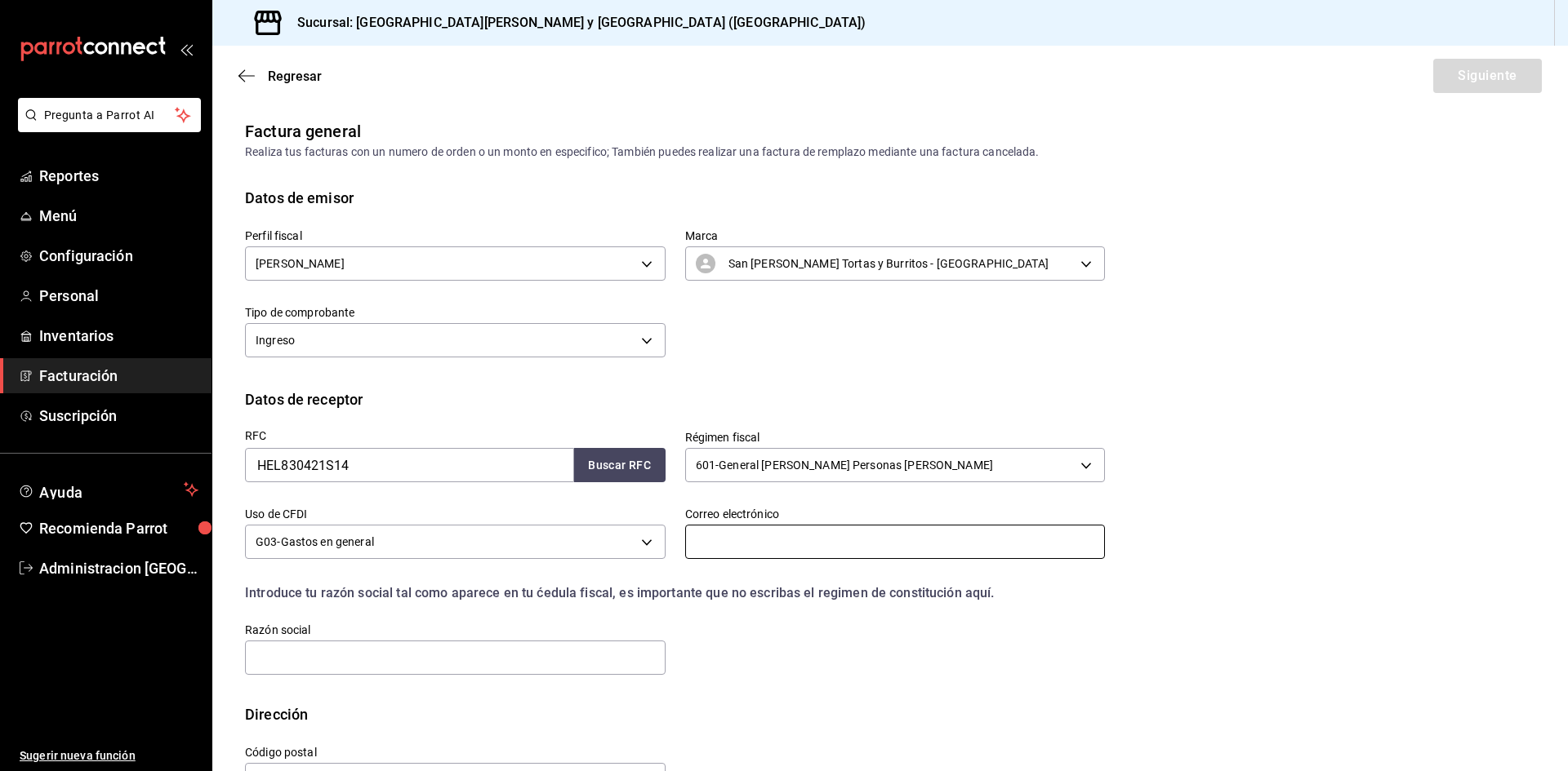
click at [867, 545] on input "text" at bounding box center [895, 542] width 421 height 34
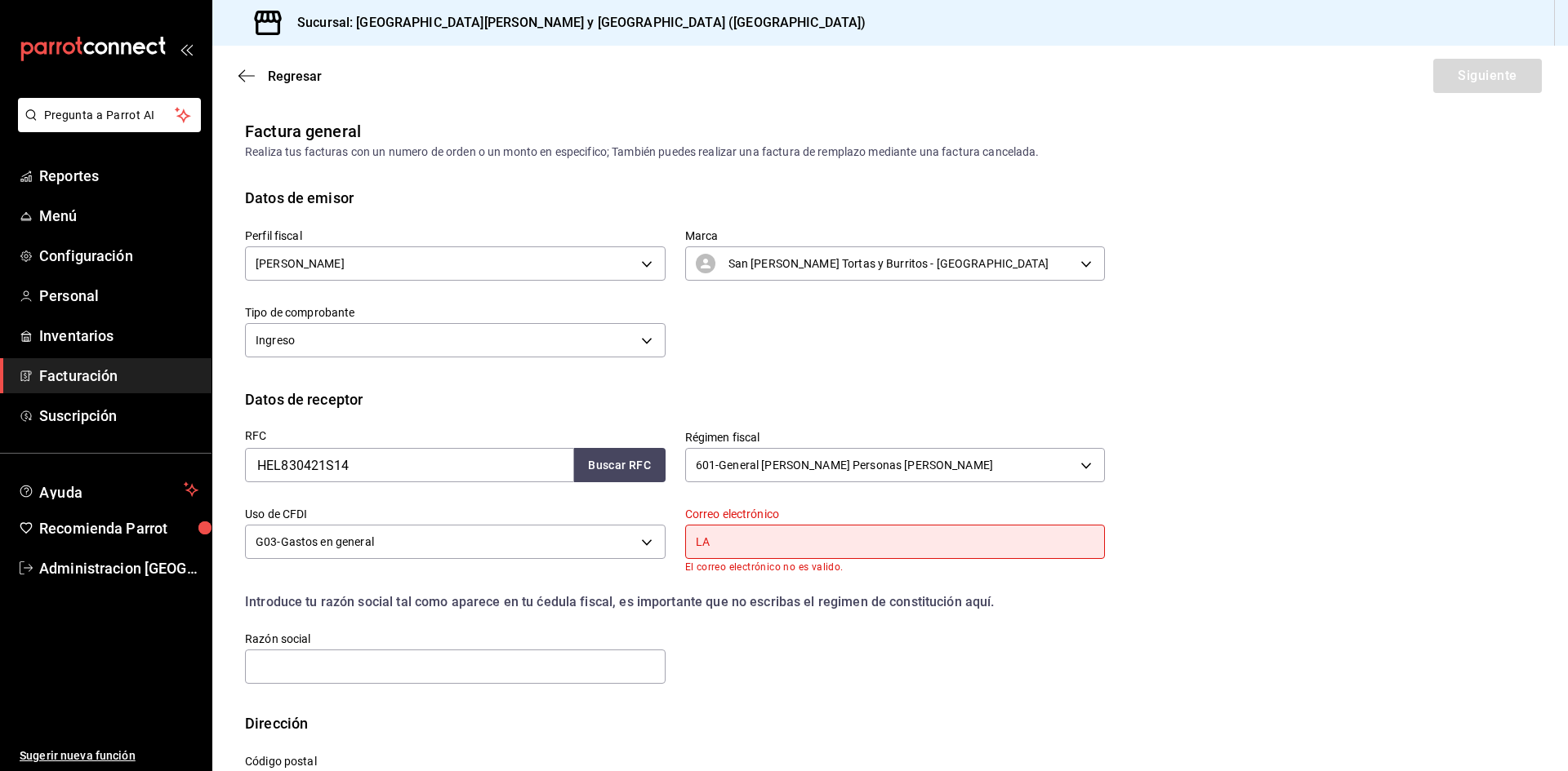
type input "L"
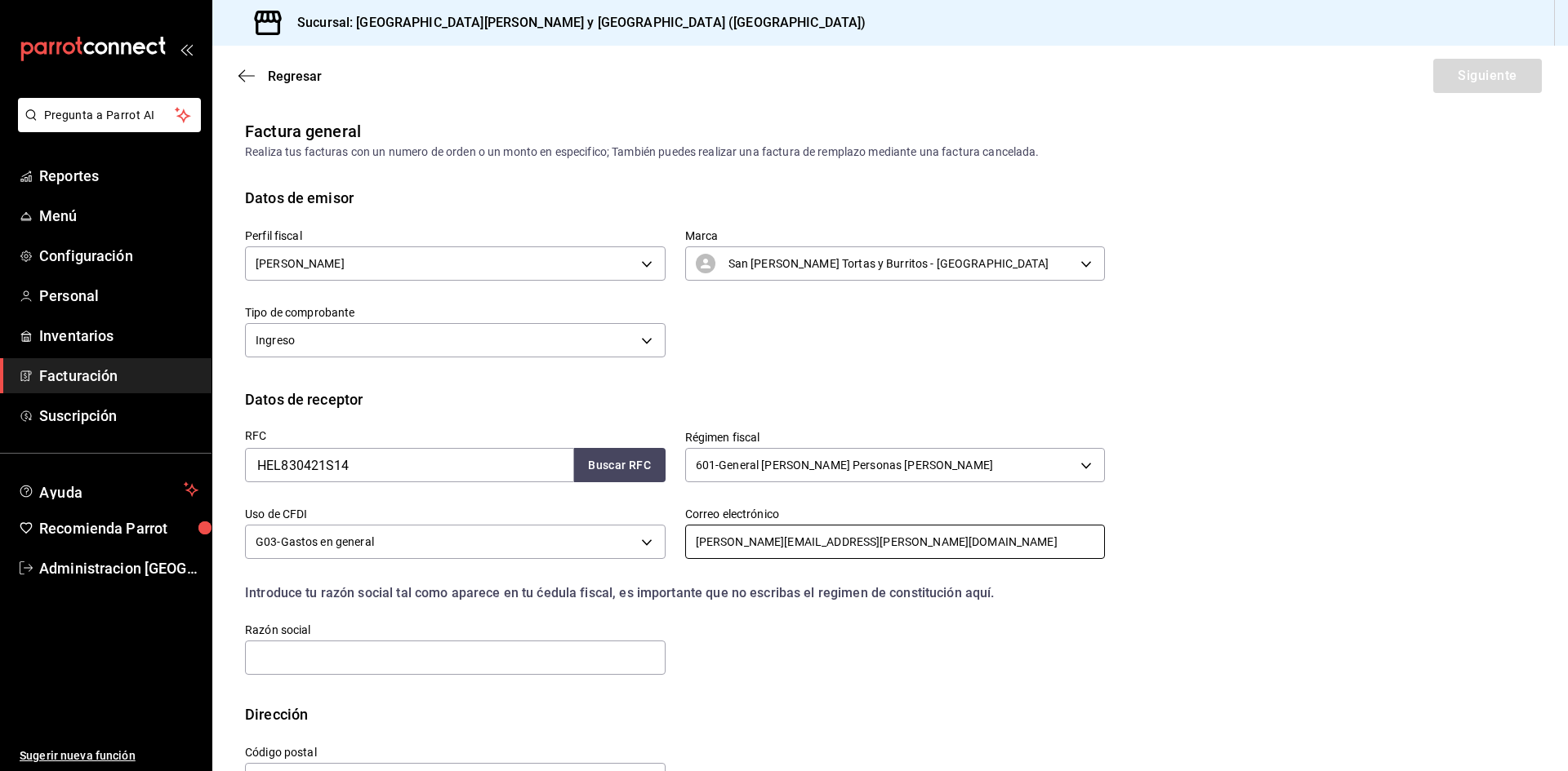
scroll to position [55, 0]
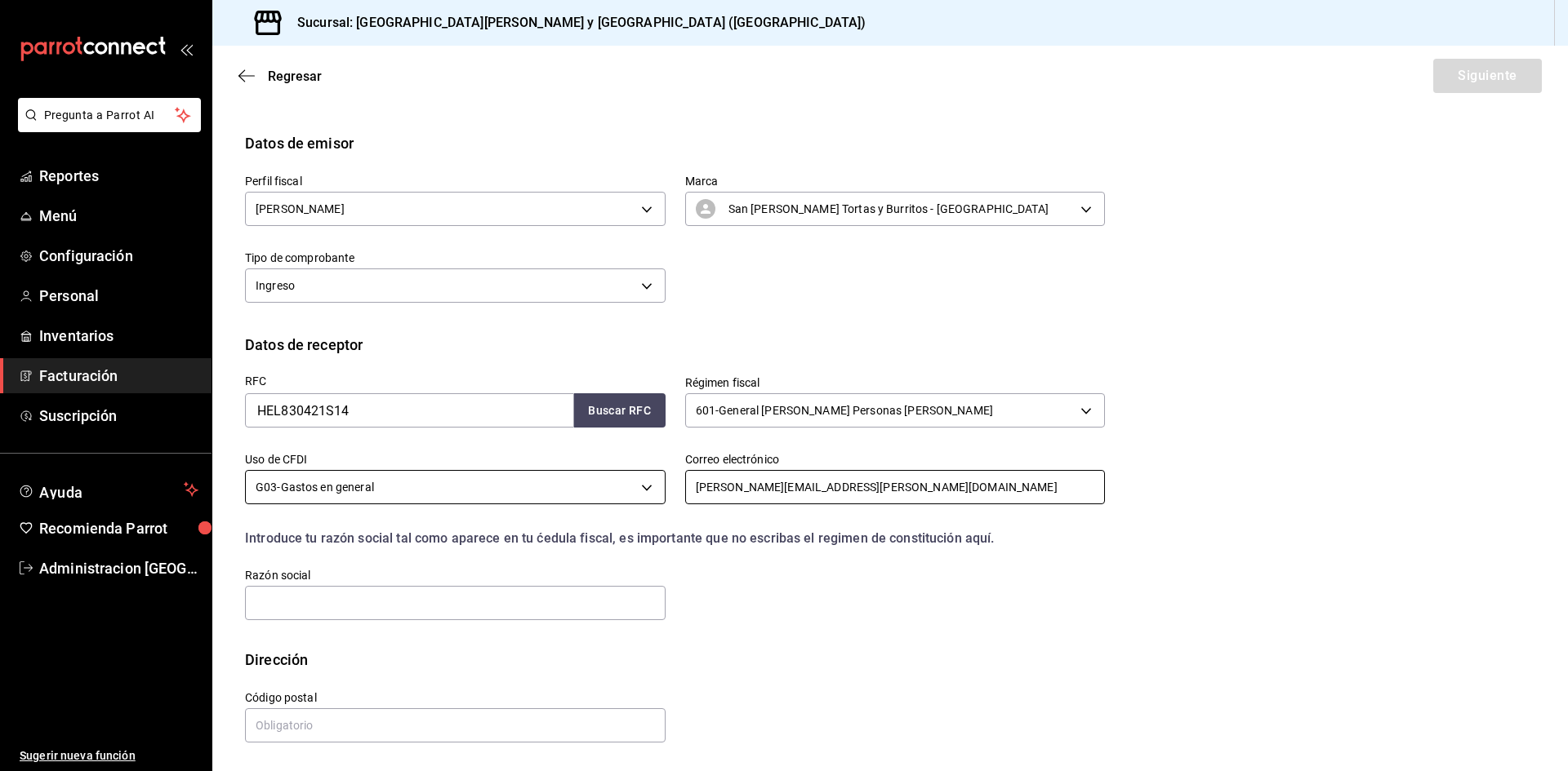
drag, startPoint x: 862, startPoint y: 495, endPoint x: 621, endPoint y: 501, distance: 241.1
click at [621, 501] on div "RFC HEL830421S14 Buscar RFC Régimen fiscal 601 - General de Ley Personas Morale…" at bounding box center [665, 489] width 880 height 267
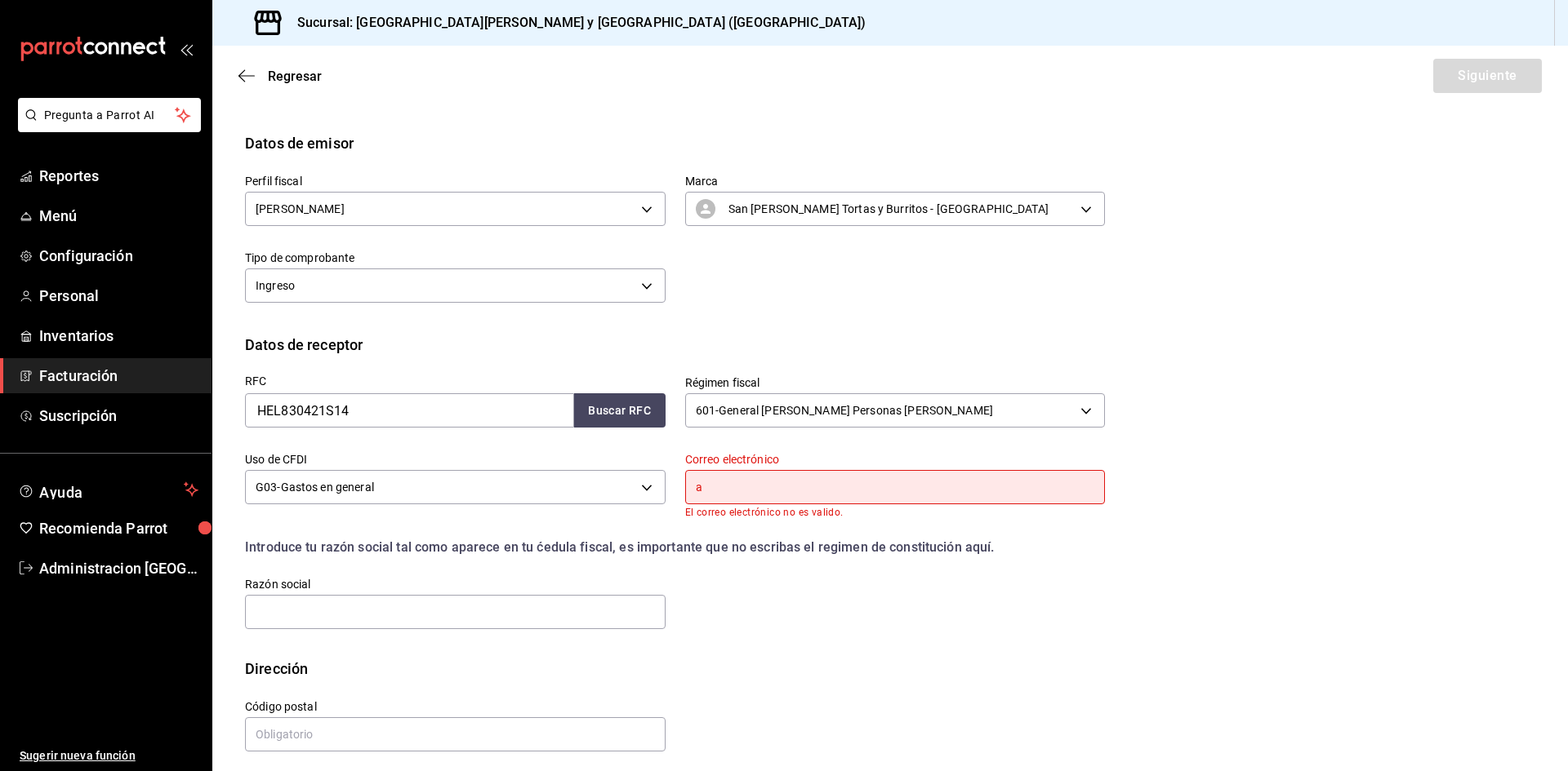
type input "aux1.admon.sushizone@gmail.com"
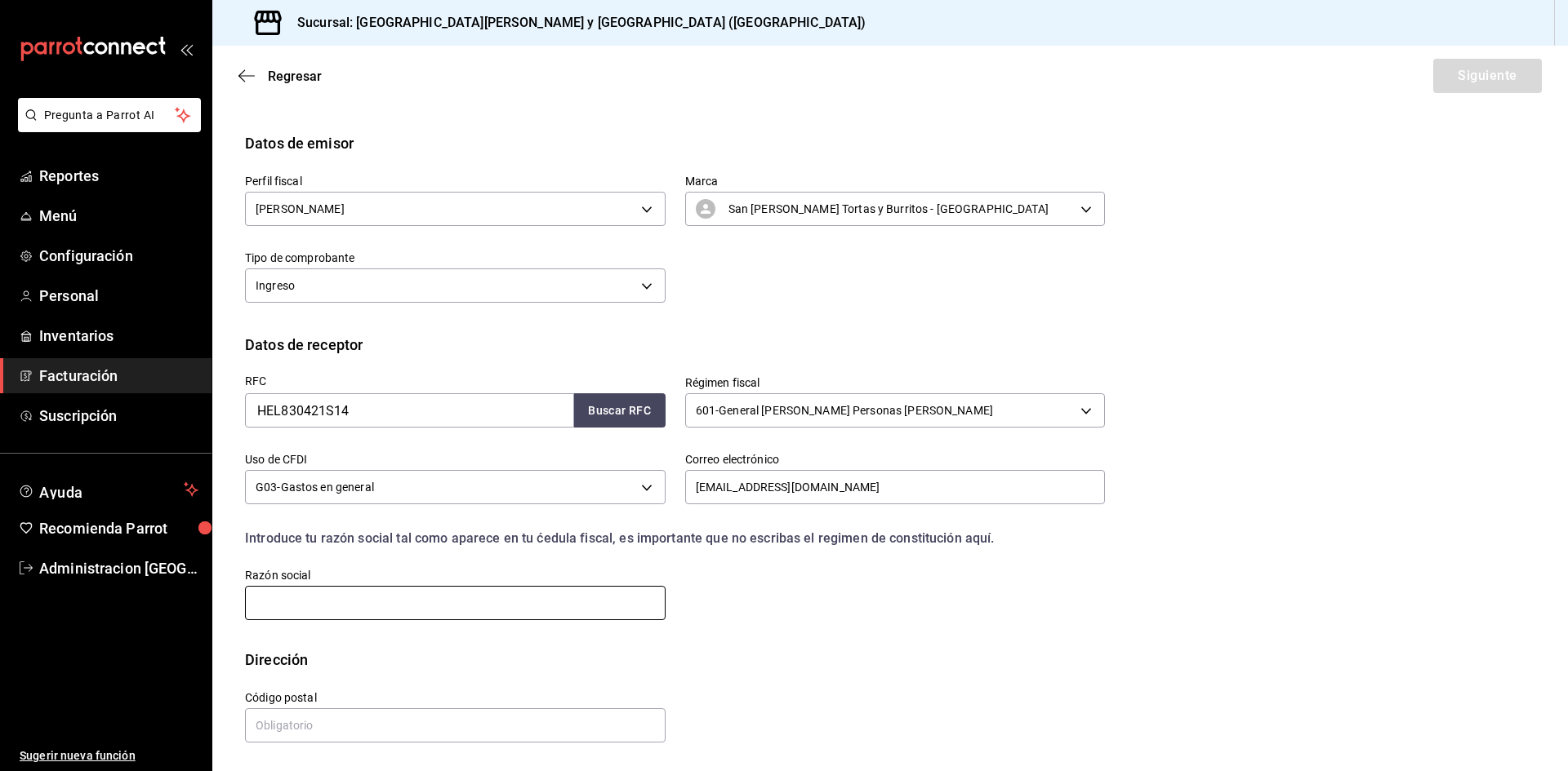
click at [479, 603] on input "text" at bounding box center [455, 603] width 421 height 34
click at [473, 603] on input "text" at bounding box center [455, 603] width 421 height 34
type input "HELVEX"
click at [358, 713] on input "text" at bounding box center [455, 726] width 421 height 34
type input "02300"
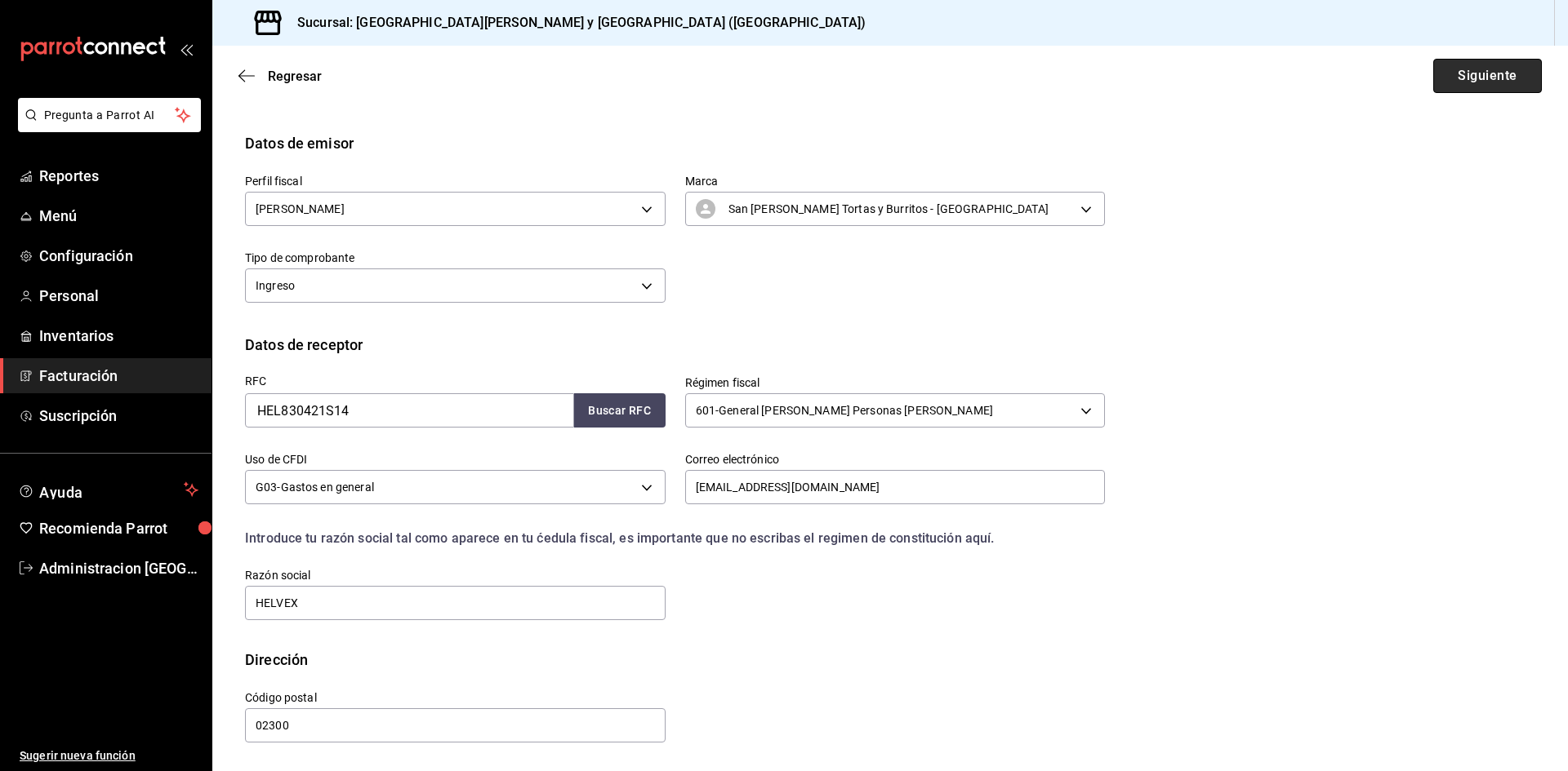
click at [1438, 69] on button "Siguiente" at bounding box center [1487, 76] width 109 height 34
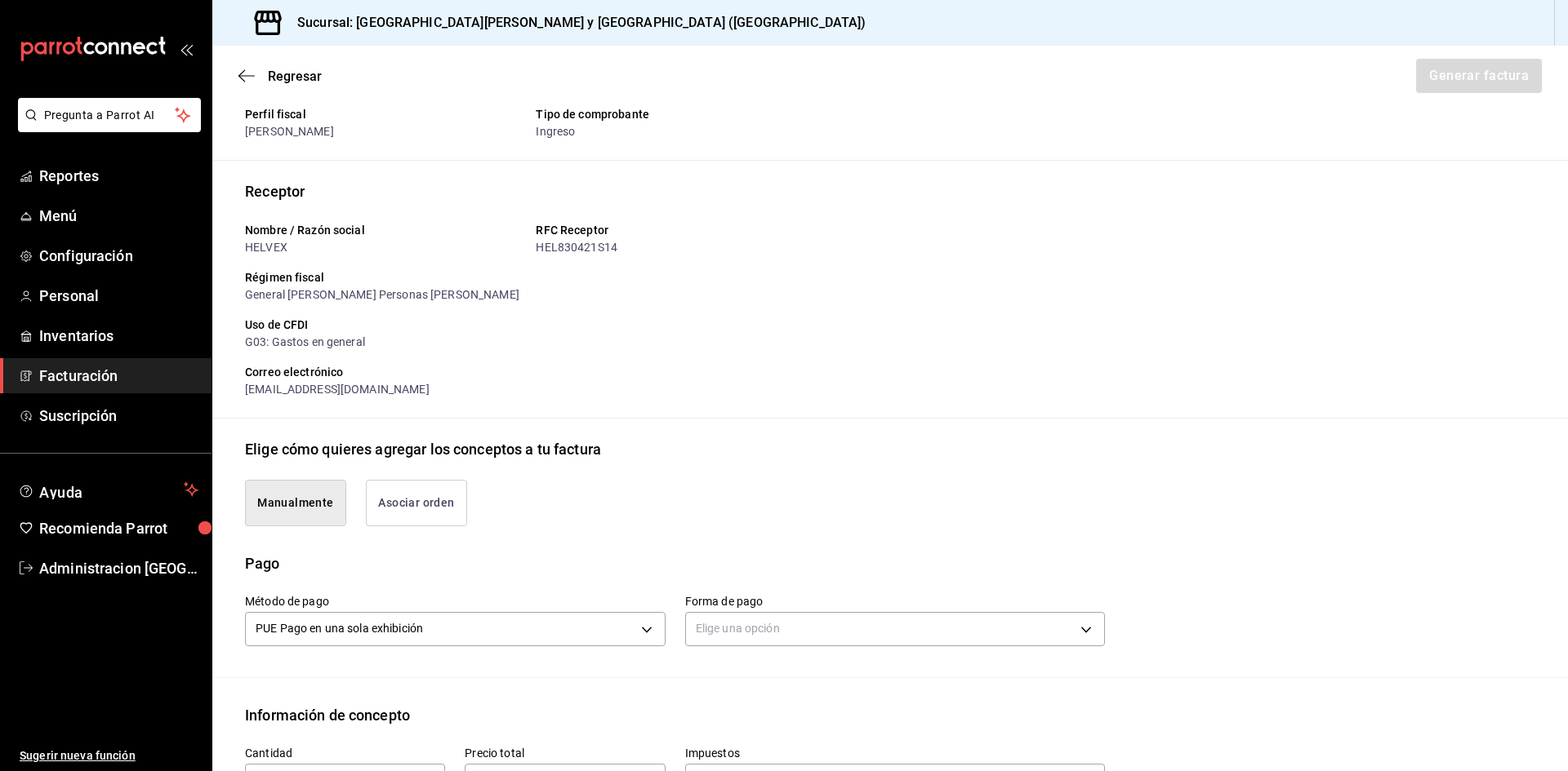
click at [273, 511] on button "Manualmente" at bounding box center [296, 503] width 101 height 47
click at [867, 628] on body "Pregunta a Parrot AI Reportes Menú Configuración Personal Inventarios Facturaci…" at bounding box center [784, 386] width 1568 height 771
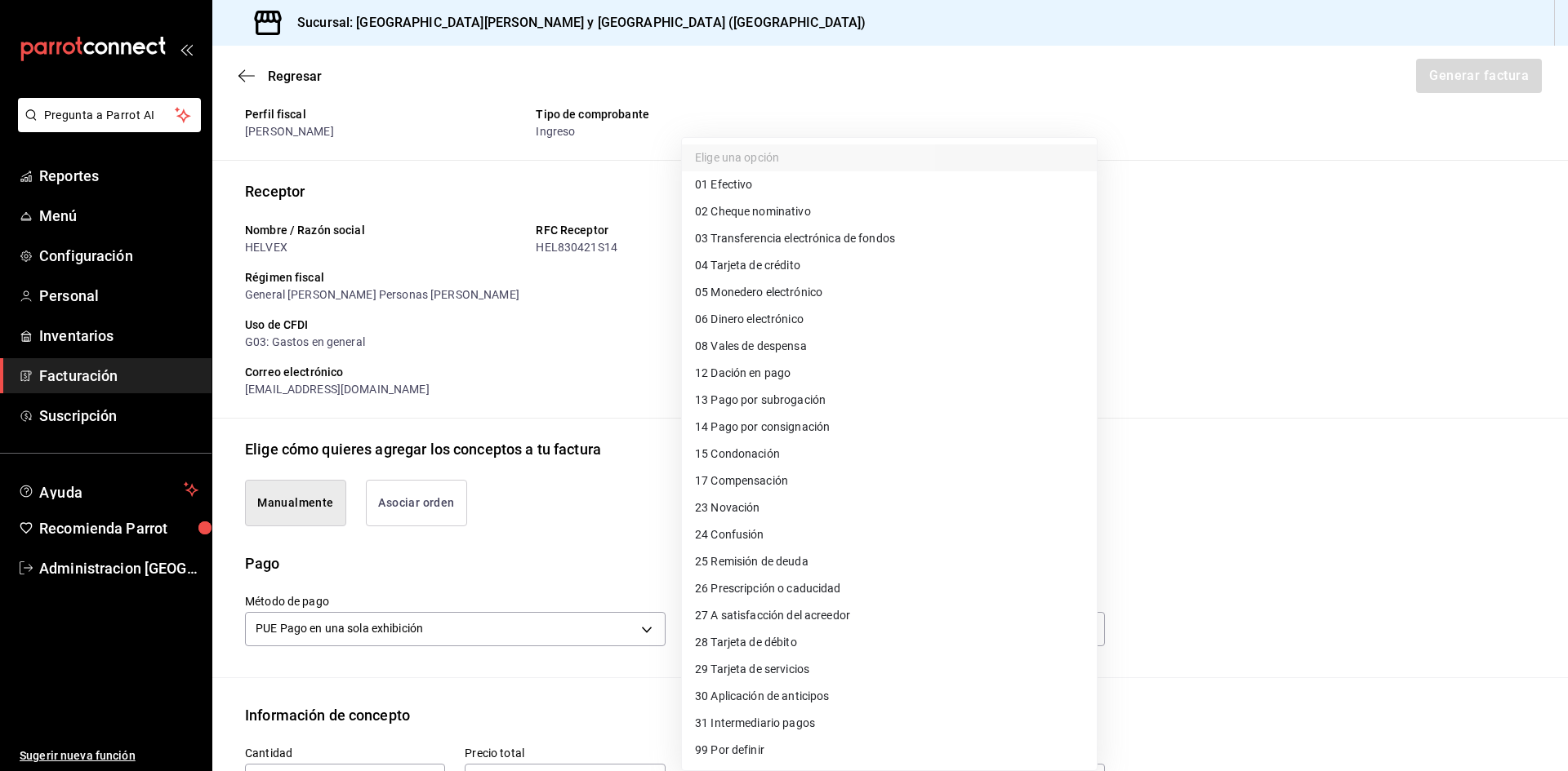
click at [806, 268] on li "04 Tarjeta de crédito" at bounding box center [889, 266] width 415 height 27
type input "04"
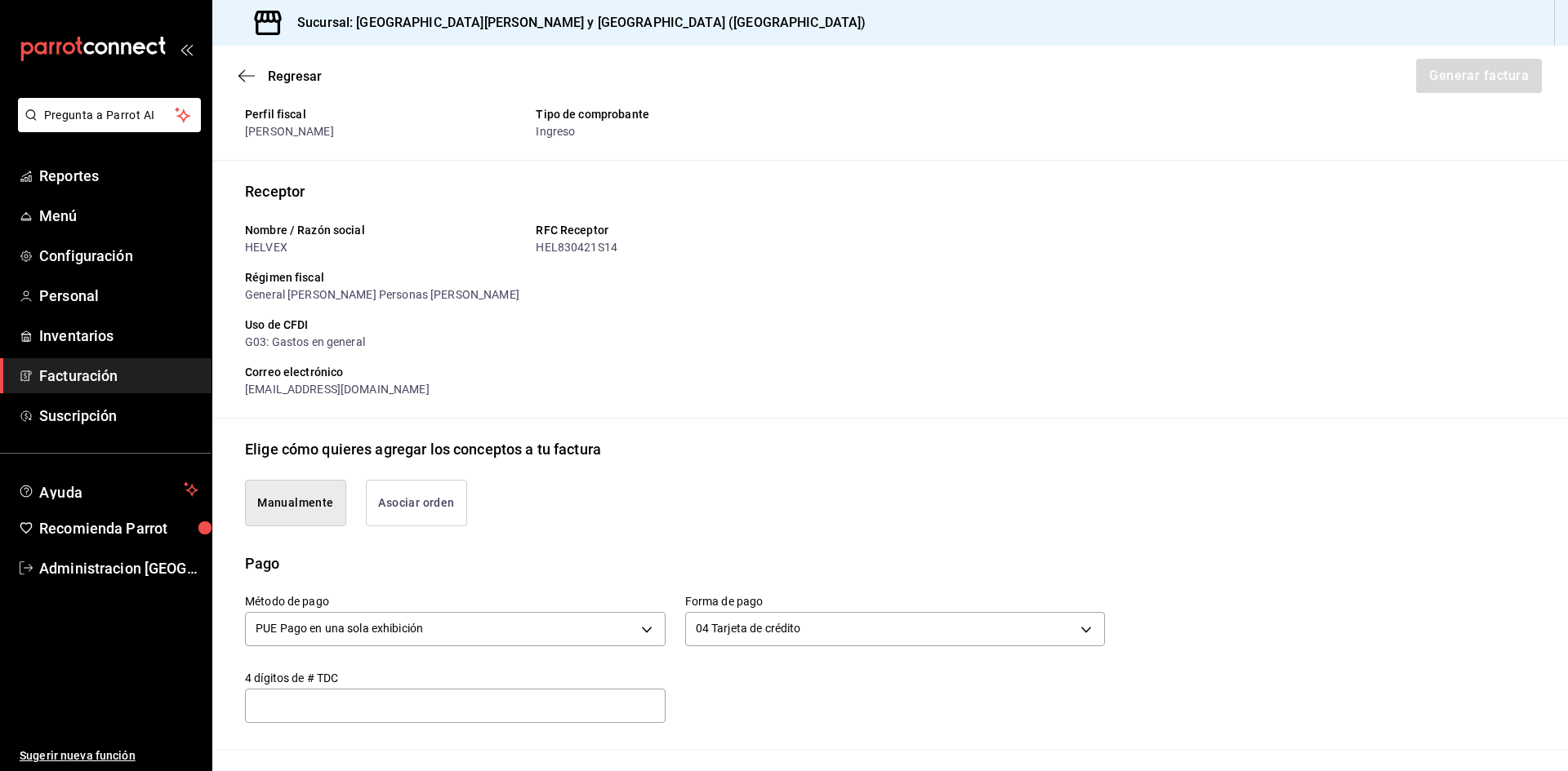
click at [387, 704] on input "text" at bounding box center [455, 706] width 421 height 20
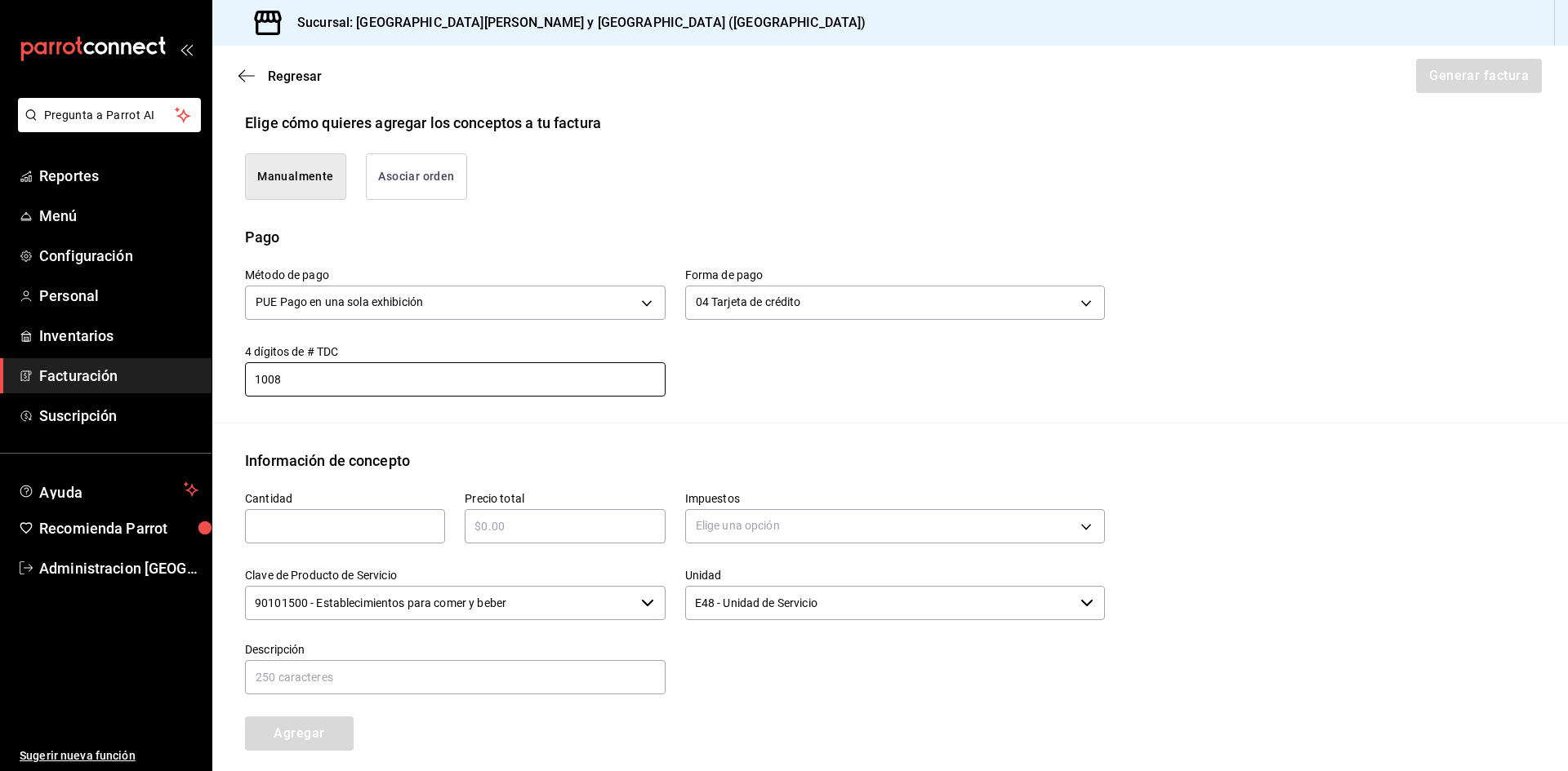
scroll to position [544, 0]
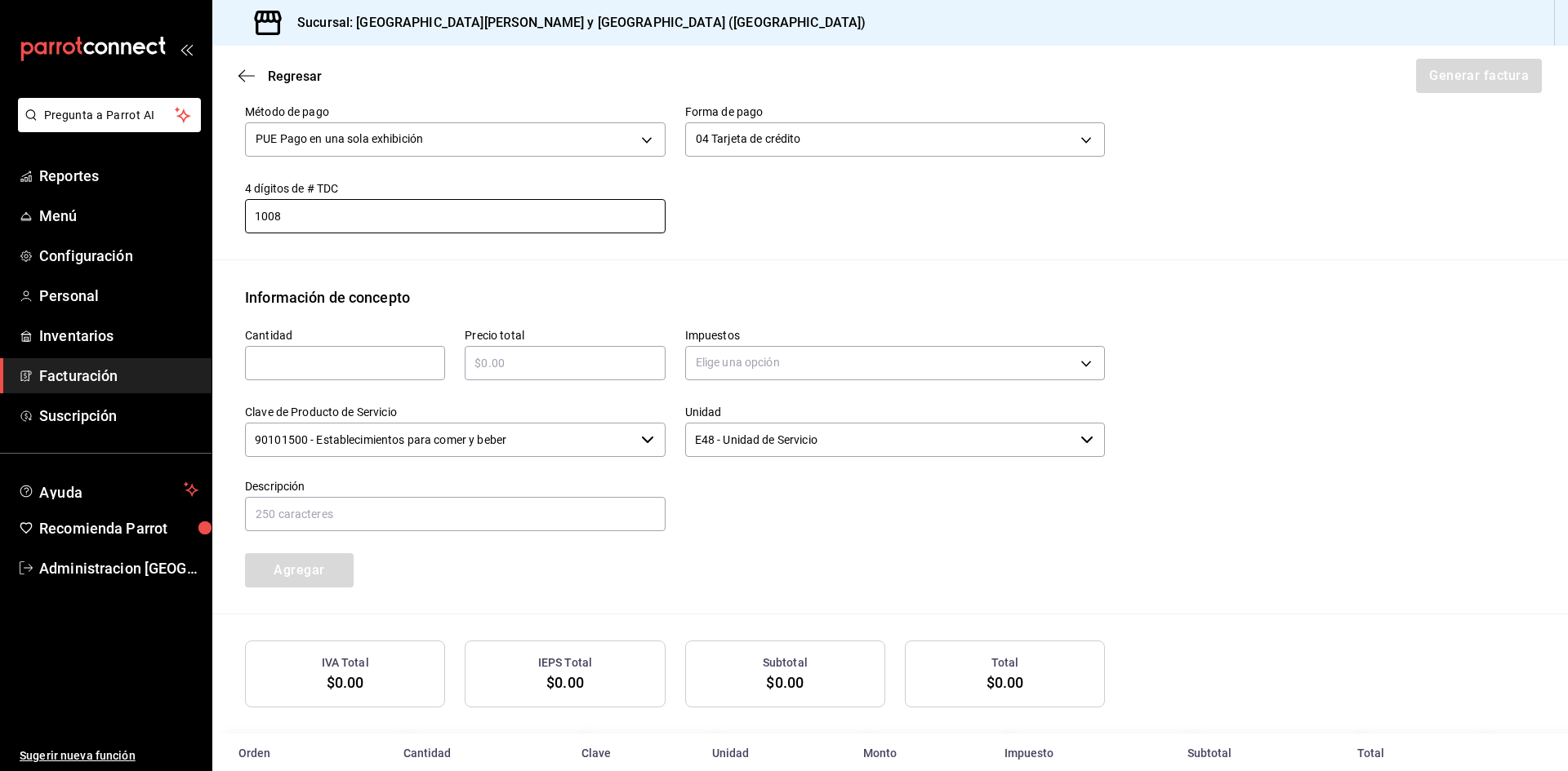
type input "1008"
click at [336, 368] on input "text" at bounding box center [345, 363] width 200 height 20
click at [370, 372] on input "415" at bounding box center [345, 363] width 200 height 20
type input "1"
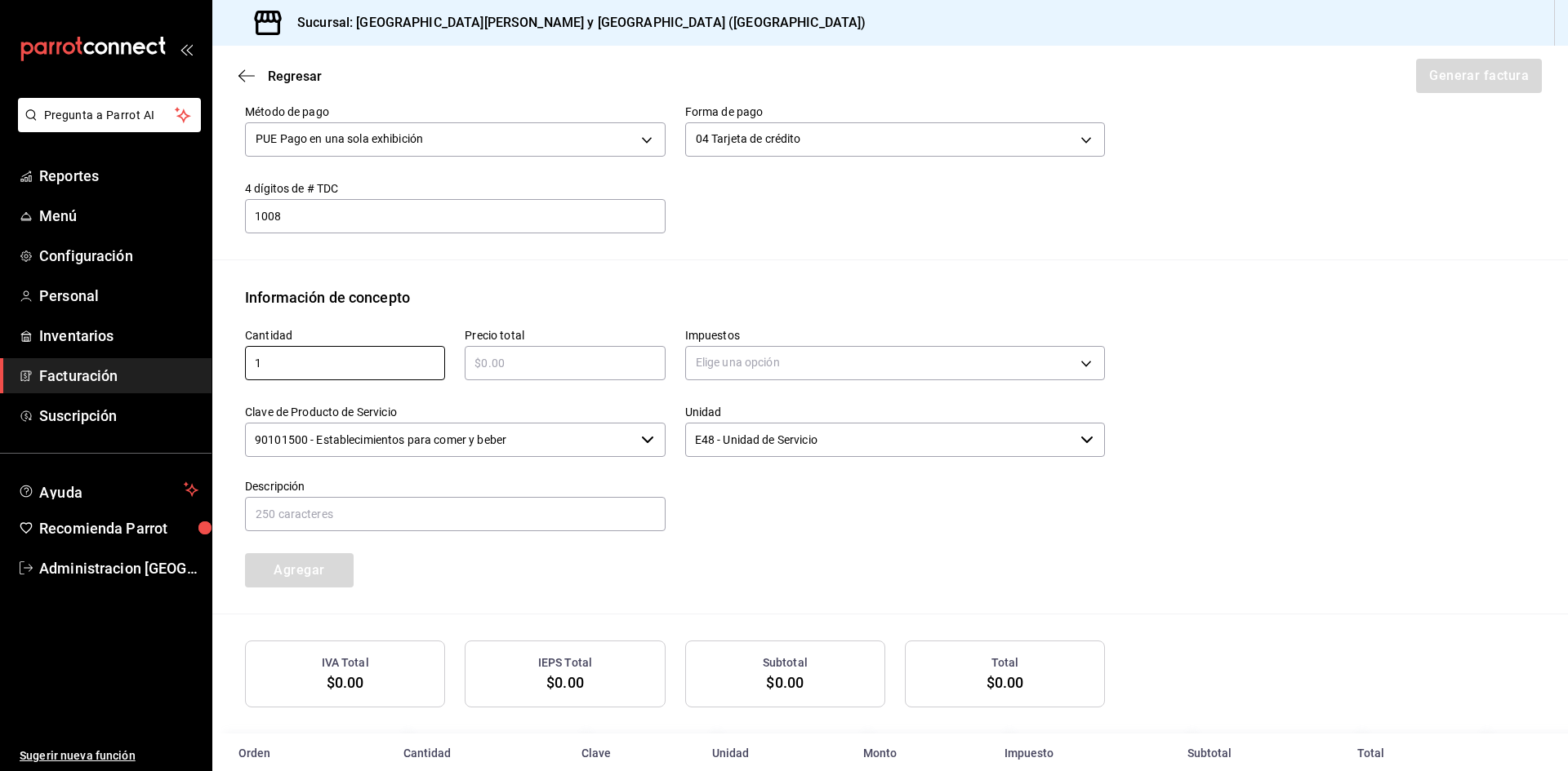
click at [527, 372] on input "text" at bounding box center [565, 363] width 200 height 20
type input "$415"
click at [764, 347] on body "Pregunta a Parrot AI Reportes Menú Configuración Personal Inventarios Facturaci…" at bounding box center [784, 386] width 1568 height 771
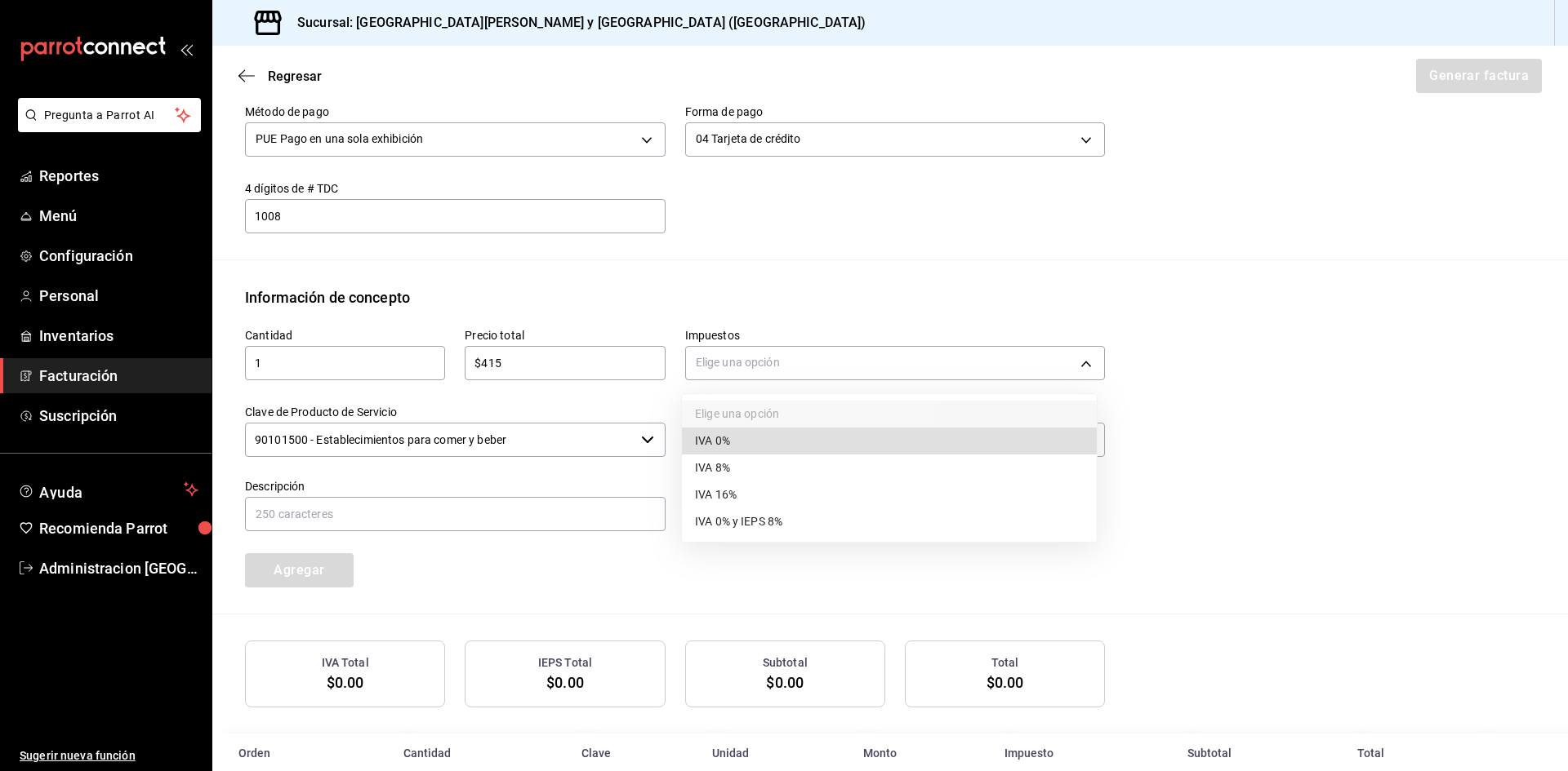
click at [766, 495] on li "IVA 16%" at bounding box center [889, 495] width 415 height 27
type input "IVA_16"
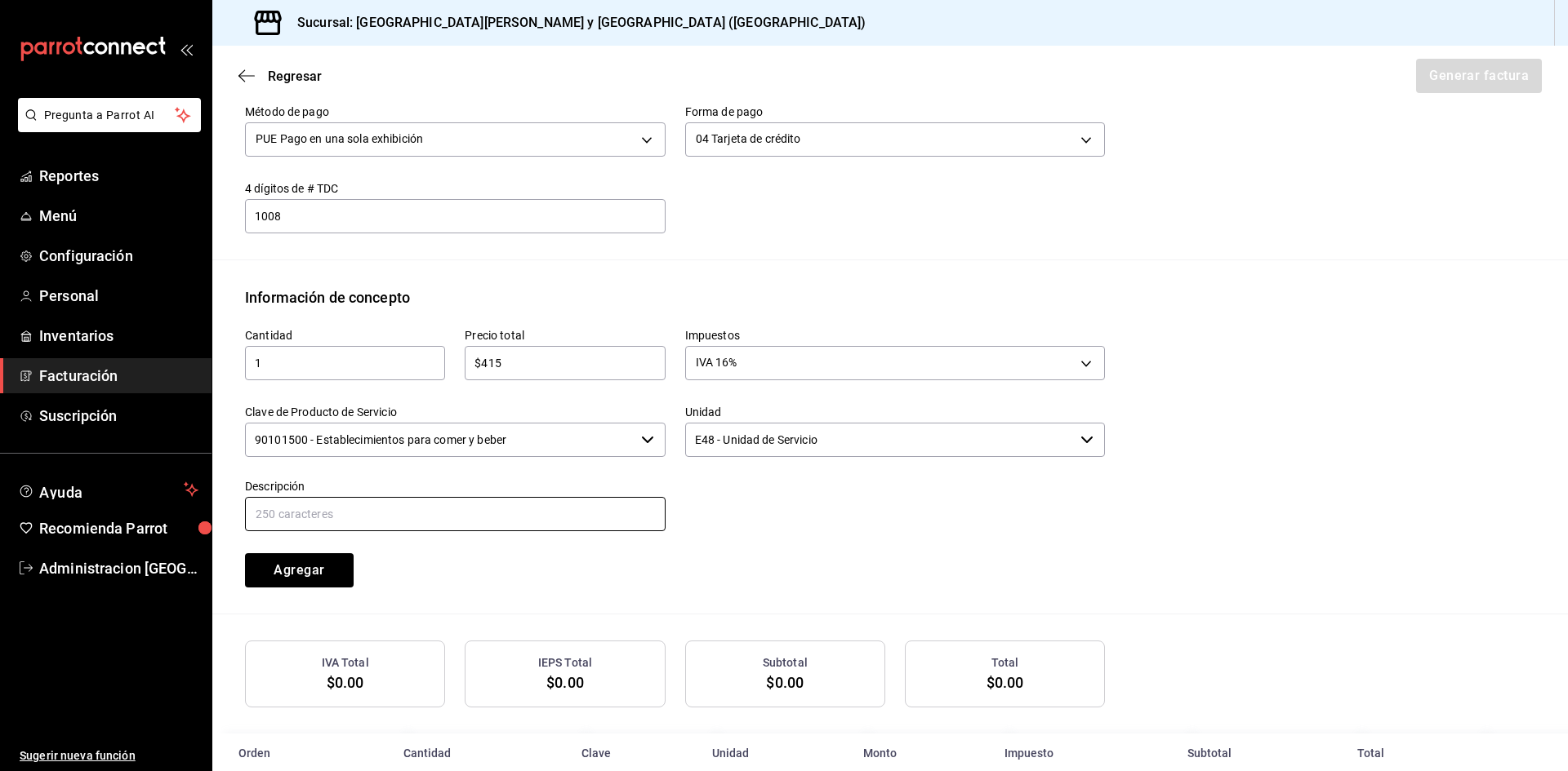
click at [457, 512] on input "text" at bounding box center [455, 514] width 421 height 34
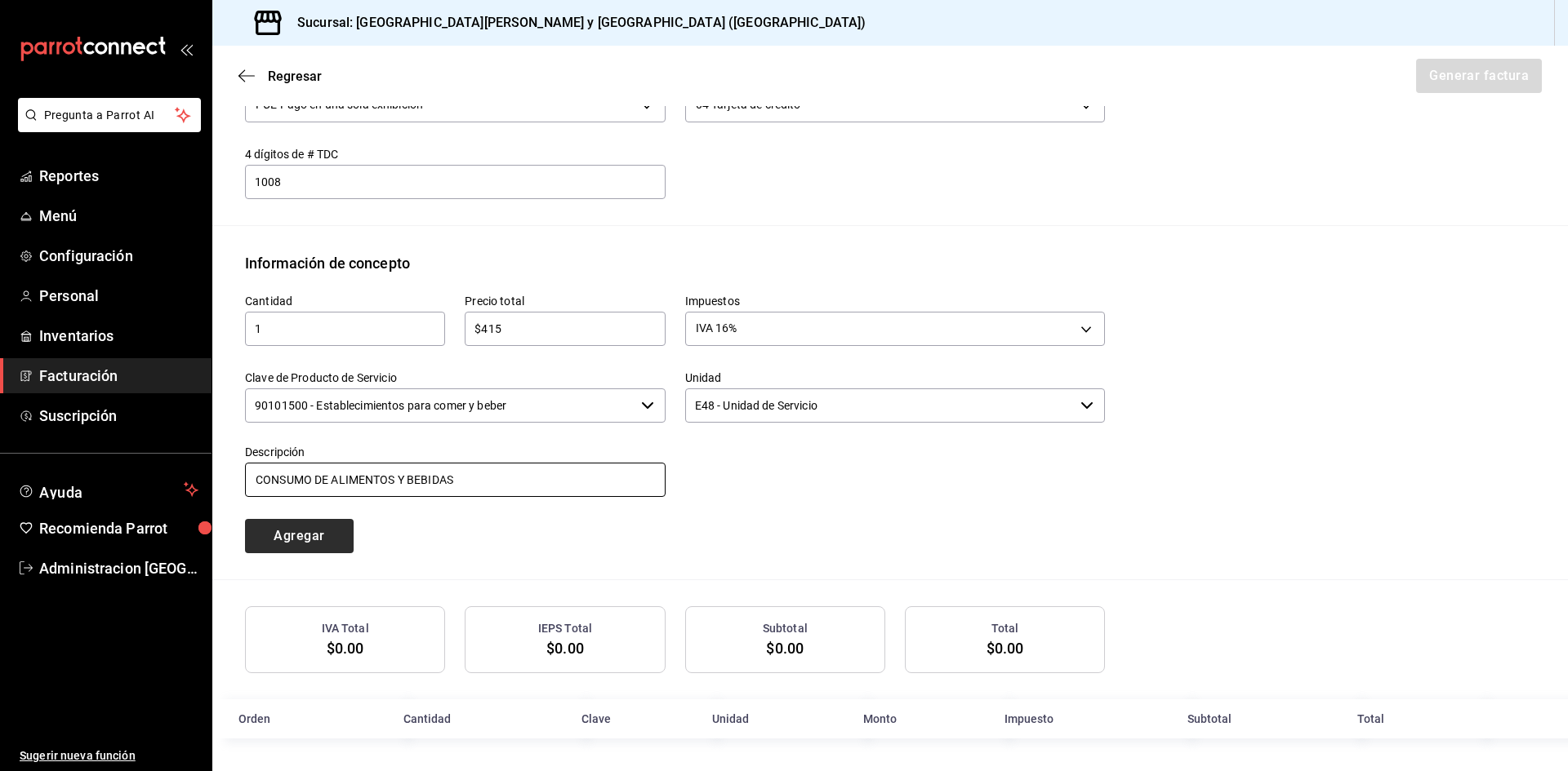
type input "CONSUMO DE ALIMENTOS Y BEBIDAS"
click at [333, 541] on button "Agregar" at bounding box center [299, 536] width 109 height 34
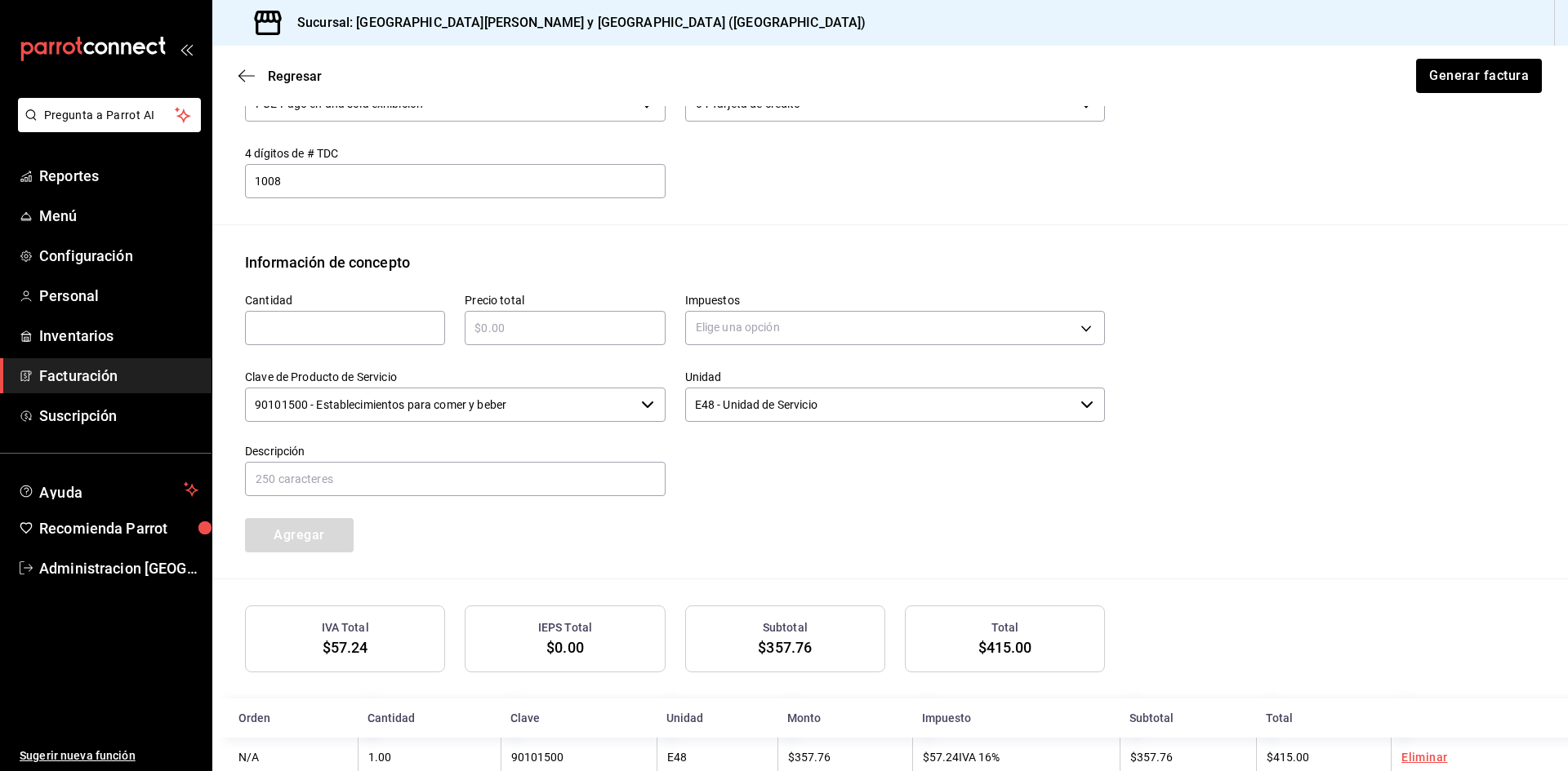
scroll to position [621, 0]
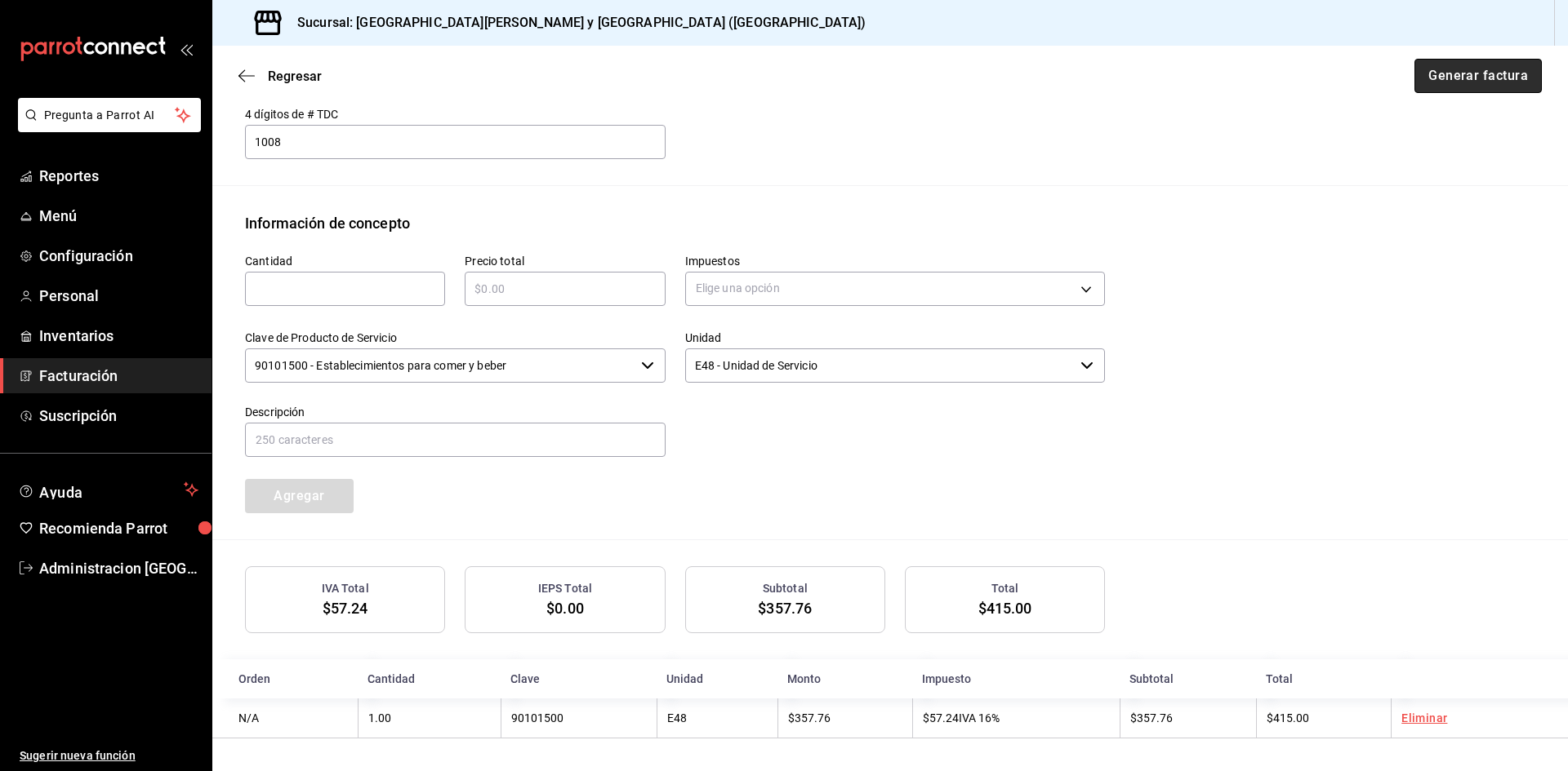
click at [1457, 84] on button "Generar factura" at bounding box center [1478, 76] width 127 height 34
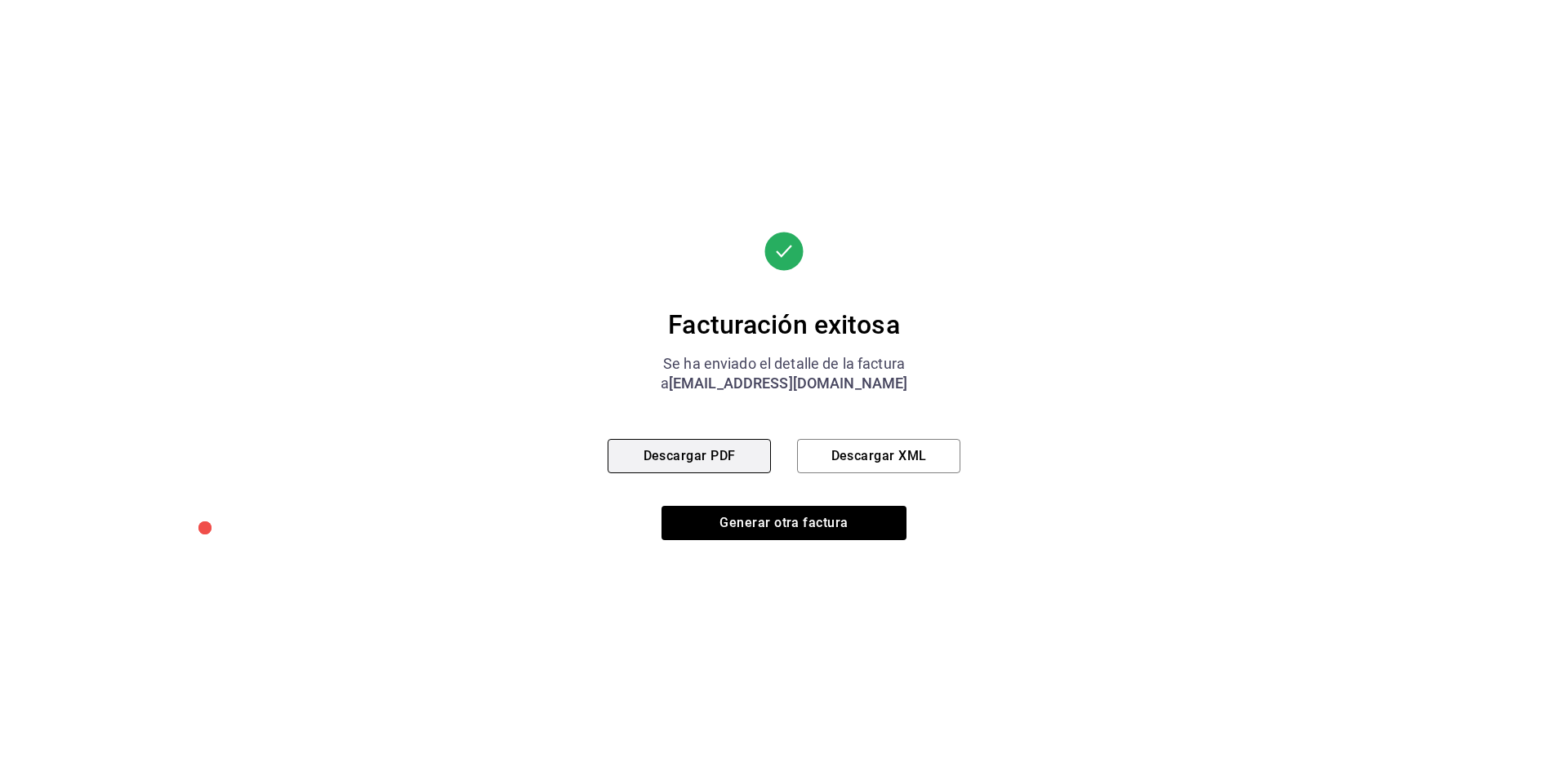
click at [668, 449] on button "Descargar PDF" at bounding box center [688, 457] width 163 height 34
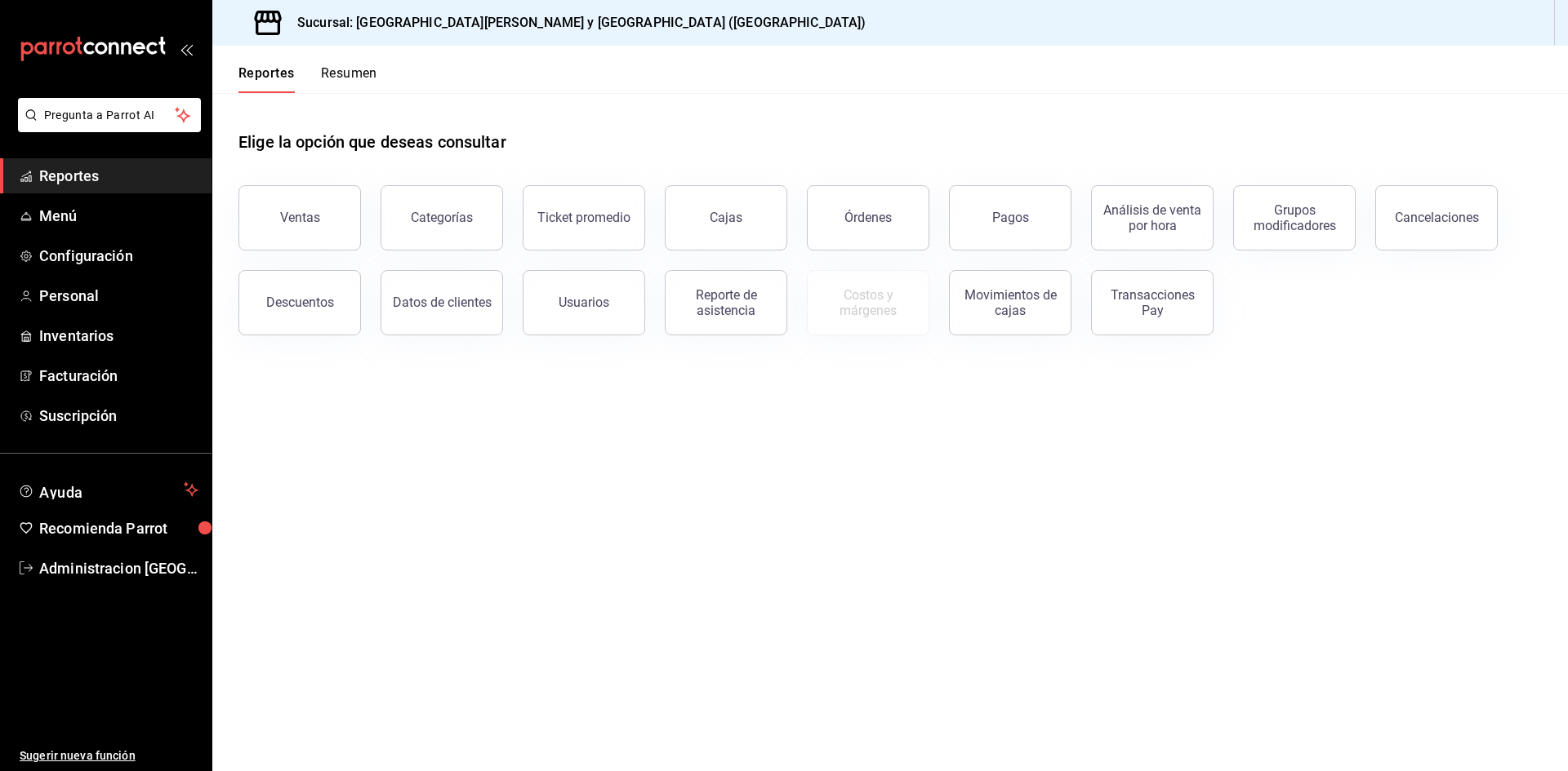
click at [352, 74] on button "Resumen" at bounding box center [349, 78] width 57 height 28
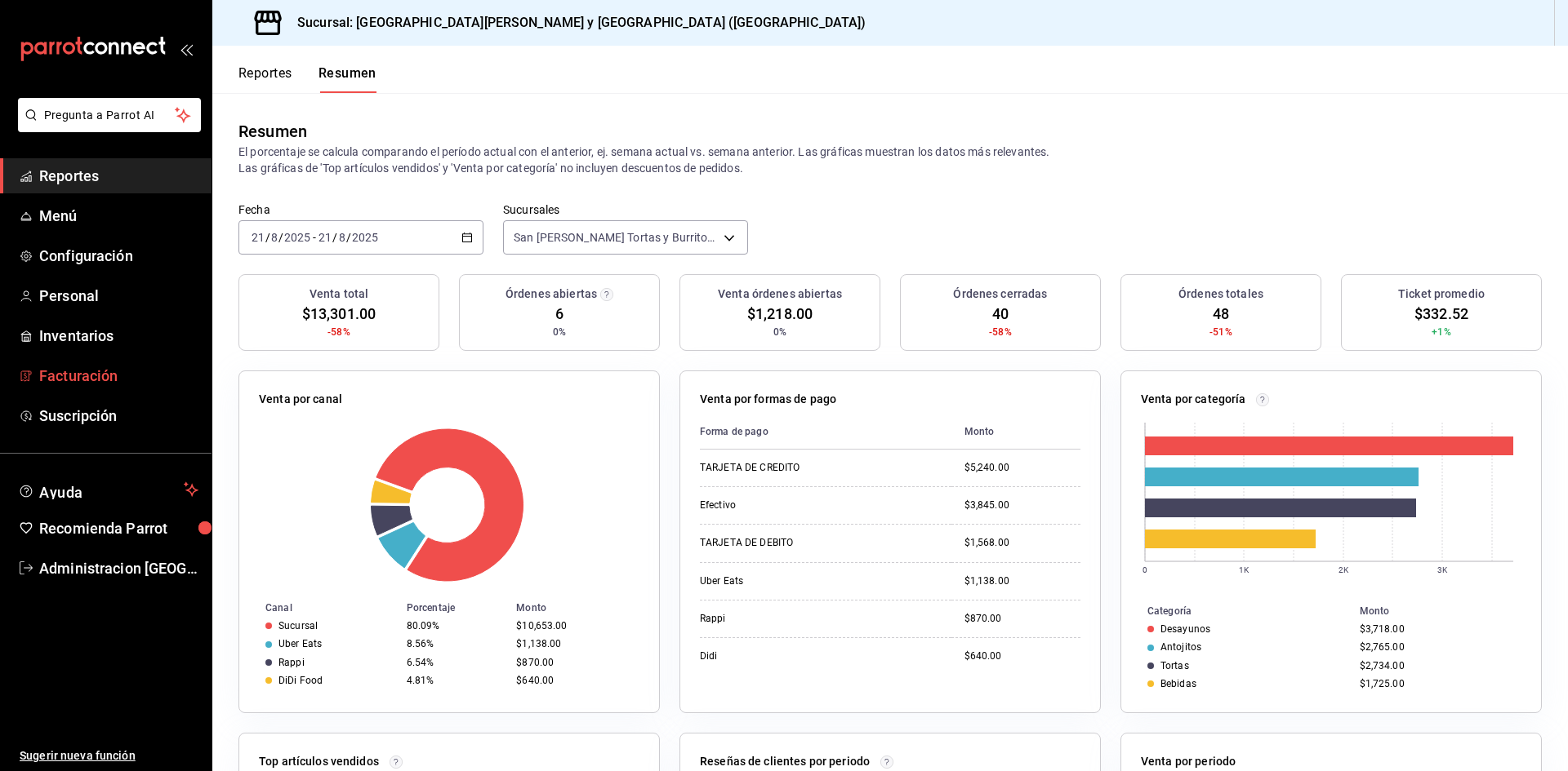
click at [107, 372] on span "Facturación" at bounding box center [118, 376] width 160 height 22
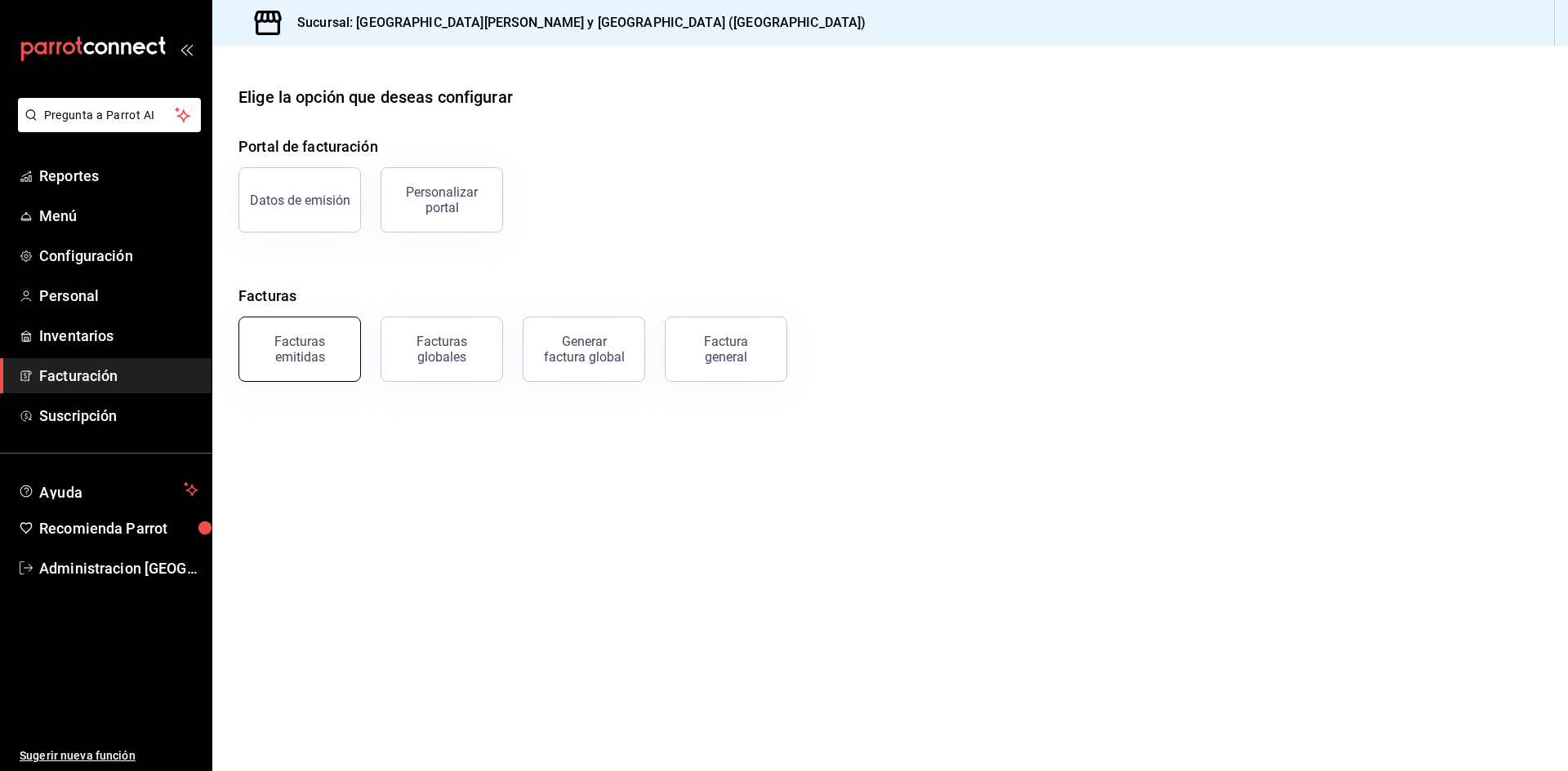
click at [288, 361] on div "Facturas emitidas" at bounding box center [299, 349] width 101 height 31
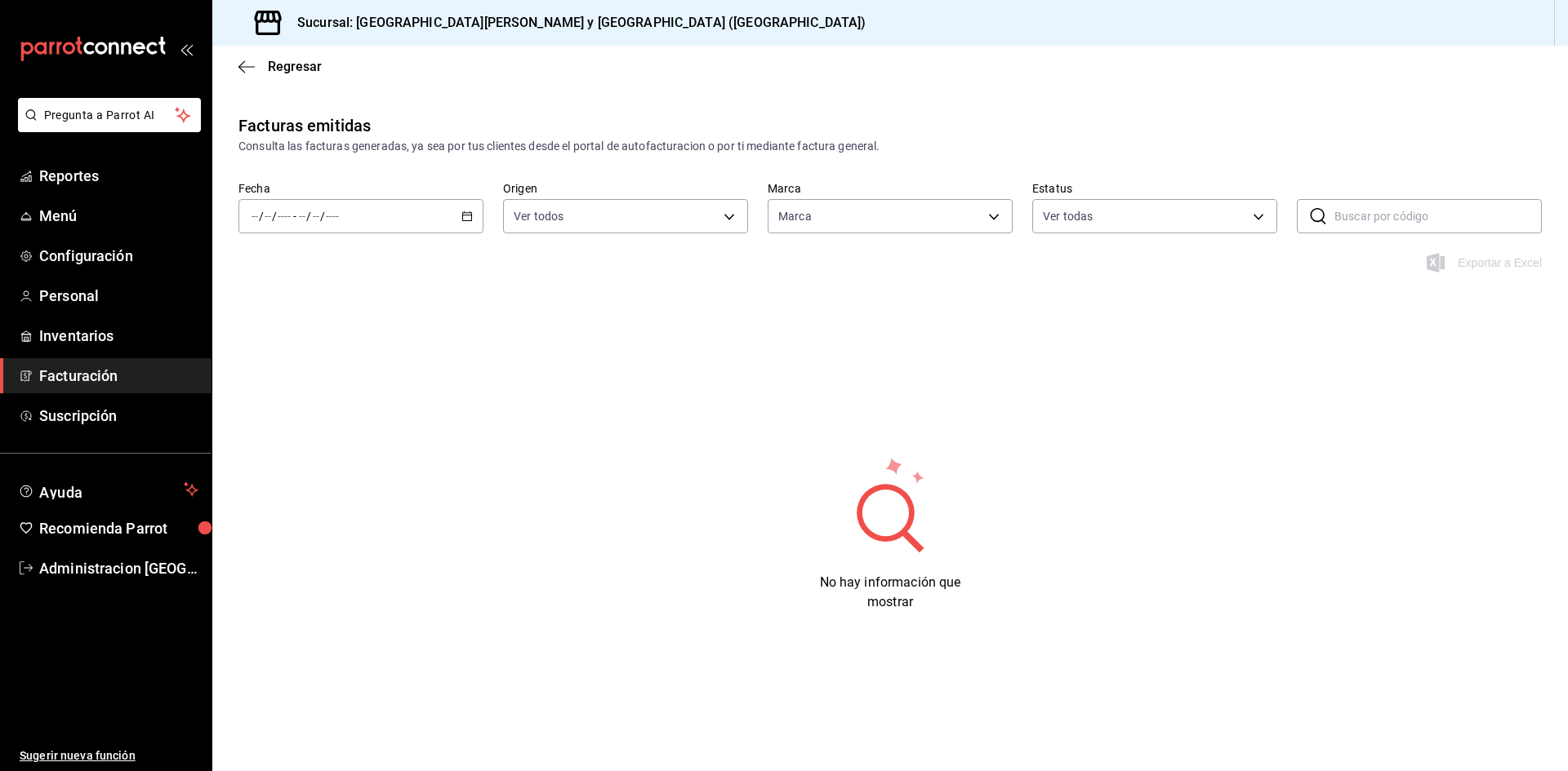
type input "25a66a84-3cbd-47c8-a2ad-d995281776a4"
click at [365, 224] on div "/ / - / /" at bounding box center [361, 216] width 245 height 34
click at [308, 264] on span "Hoy" at bounding box center [315, 265] width 126 height 17
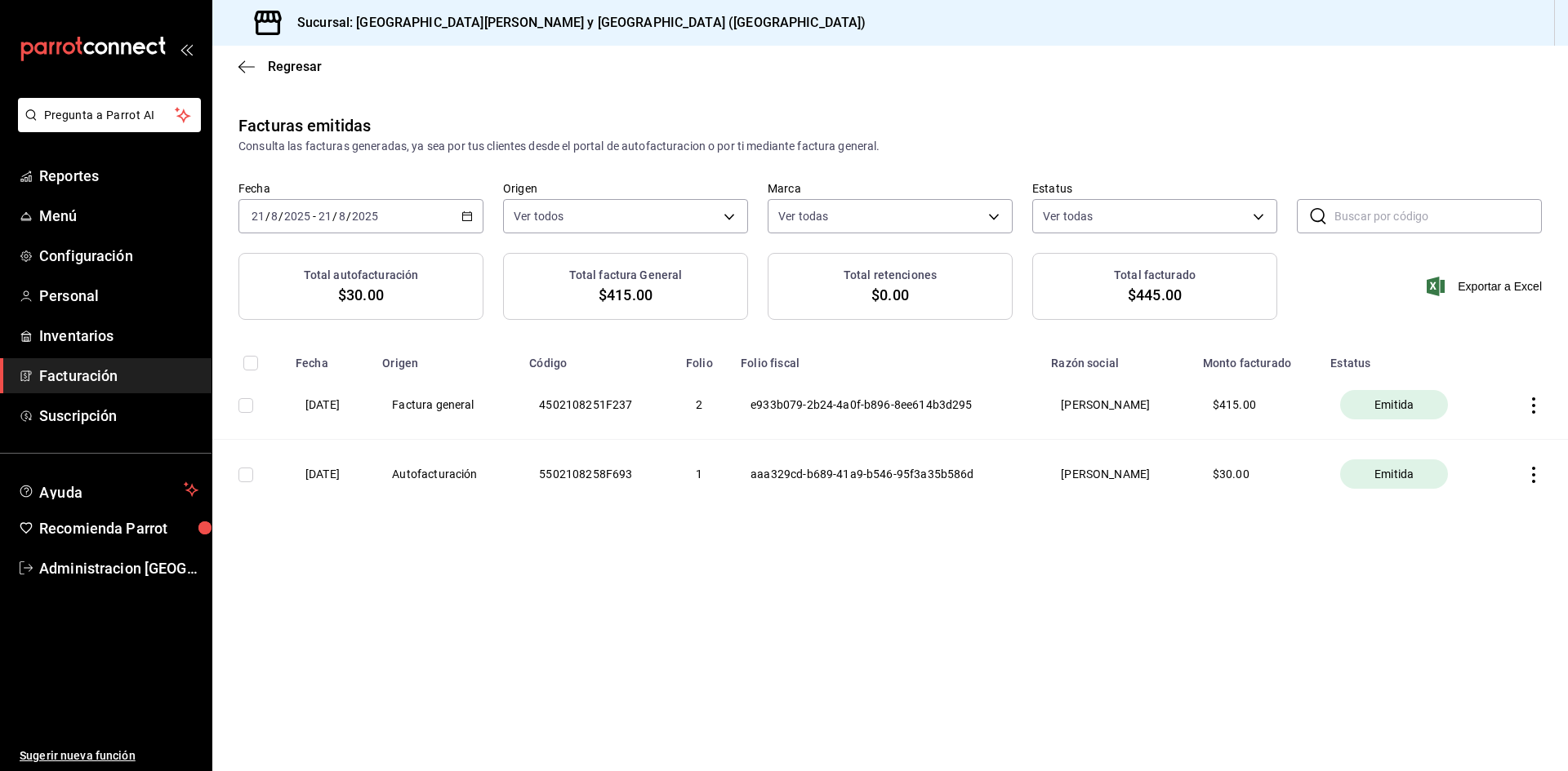
click at [1534, 407] on icon "button" at bounding box center [1534, 405] width 16 height 16
click at [1450, 537] on div at bounding box center [784, 386] width 1568 height 771
drag, startPoint x: 1425, startPoint y: 391, endPoint x: 1422, endPoint y: 401, distance: 10.4
click at [1424, 396] on div "Emitida" at bounding box center [1394, 404] width 108 height 30
click at [1420, 403] on span "Emitida" at bounding box center [1394, 404] width 52 height 16
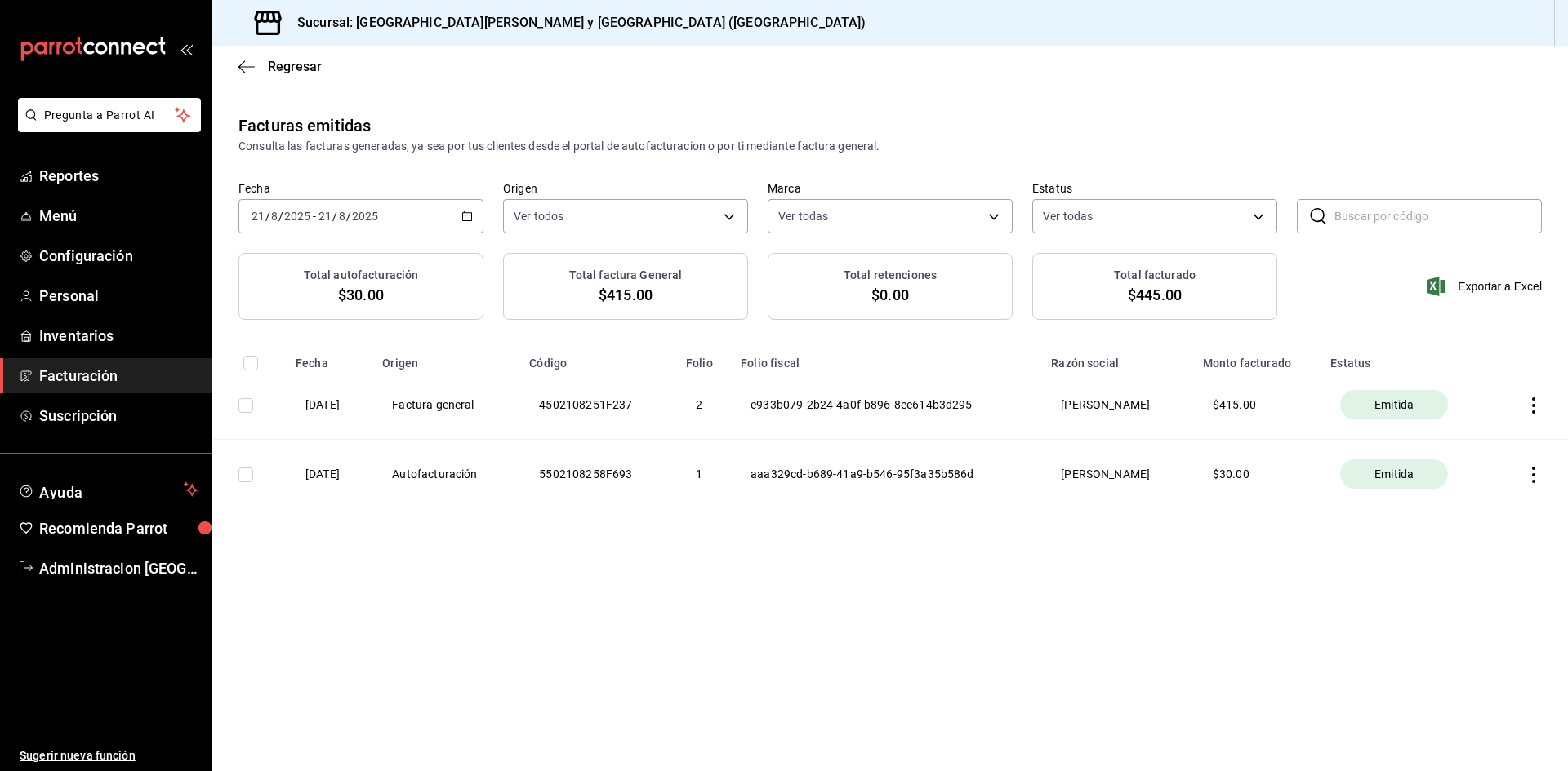
click at [249, 404] on input "checkbox" at bounding box center [246, 405] width 14 height 14
checkbox input "true"
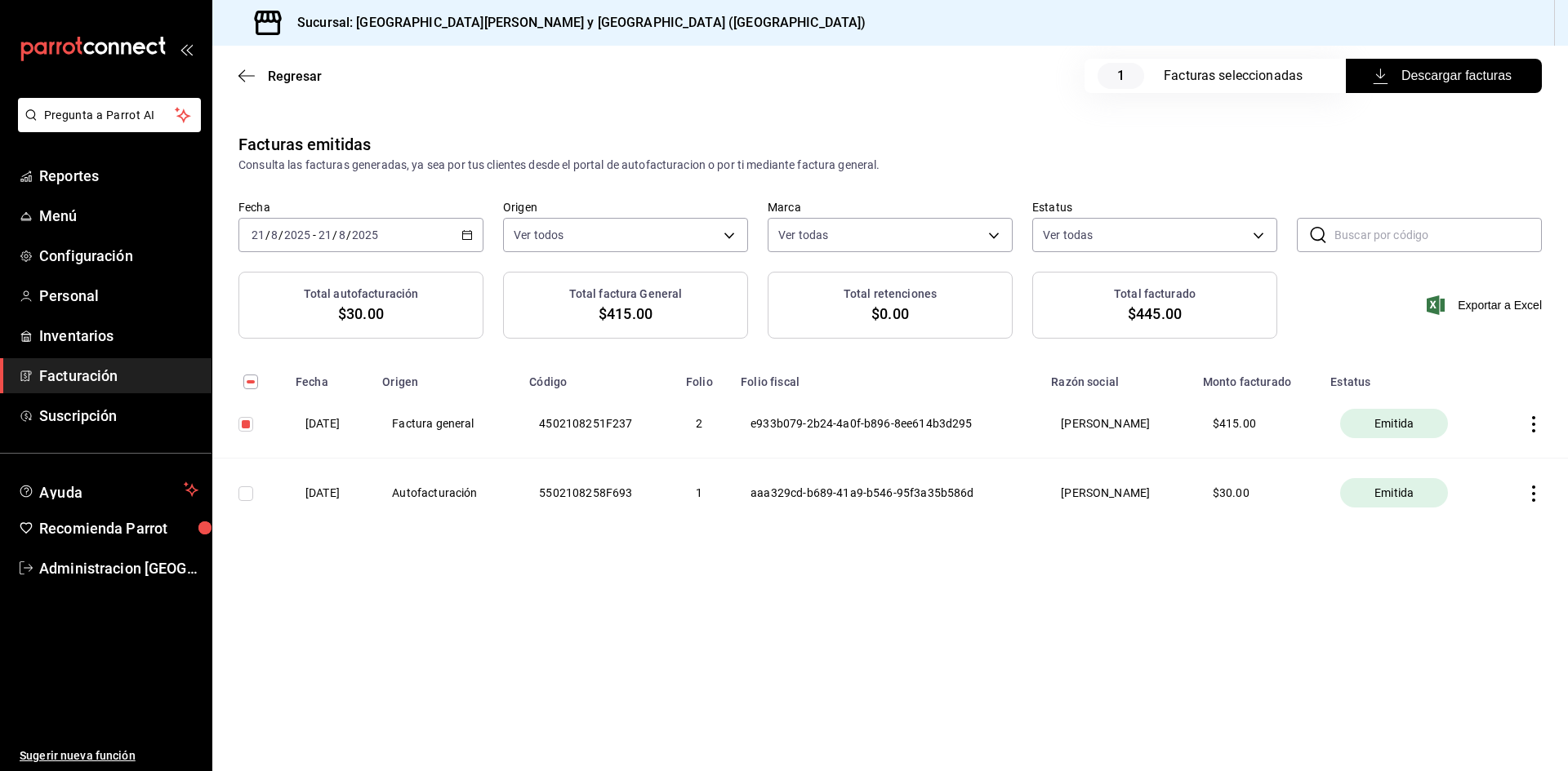
click at [1476, 83] on span "Descargar facturas" at bounding box center [1444, 76] width 135 height 20
click at [235, 85] on div "Regresar 1 Facturas seleccionadas Descargar facturas" at bounding box center [890, 76] width 1355 height 60
click at [242, 73] on icon "button" at bounding box center [242, 77] width 6 height 13
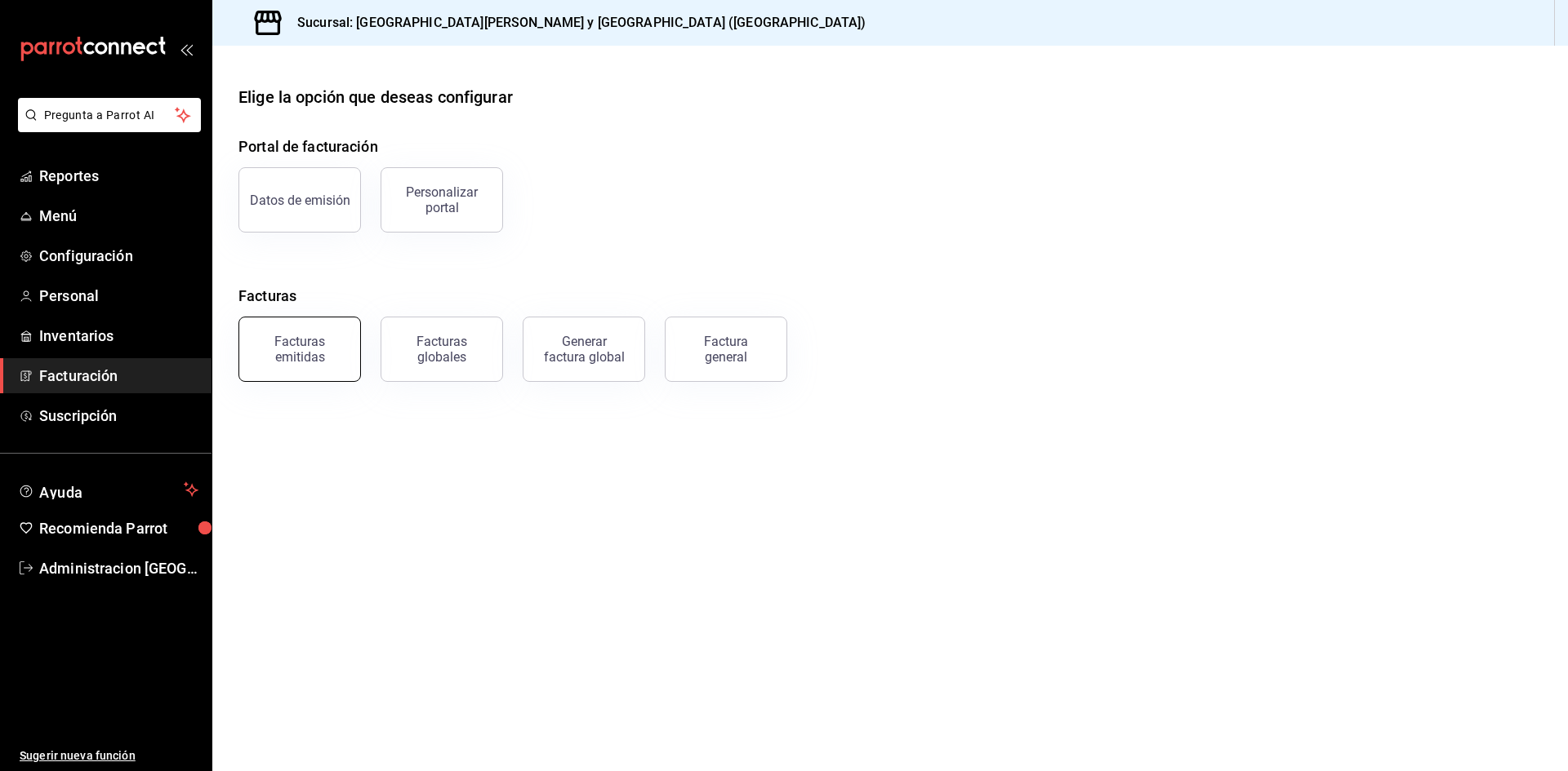
click at [335, 343] on div "Facturas emitidas" at bounding box center [299, 349] width 101 height 31
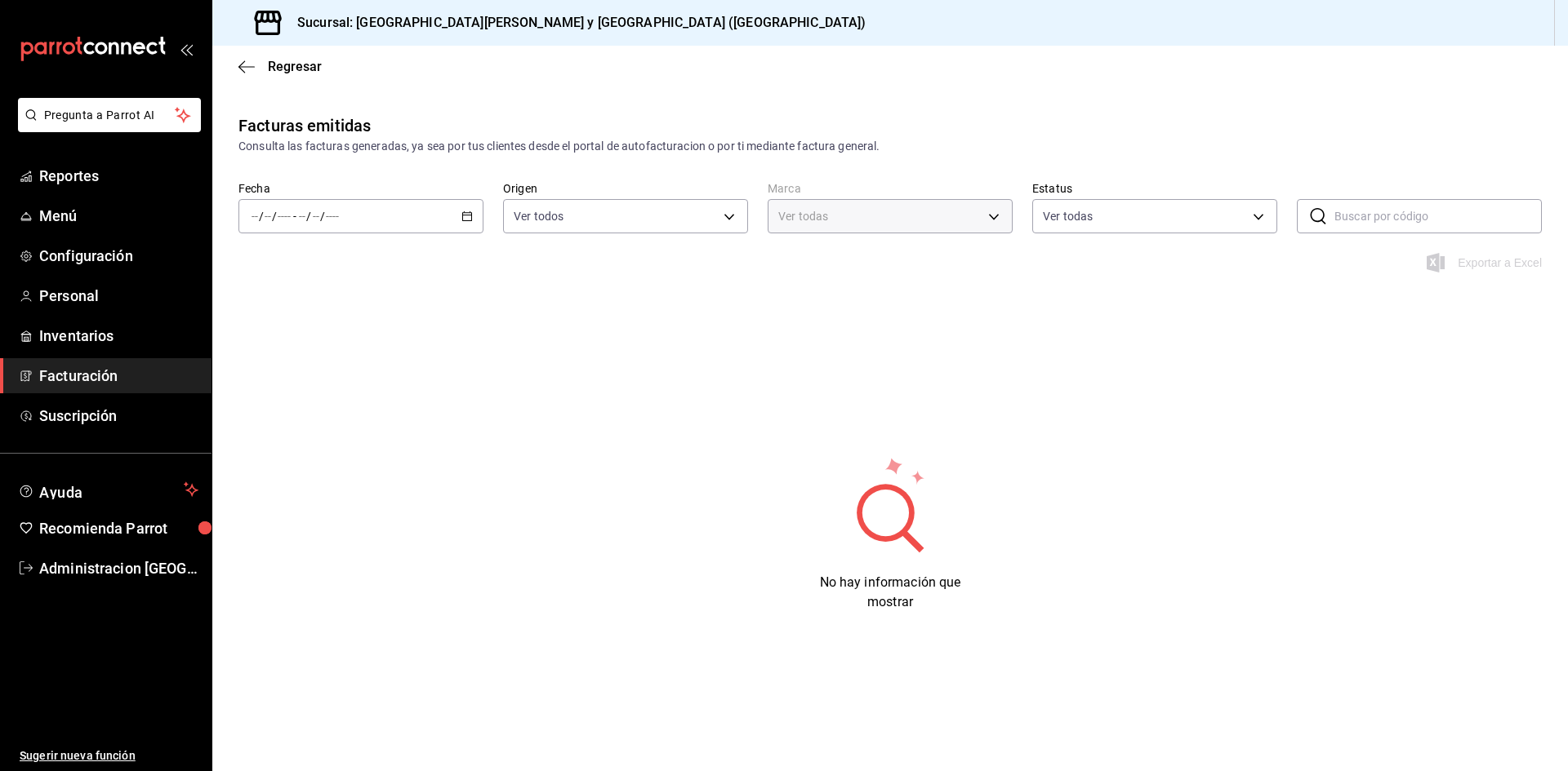
type input "25a66a84-3cbd-47c8-a2ad-d995281776a4"
click at [443, 221] on div "/ / - / /" at bounding box center [361, 216] width 245 height 34
click at [324, 260] on span "Hoy" at bounding box center [315, 265] width 126 height 17
